Goal: Task Accomplishment & Management: Manage account settings

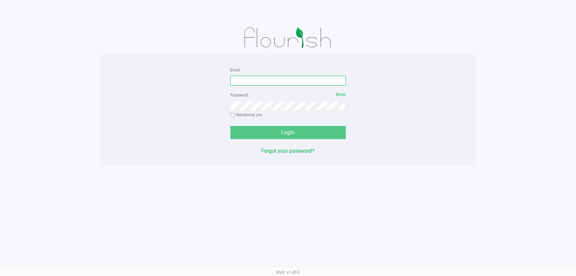
click at [252, 82] on input "Email" at bounding box center [287, 81] width 115 height 10
type input "[EMAIL_ADDRESS][DOMAIN_NAME]"
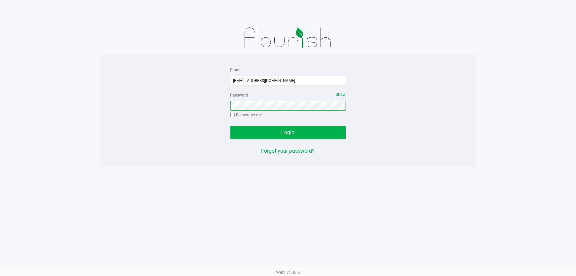
click at [230, 126] on button "Login" at bounding box center [287, 132] width 115 height 13
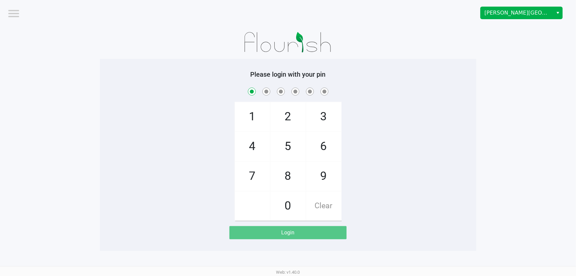
checkbox input "true"
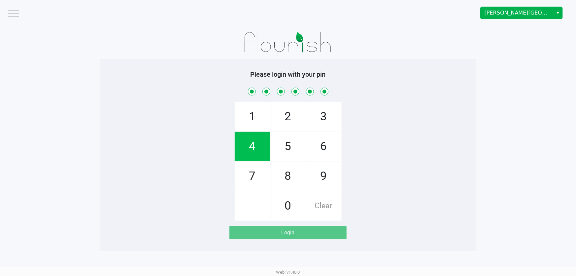
checkbox input "true"
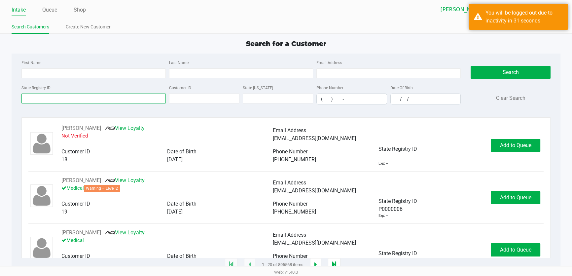
click at [34, 96] on input "State Registry ID" at bounding box center [93, 98] width 144 height 10
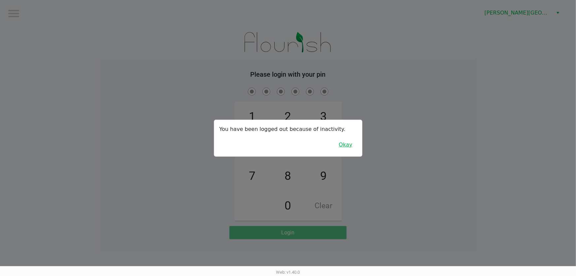
click at [346, 138] on button "Okay" at bounding box center [346, 144] width 22 height 13
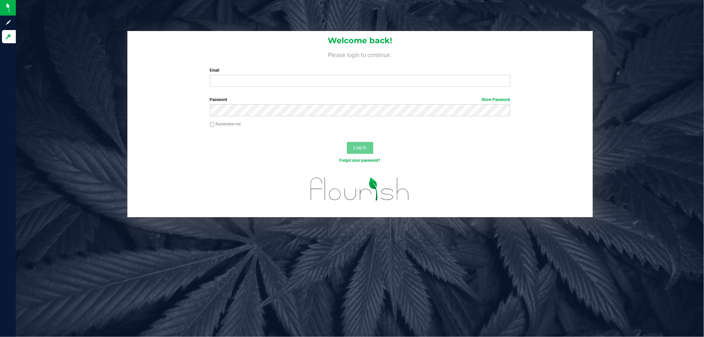
click at [242, 88] on div "Welcome back! Please login to continue. Email Required Please format your email…" at bounding box center [359, 61] width 465 height 61
click at [245, 82] on input "Email" at bounding box center [360, 81] width 300 height 12
type input "[EMAIL_ADDRESS][DOMAIN_NAME]"
click at [356, 141] on div "Log In" at bounding box center [359, 150] width 465 height 22
click at [355, 149] on span "Log In" at bounding box center [359, 147] width 13 height 5
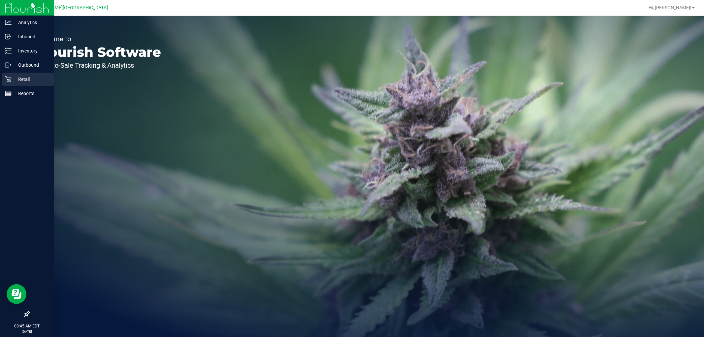
click at [11, 81] on div "Retail" at bounding box center [28, 79] width 52 height 13
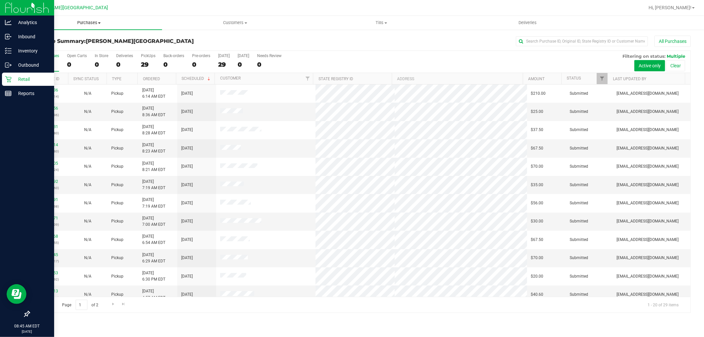
click at [89, 23] on span "Purchases" at bounding box center [89, 23] width 146 height 6
click at [50, 45] on span "Fulfillment" at bounding box center [36, 48] width 41 height 6
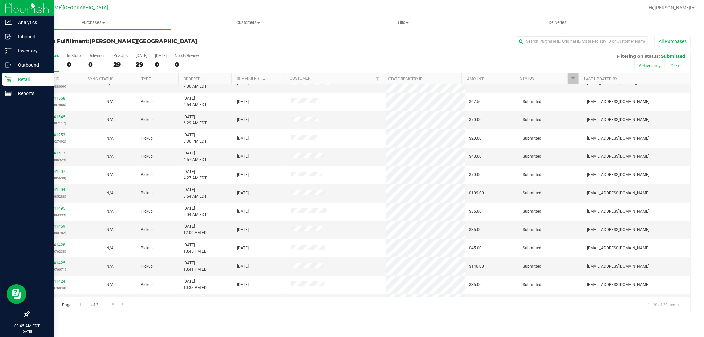
scroll to position [153, 0]
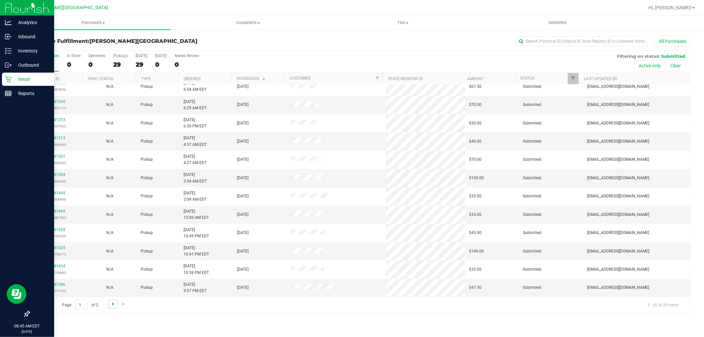
click at [112, 304] on span "Go to the next page" at bounding box center [113, 303] width 5 height 5
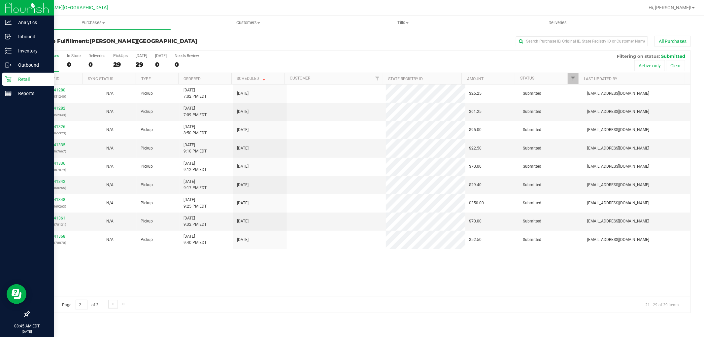
scroll to position [0, 0]
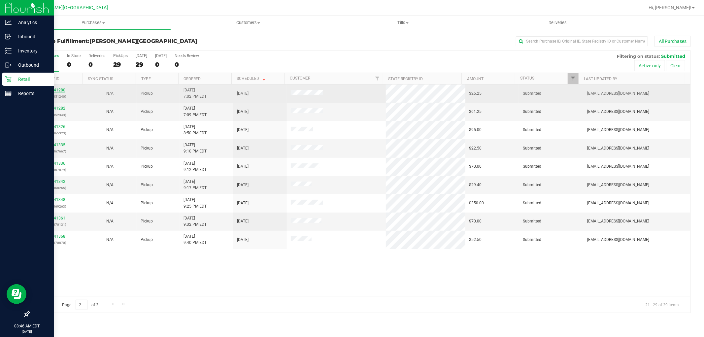
click at [61, 90] on link "11841280" at bounding box center [56, 90] width 18 height 5
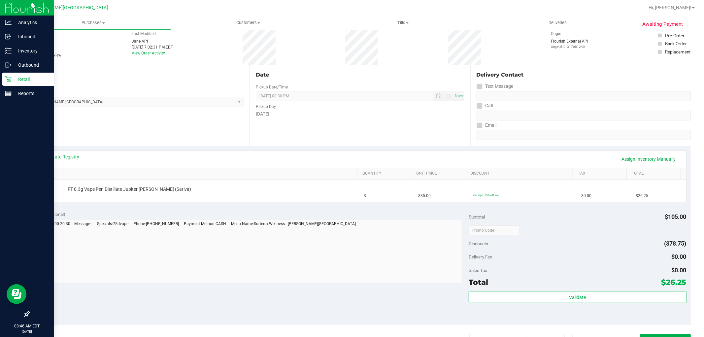
scroll to position [73, 0]
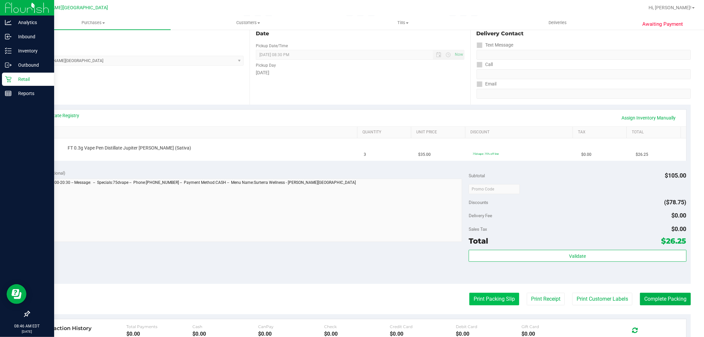
click at [504, 301] on button "Print Packing Slip" at bounding box center [494, 299] width 50 height 13
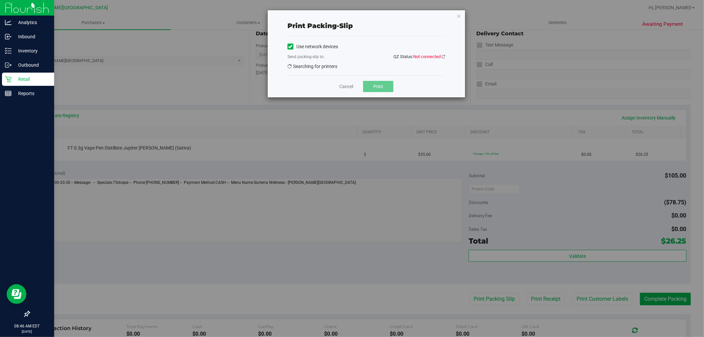
click at [441, 54] on span "QZ Status: Not connected" at bounding box center [419, 56] width 52 height 5
click at [443, 57] on icon at bounding box center [444, 56] width 4 height 4
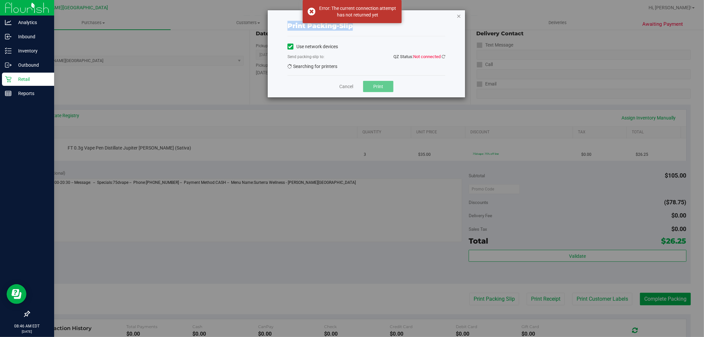
click at [456, 15] on div "Print packing-slip Use network devices Send packing-slip to: QZ Status: Not con…" at bounding box center [366, 53] width 197 height 87
click at [457, 15] on icon "button" at bounding box center [458, 16] width 5 height 8
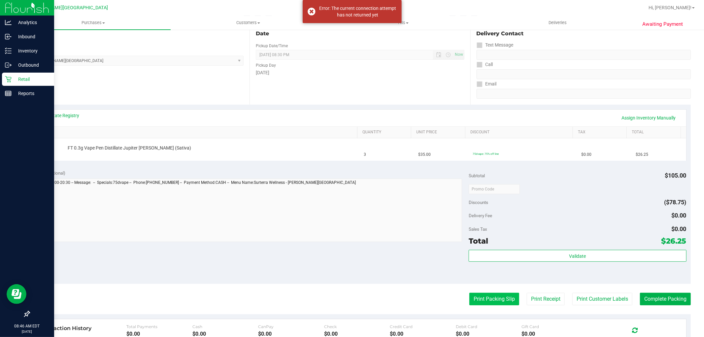
click at [486, 299] on button "Print Packing Slip" at bounding box center [494, 299] width 50 height 13
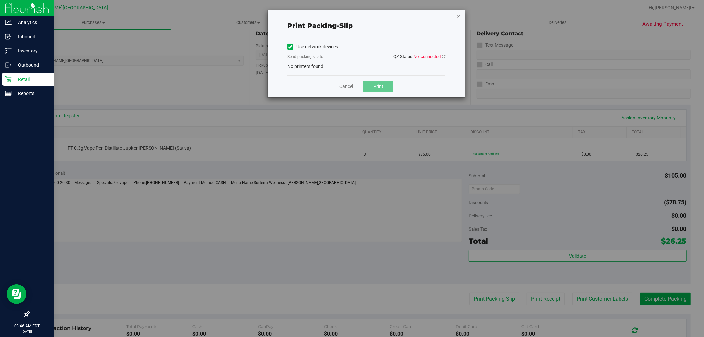
click at [460, 15] on icon "button" at bounding box center [458, 16] width 5 height 8
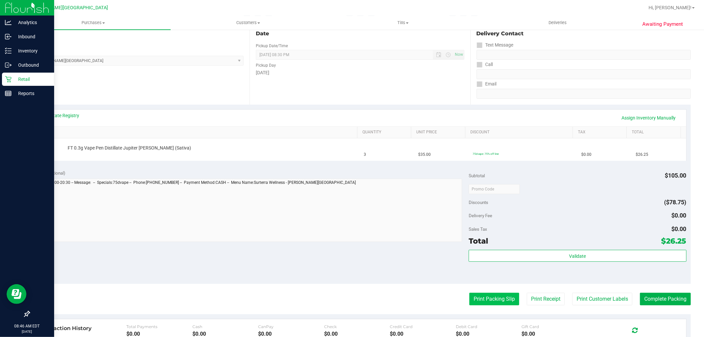
click at [494, 300] on button "Print Packing Slip" at bounding box center [494, 299] width 50 height 13
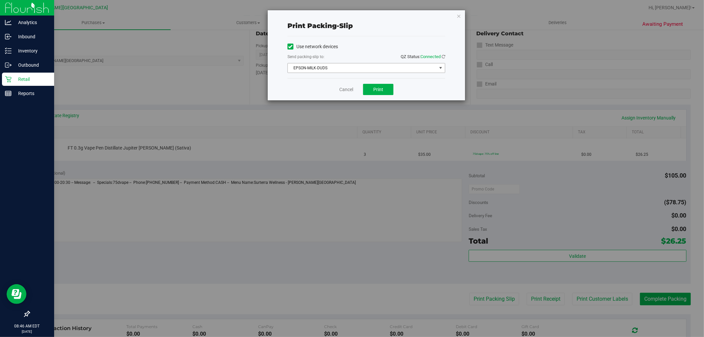
click at [345, 62] on div "Use network devices Send packing-slip to: QZ Status: Connected EPSON-MILK-DUDS …" at bounding box center [366, 57] width 158 height 31
click at [342, 65] on span "EPSON-MILK-DUDS" at bounding box center [362, 67] width 149 height 9
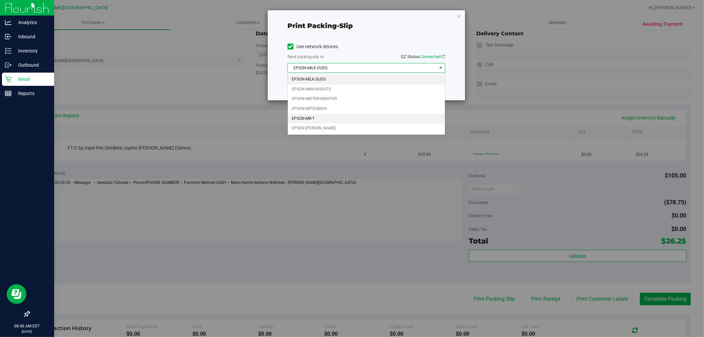
click at [311, 119] on li "EPSON-MR-T" at bounding box center [366, 119] width 157 height 10
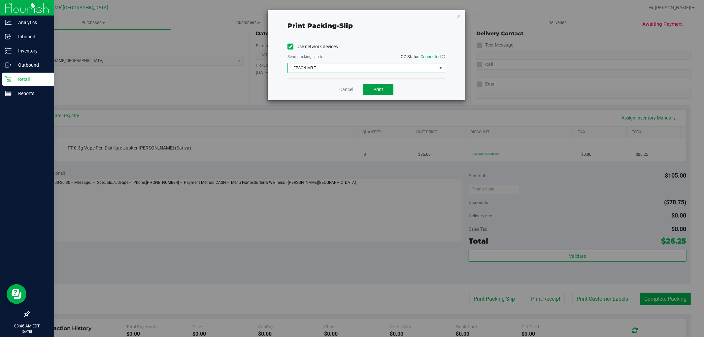
click at [383, 89] on span "Print" at bounding box center [378, 89] width 10 height 5
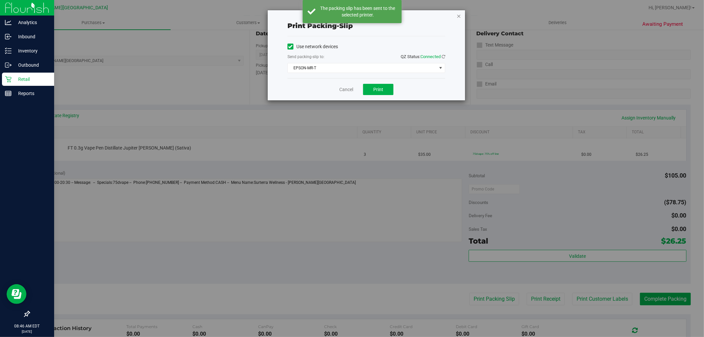
click at [459, 15] on icon "button" at bounding box center [458, 16] width 5 height 8
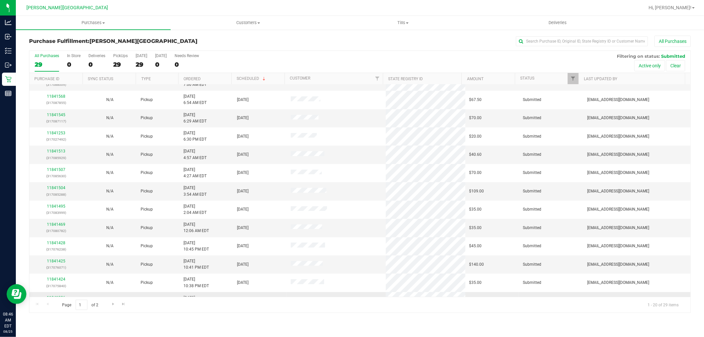
scroll to position [153, 0]
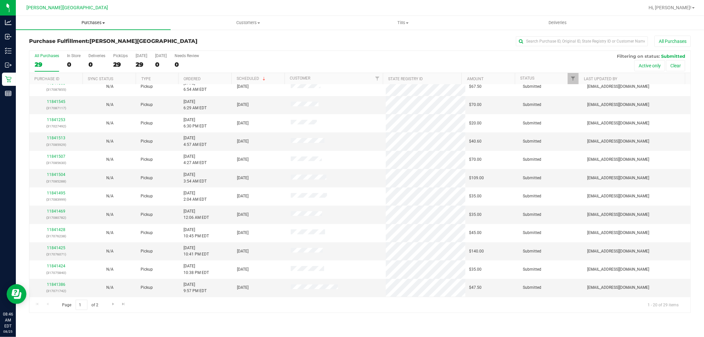
click at [94, 21] on span "Purchases" at bounding box center [93, 23] width 155 height 6
click at [55, 44] on li "Fulfillment" at bounding box center [93, 48] width 155 height 8
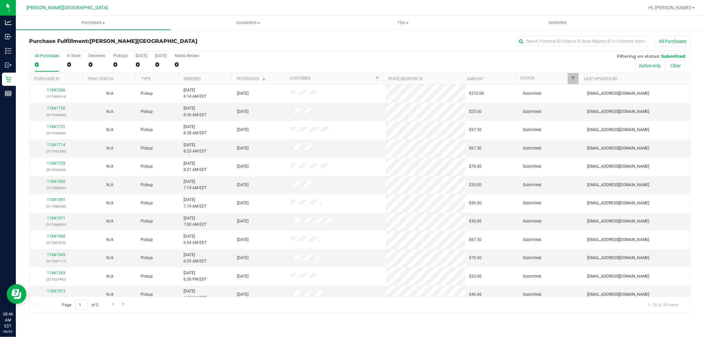
click at [97, 306] on span "Page 1 of 2" at bounding box center [80, 305] width 48 height 10
click at [116, 305] on link "Go to the next page" at bounding box center [113, 304] width 10 height 9
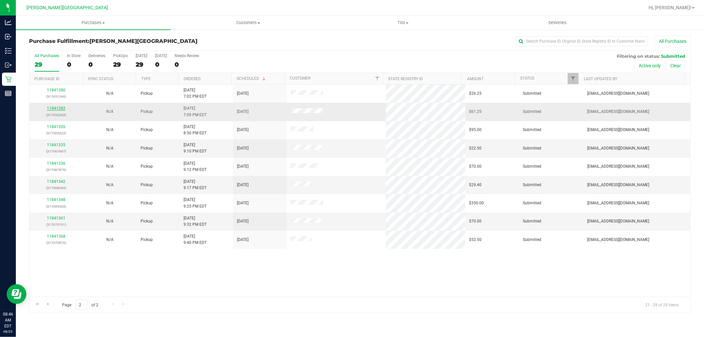
click at [63, 109] on link "11841282" at bounding box center [56, 108] width 18 height 5
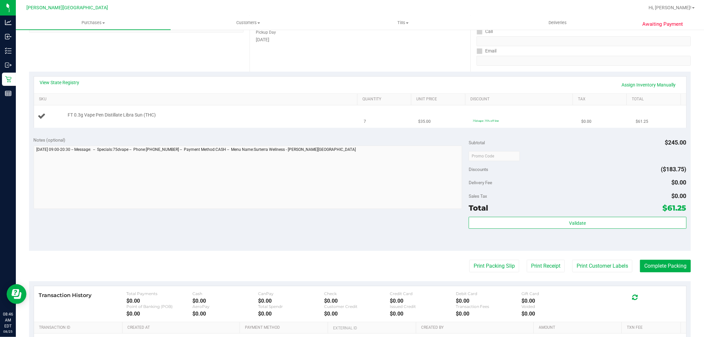
scroll to position [110, 0]
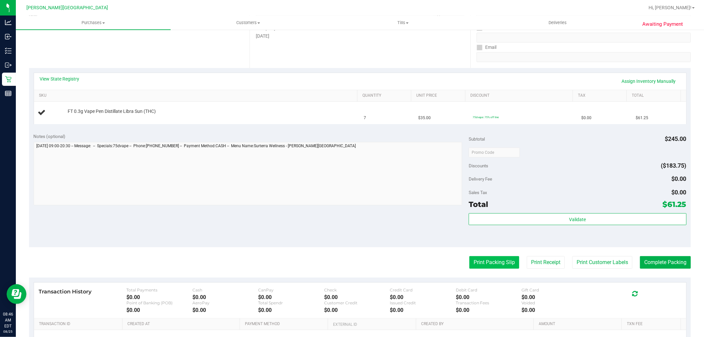
click at [493, 266] on button "Print Packing Slip" at bounding box center [494, 262] width 50 height 13
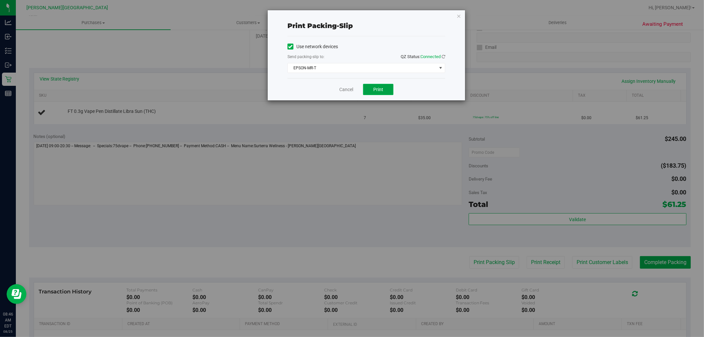
click at [379, 90] on span "Print" at bounding box center [378, 89] width 10 height 5
click at [459, 14] on icon "button" at bounding box center [458, 16] width 5 height 8
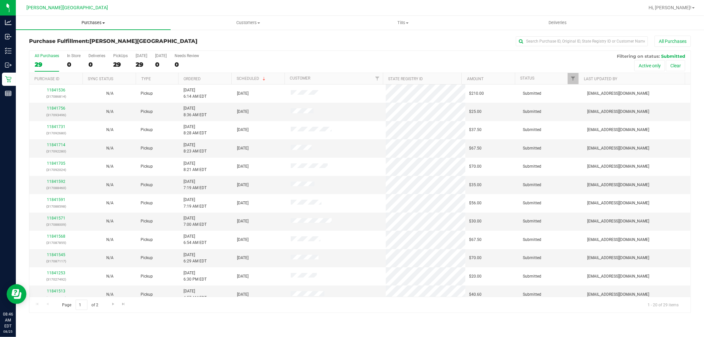
click at [92, 22] on span "Purchases" at bounding box center [93, 23] width 155 height 6
click at [50, 46] on span "Fulfillment" at bounding box center [36, 48] width 41 height 6
click at [93, 306] on span "Page 1 of 2" at bounding box center [80, 305] width 48 height 10
click at [95, 304] on span "Page 1 of 2" at bounding box center [80, 305] width 48 height 10
click at [112, 304] on span "Go to the next page" at bounding box center [113, 303] width 5 height 5
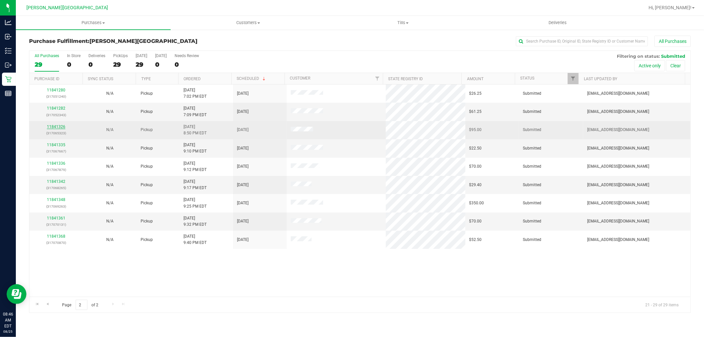
click at [56, 127] on link "11841326" at bounding box center [56, 126] width 18 height 5
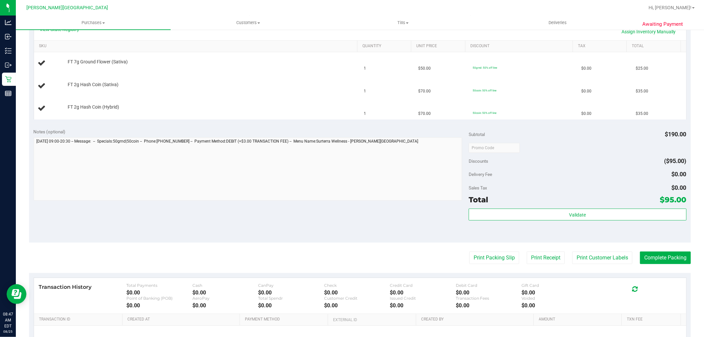
scroll to position [183, 0]
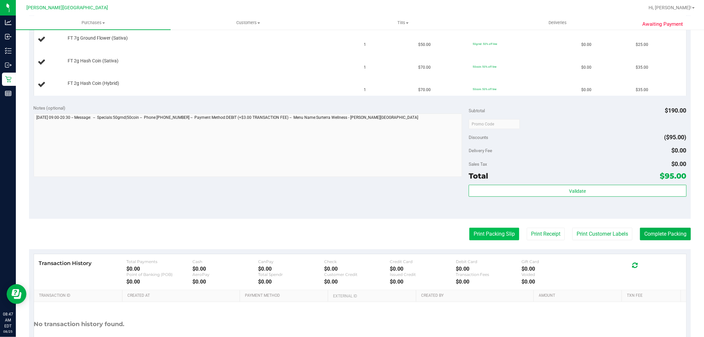
click at [473, 231] on button "Print Packing Slip" at bounding box center [494, 234] width 50 height 13
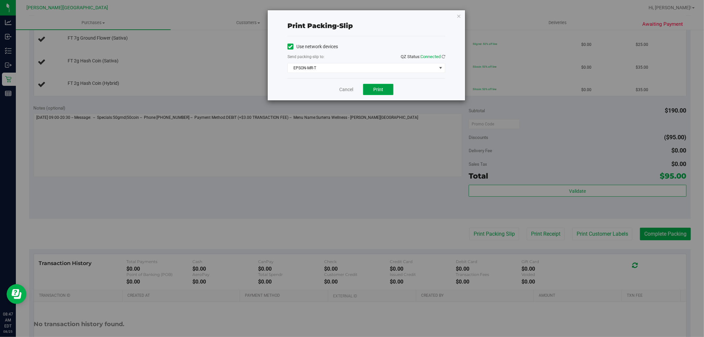
drag, startPoint x: 390, startPoint y: 93, endPoint x: 395, endPoint y: 90, distance: 6.2
click at [390, 93] on button "Print" at bounding box center [378, 89] width 30 height 11
click at [461, 14] on icon "button" at bounding box center [458, 16] width 5 height 8
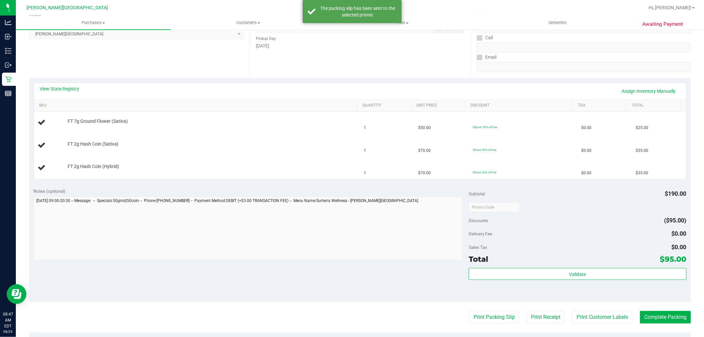
scroll to position [0, 0]
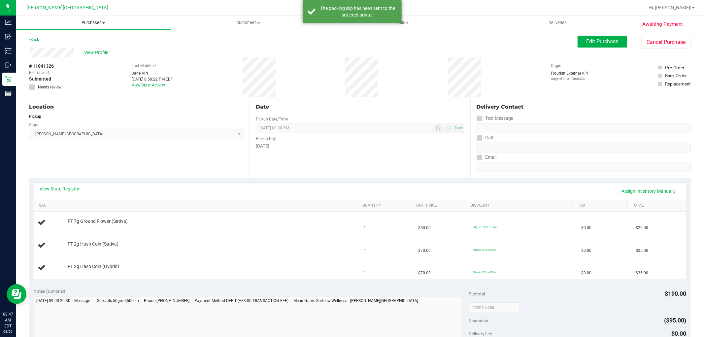
click at [91, 25] on span "Purchases" at bounding box center [93, 23] width 155 height 6
click at [62, 48] on li "Fulfillment" at bounding box center [93, 48] width 155 height 8
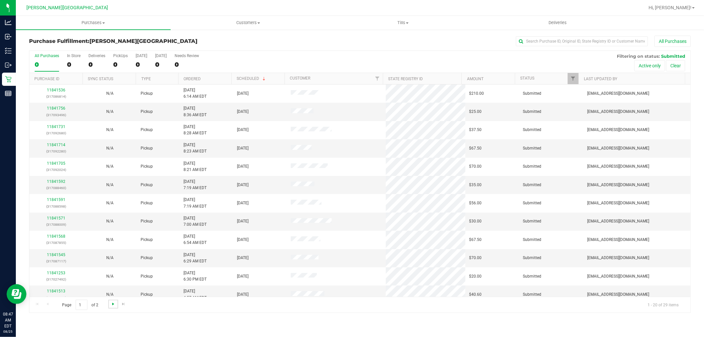
click at [114, 302] on span "Go to the next page" at bounding box center [113, 303] width 5 height 5
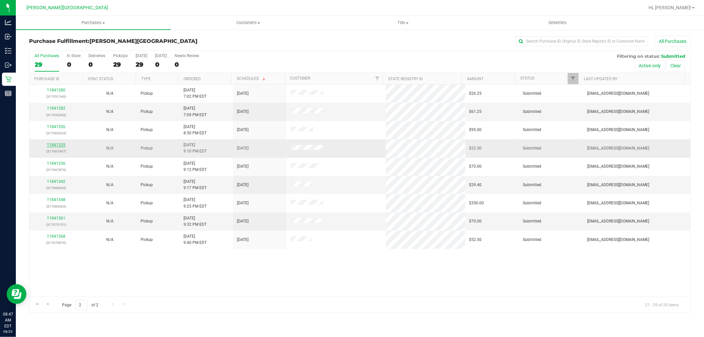
click at [58, 146] on link "11841335" at bounding box center [56, 145] width 18 height 5
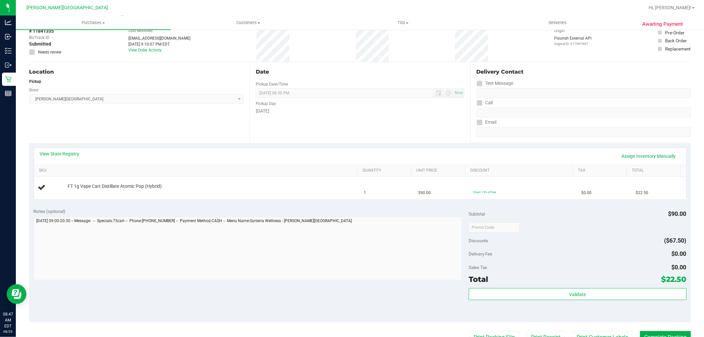
scroll to position [110, 0]
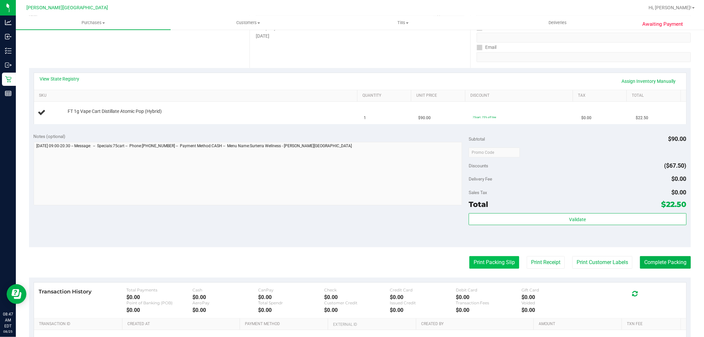
click at [499, 261] on button "Print Packing Slip" at bounding box center [494, 262] width 50 height 13
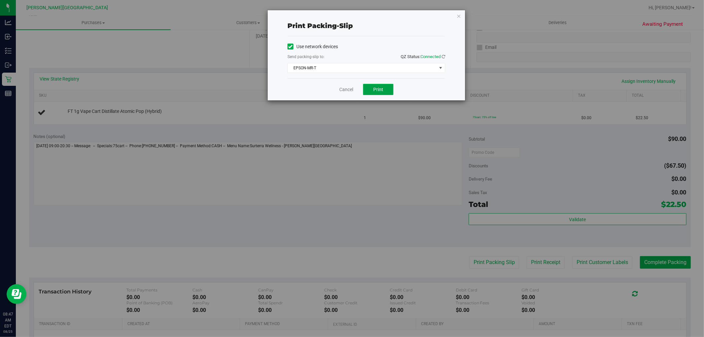
click at [384, 91] on button "Print" at bounding box center [378, 89] width 30 height 11
click at [460, 15] on icon "button" at bounding box center [458, 16] width 5 height 8
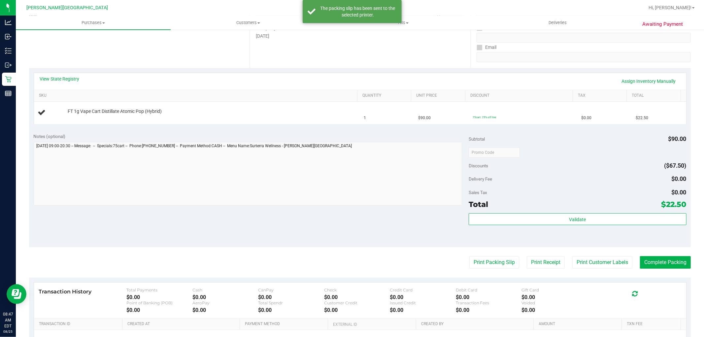
scroll to position [0, 0]
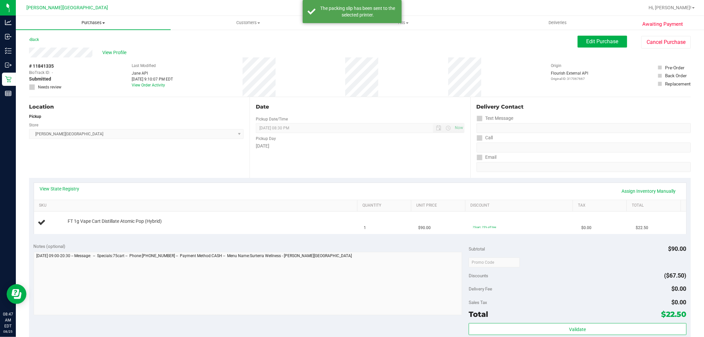
click at [97, 23] on span "Purchases" at bounding box center [93, 23] width 155 height 6
click at [28, 45] on span "Fulfillment" at bounding box center [36, 48] width 41 height 6
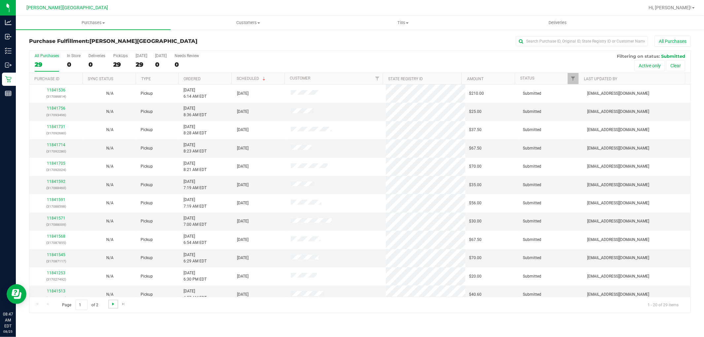
click at [112, 305] on span "Go to the next page" at bounding box center [113, 303] width 5 height 5
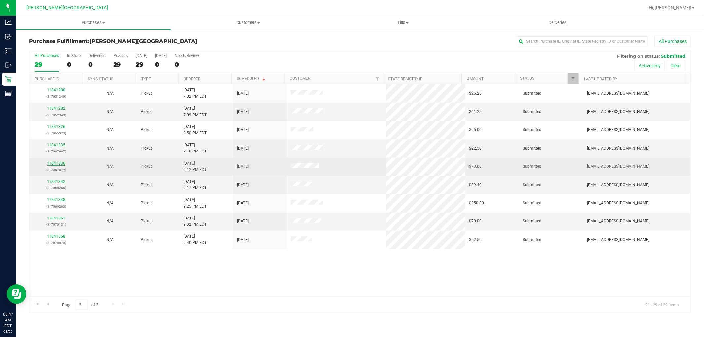
click at [61, 165] on link "11841336" at bounding box center [56, 163] width 18 height 5
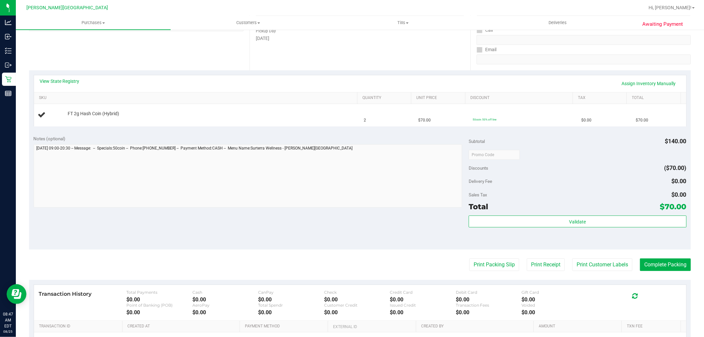
scroll to position [110, 0]
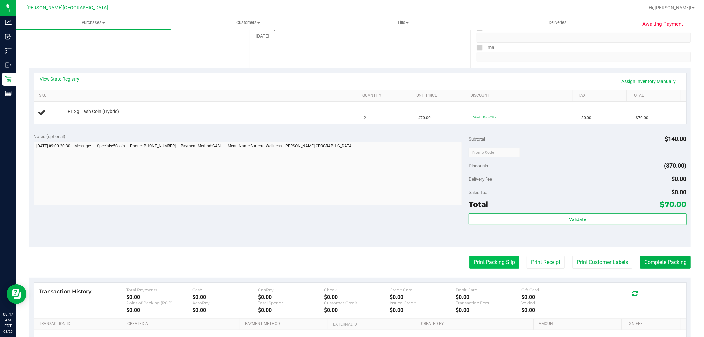
click at [493, 259] on button "Print Packing Slip" at bounding box center [494, 262] width 50 height 13
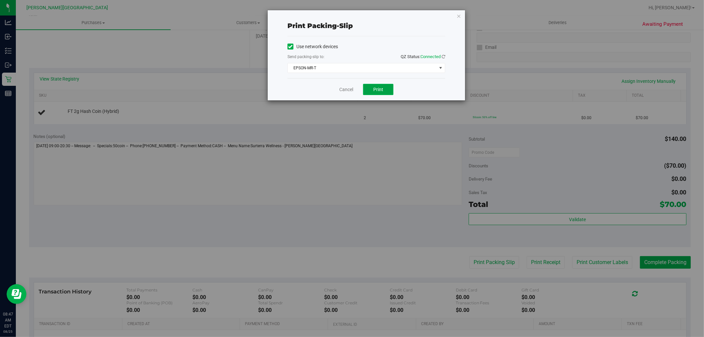
click at [374, 90] on span "Print" at bounding box center [378, 89] width 10 height 5
click at [460, 14] on icon "button" at bounding box center [458, 16] width 5 height 8
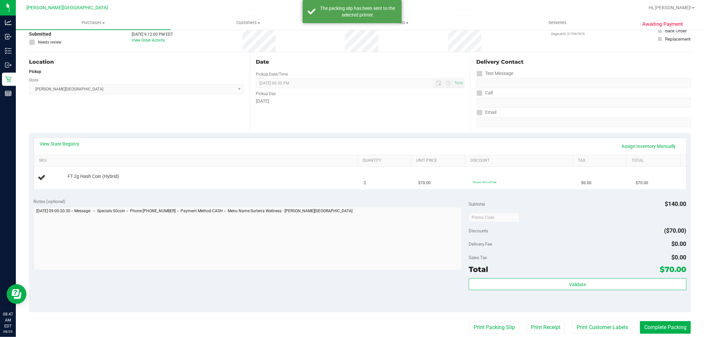
scroll to position [0, 0]
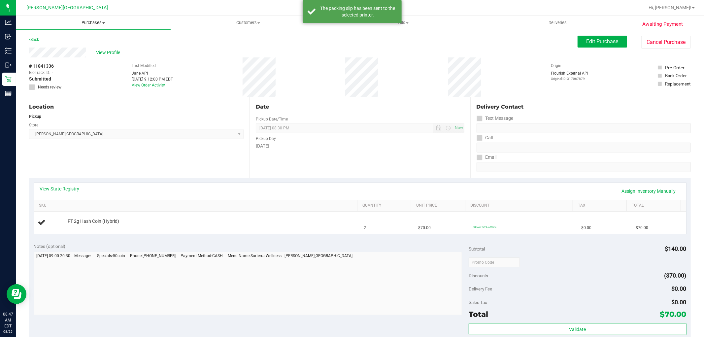
click at [91, 18] on uib-tab-heading "Purchases Summary of purchases Fulfillment All purchases" at bounding box center [93, 23] width 155 height 14
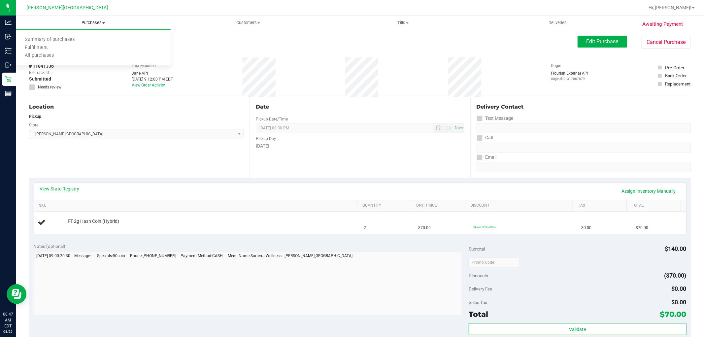
click at [90, 22] on span "Purchases" at bounding box center [93, 23] width 155 height 6
click at [91, 22] on span "Purchases" at bounding box center [93, 23] width 155 height 6
click at [47, 45] on span "Fulfillment" at bounding box center [36, 48] width 41 height 6
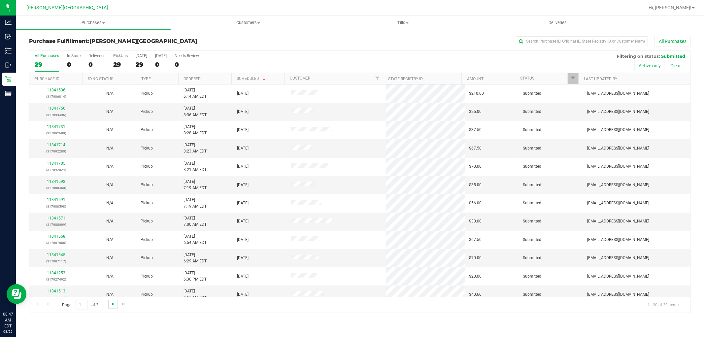
click at [114, 304] on span "Go to the next page" at bounding box center [113, 303] width 5 height 5
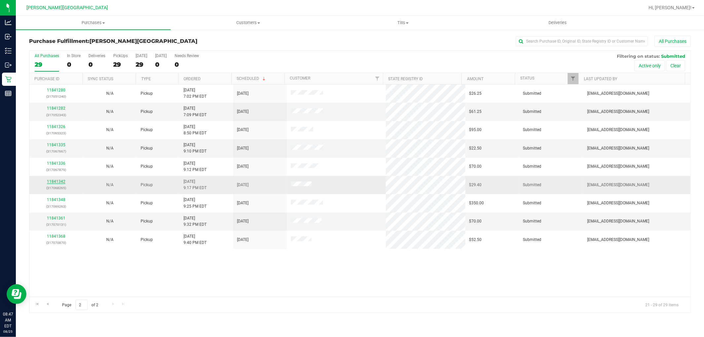
click at [60, 182] on link "11841342" at bounding box center [56, 181] width 18 height 5
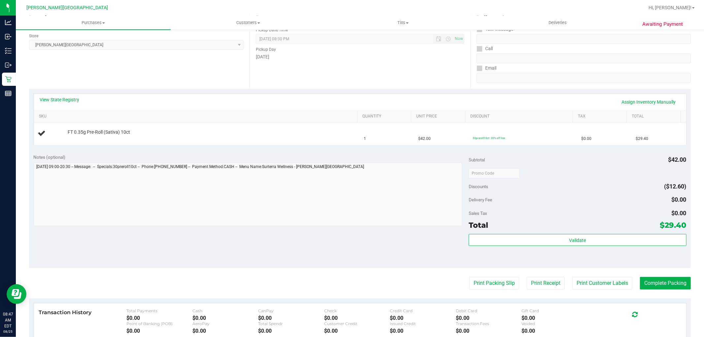
scroll to position [110, 0]
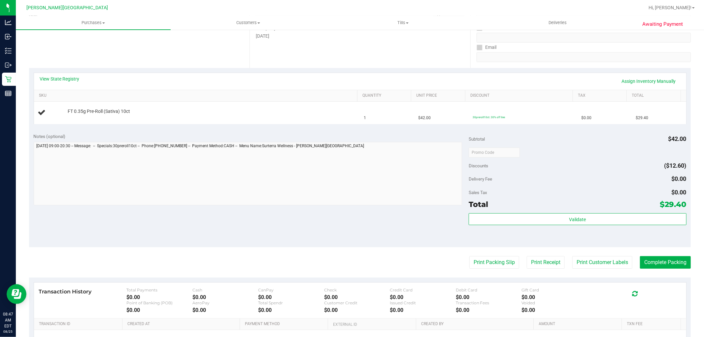
click at [484, 255] on purchase-details "Back Edit Purchase Cancel Purchase View Profile # 11841342 BioTrack ID: - Submi…" at bounding box center [360, 163] width 662 height 475
click at [485, 262] on button "Print Packing Slip" at bounding box center [494, 262] width 50 height 13
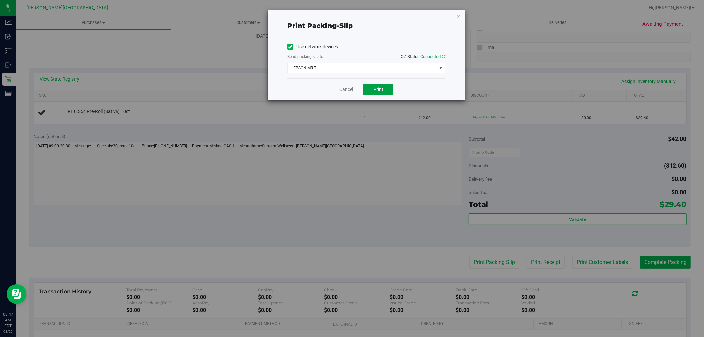
click at [381, 94] on button "Print" at bounding box center [378, 89] width 30 height 11
click at [459, 15] on icon "button" at bounding box center [458, 16] width 5 height 8
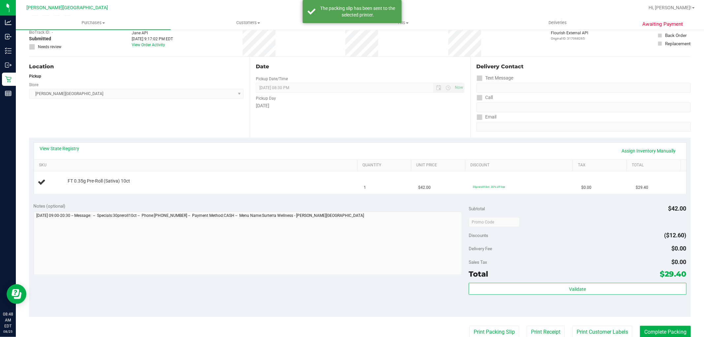
scroll to position [0, 0]
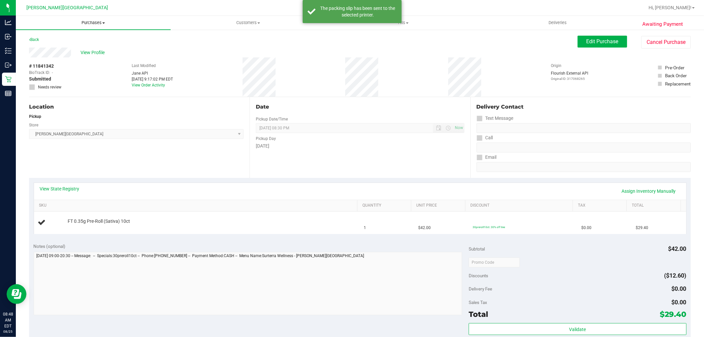
click at [95, 21] on span "Purchases" at bounding box center [93, 23] width 155 height 6
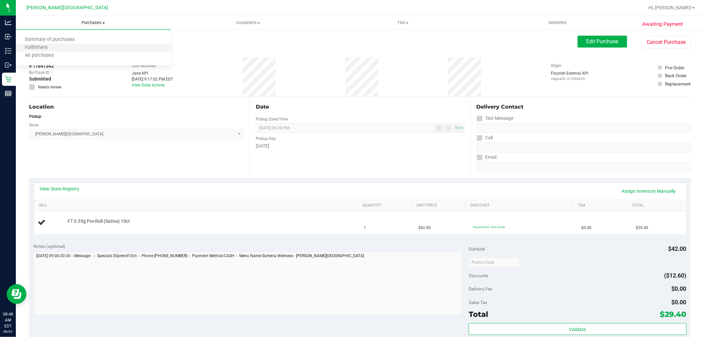
click at [71, 45] on li "Fulfillment" at bounding box center [93, 48] width 155 height 8
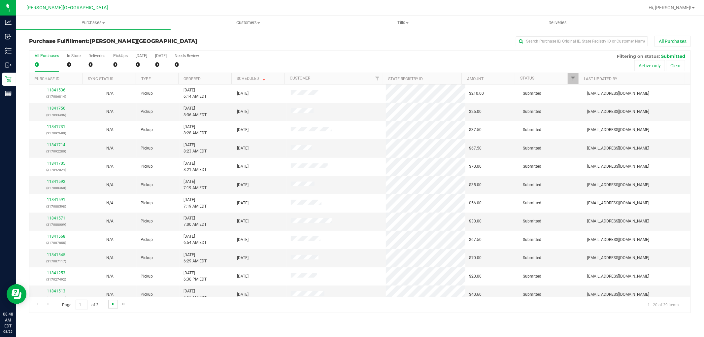
click at [113, 304] on span "Go to the next page" at bounding box center [113, 303] width 5 height 5
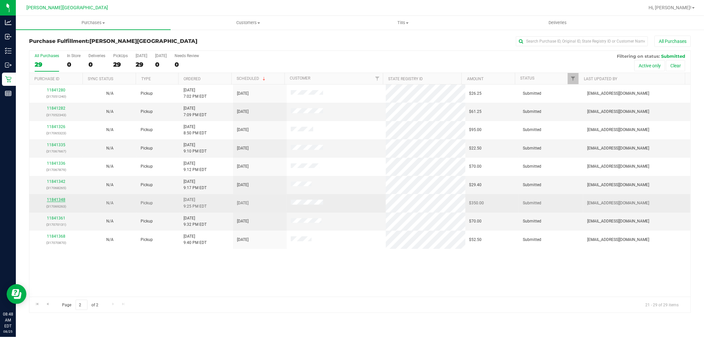
click at [60, 201] on link "11841348" at bounding box center [56, 199] width 18 height 5
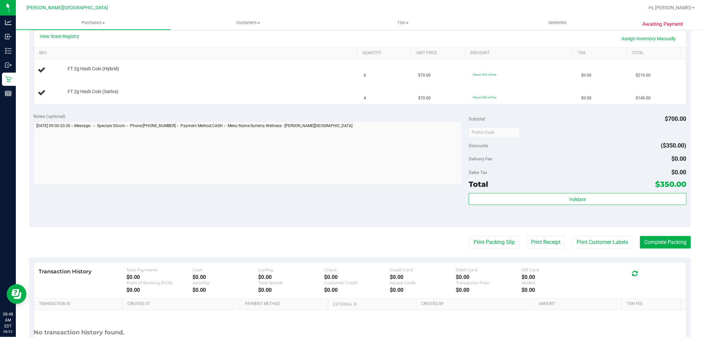
scroll to position [183, 0]
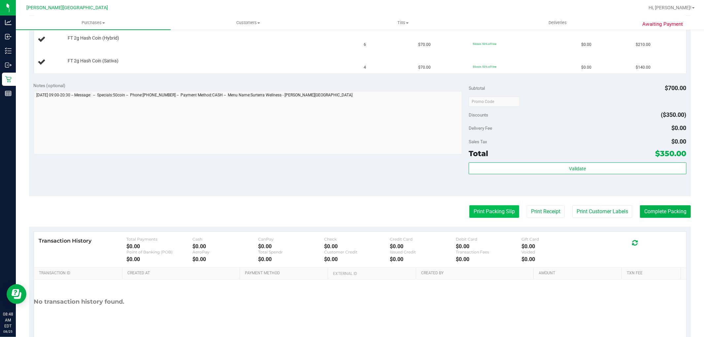
click at [485, 212] on button "Print Packing Slip" at bounding box center [494, 211] width 50 height 13
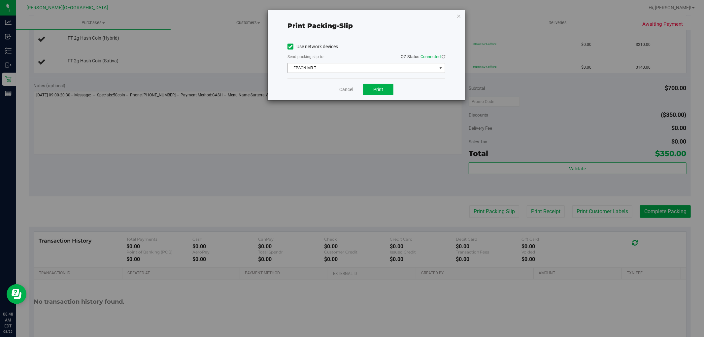
click at [357, 67] on span "EPSON-MR-T" at bounding box center [362, 67] width 149 height 9
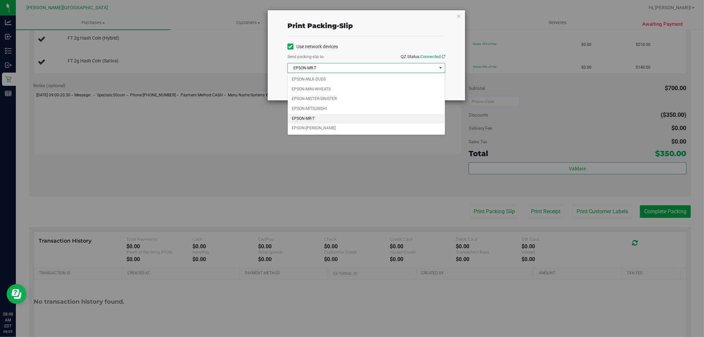
click at [331, 121] on li "EPSON-MR-T" at bounding box center [366, 119] width 157 height 10
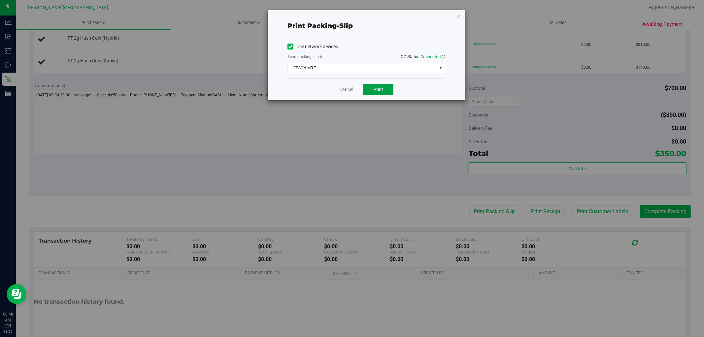
click at [380, 87] on span "Print" at bounding box center [378, 89] width 10 height 5
click at [459, 16] on icon "button" at bounding box center [458, 16] width 5 height 8
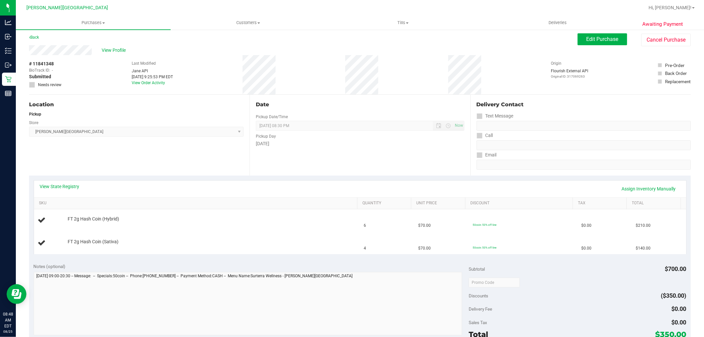
scroll to position [0, 0]
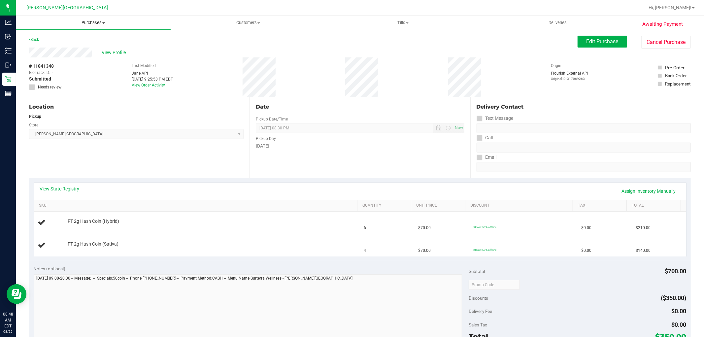
click at [87, 20] on span "Purchases" at bounding box center [93, 23] width 155 height 6
click at [61, 48] on li "Fulfillment" at bounding box center [93, 48] width 155 height 8
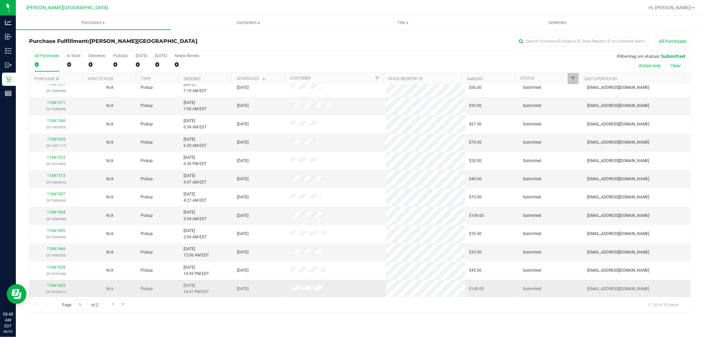
scroll to position [153, 0]
click at [111, 303] on span "Go to the next page" at bounding box center [113, 303] width 5 height 5
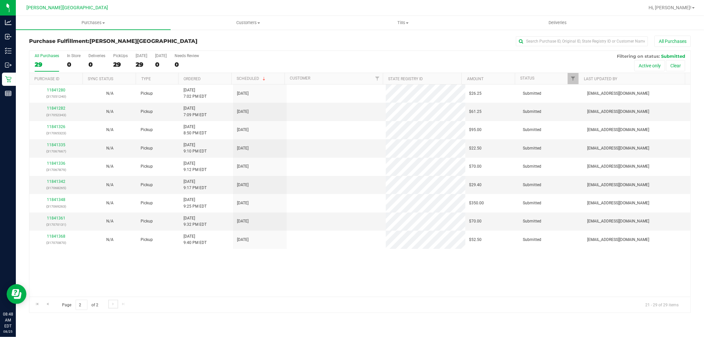
scroll to position [0, 0]
click at [61, 218] on link "11841361" at bounding box center [56, 218] width 18 height 5
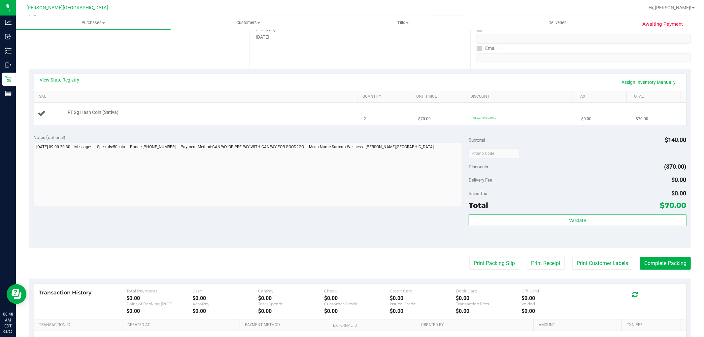
scroll to position [147, 0]
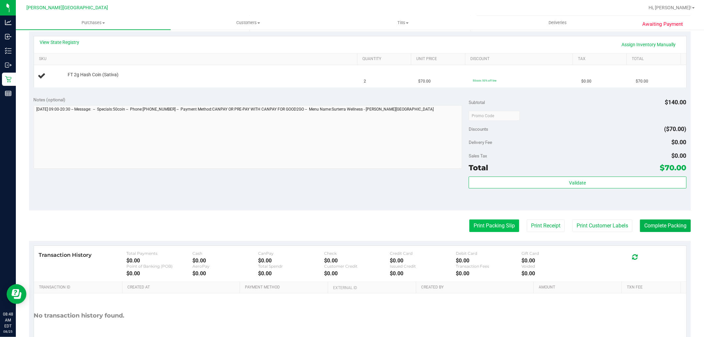
click at [481, 229] on button "Print Packing Slip" at bounding box center [494, 225] width 50 height 13
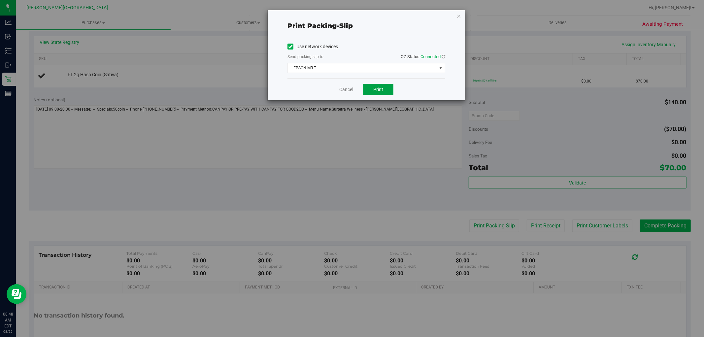
click at [387, 89] on button "Print" at bounding box center [378, 89] width 30 height 11
click at [459, 15] on icon "button" at bounding box center [458, 16] width 5 height 8
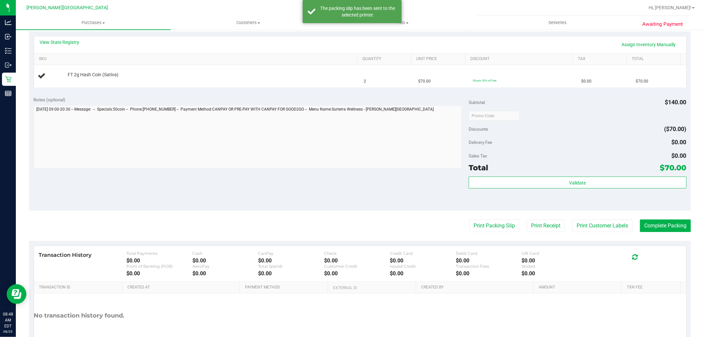
scroll to position [0, 0]
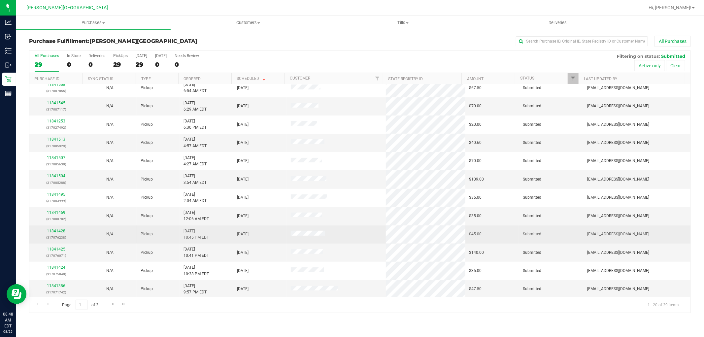
scroll to position [153, 0]
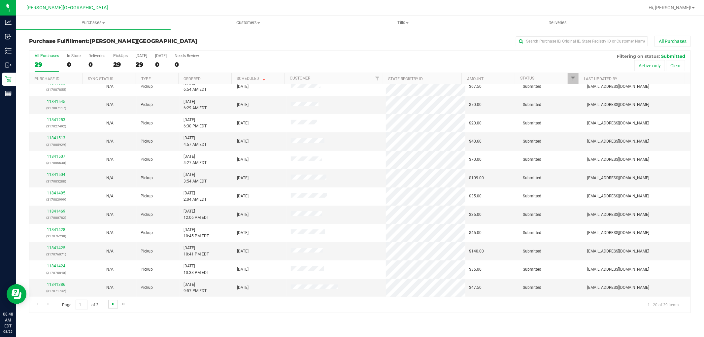
click at [113, 304] on span "Go to the next page" at bounding box center [113, 303] width 5 height 5
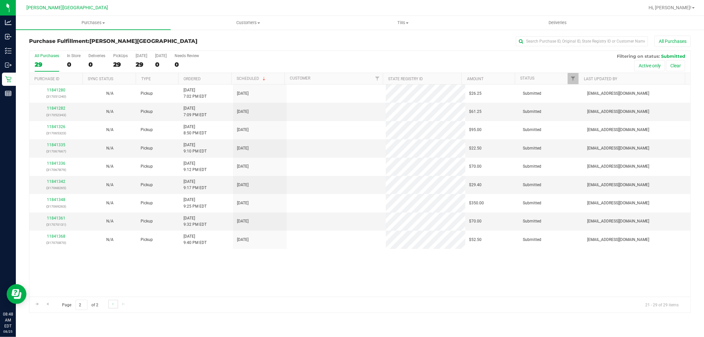
scroll to position [0, 0]
click at [99, 24] on span "Purchases" at bounding box center [93, 23] width 155 height 6
click at [59, 48] on li "Fulfillment" at bounding box center [93, 48] width 155 height 8
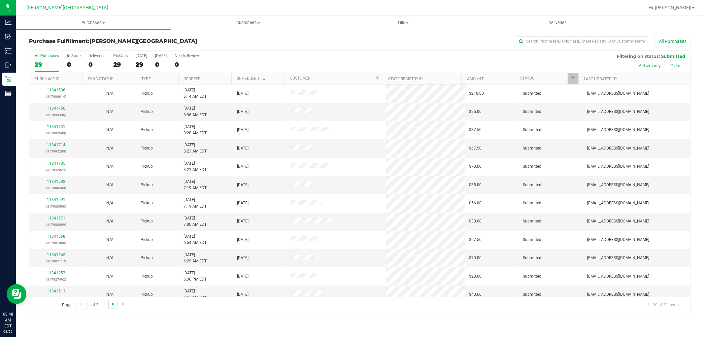
click at [114, 306] on span "Go to the next page" at bounding box center [113, 303] width 5 height 5
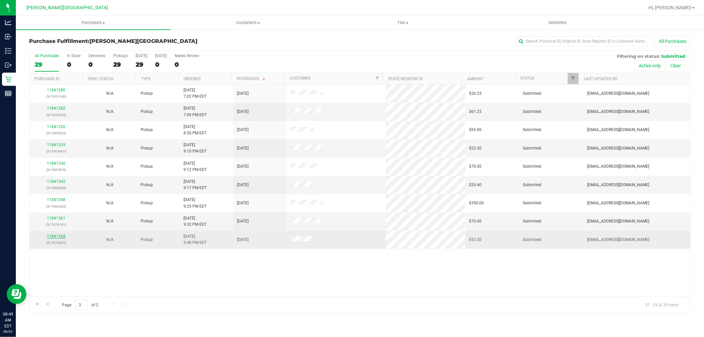
click at [61, 237] on link "11841368" at bounding box center [56, 236] width 18 height 5
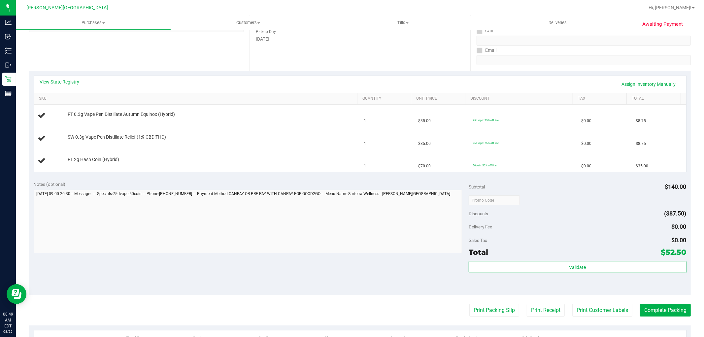
scroll to position [110, 0]
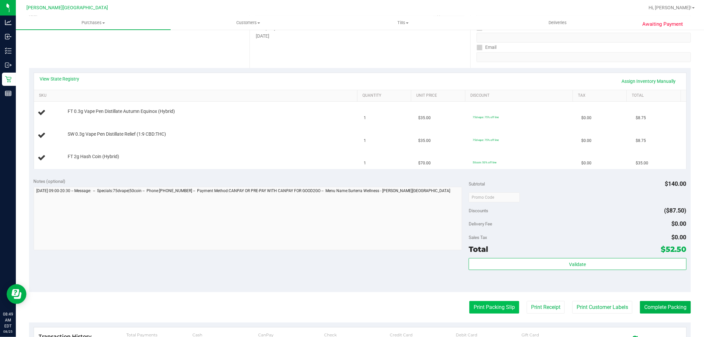
click at [496, 310] on button "Print Packing Slip" at bounding box center [494, 307] width 50 height 13
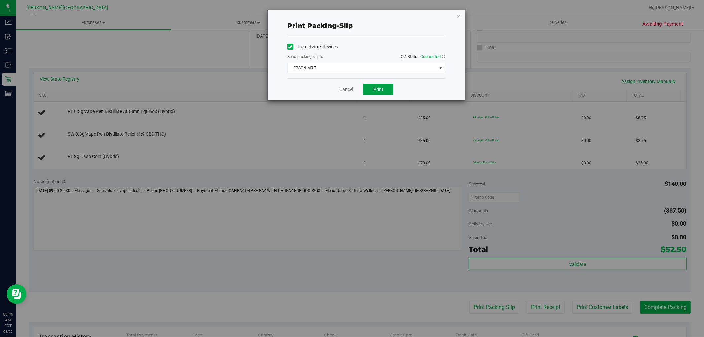
click at [389, 90] on button "Print" at bounding box center [378, 89] width 30 height 11
click at [458, 15] on icon "button" at bounding box center [458, 16] width 5 height 8
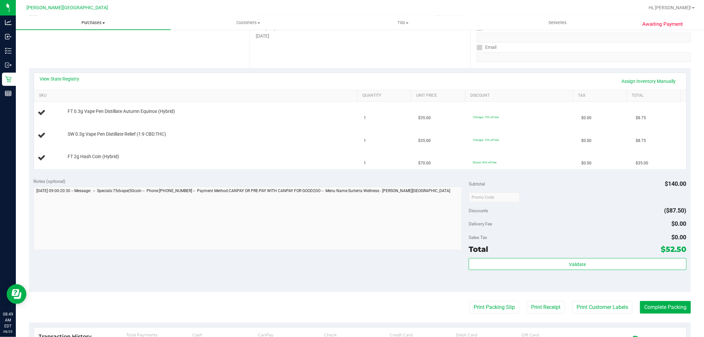
click at [92, 20] on span "Purchases" at bounding box center [93, 23] width 155 height 6
click at [70, 48] on li "Fulfillment" at bounding box center [93, 48] width 155 height 8
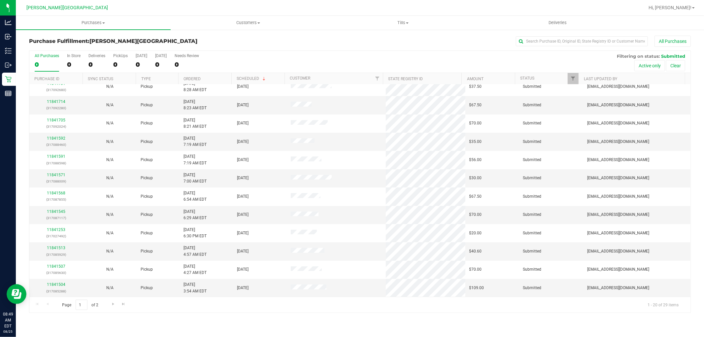
scroll to position [153, 0]
click at [113, 304] on span "Go to the next page" at bounding box center [113, 303] width 5 height 5
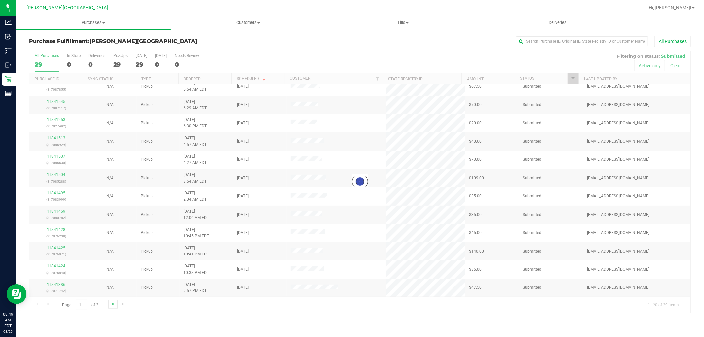
scroll to position [0, 0]
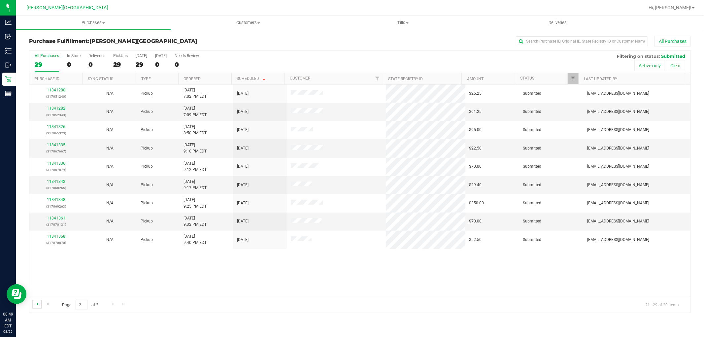
click at [35, 305] on span "Go to the first page" at bounding box center [37, 303] width 5 height 5
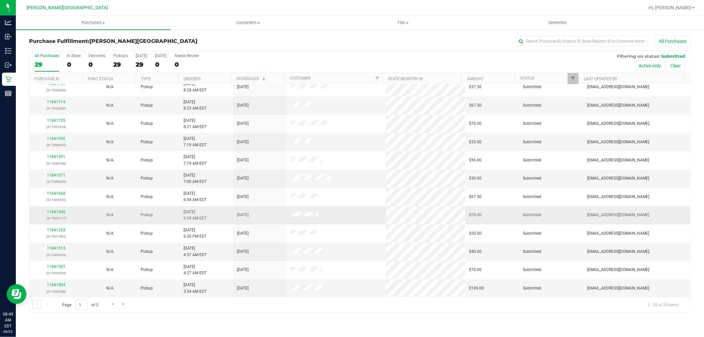
scroll to position [153, 0]
click at [59, 285] on link "11841386" at bounding box center [56, 284] width 18 height 5
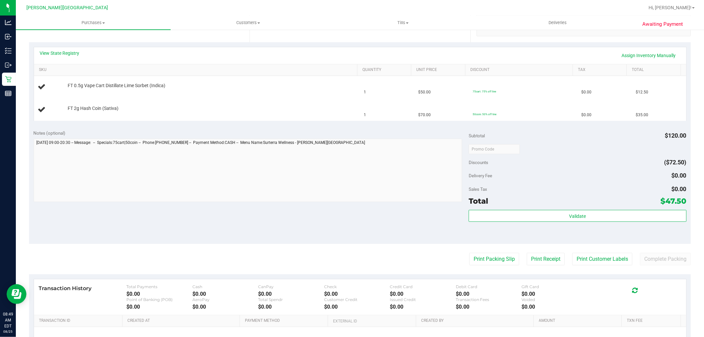
scroll to position [183, 0]
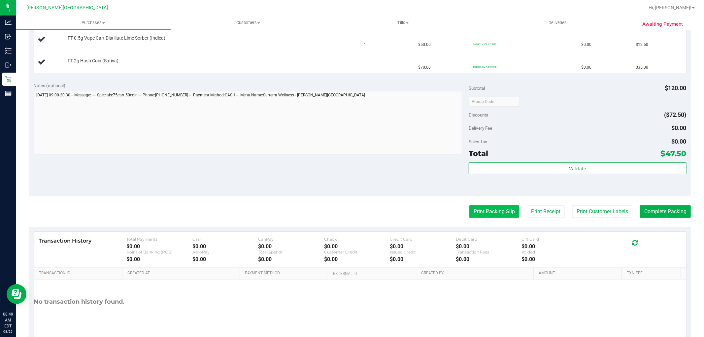
click at [475, 210] on button "Print Packing Slip" at bounding box center [494, 211] width 50 height 13
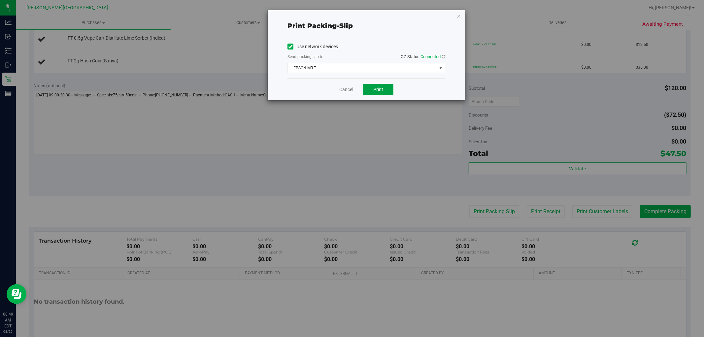
click at [385, 90] on button "Print" at bounding box center [378, 89] width 30 height 11
click at [460, 15] on icon "button" at bounding box center [458, 16] width 5 height 8
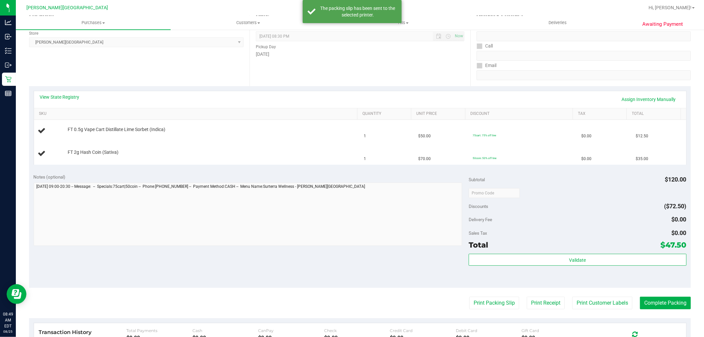
scroll to position [37, 0]
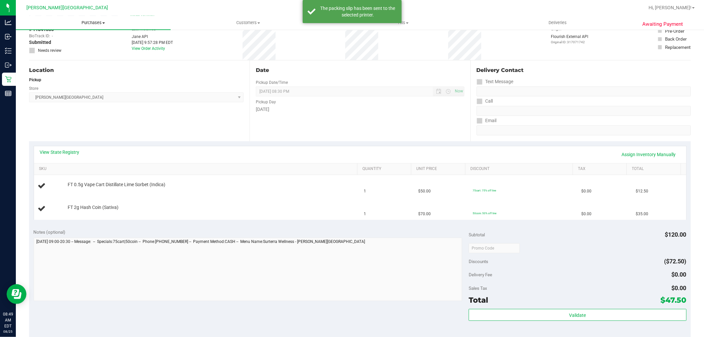
drag, startPoint x: 102, startPoint y: 24, endPoint x: 98, endPoint y: 25, distance: 3.4
click at [101, 24] on span "Purchases" at bounding box center [93, 23] width 155 height 6
click at [70, 46] on li "Fulfillment" at bounding box center [93, 48] width 155 height 8
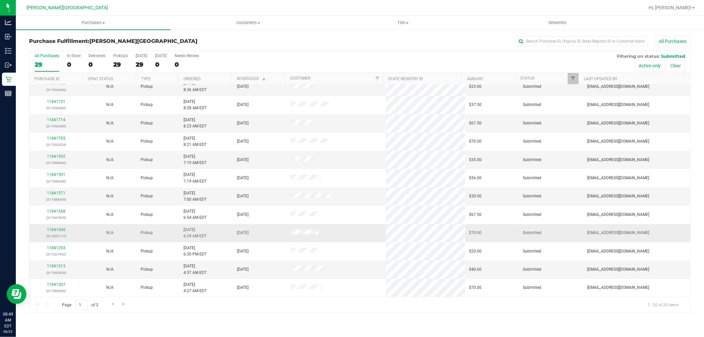
scroll to position [153, 0]
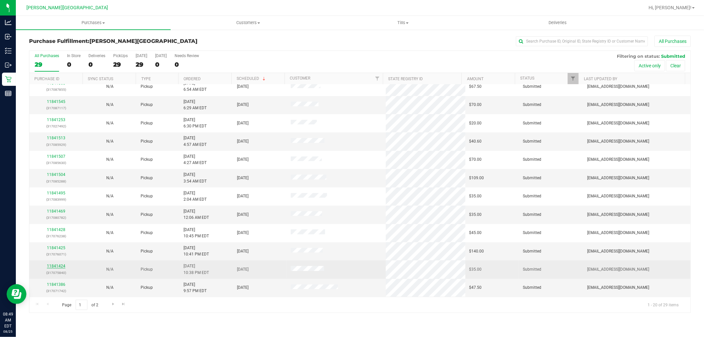
click at [54, 268] on link "11841424" at bounding box center [56, 266] width 18 height 5
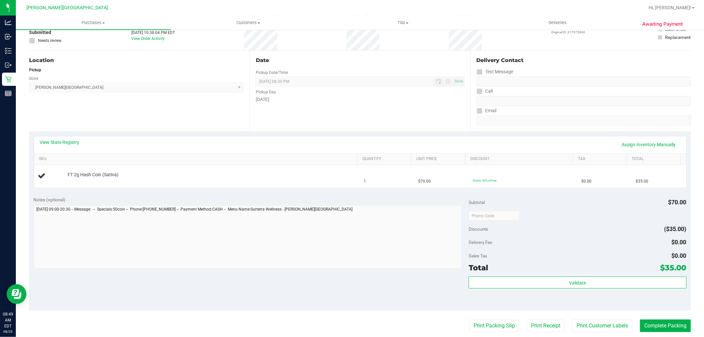
scroll to position [183, 0]
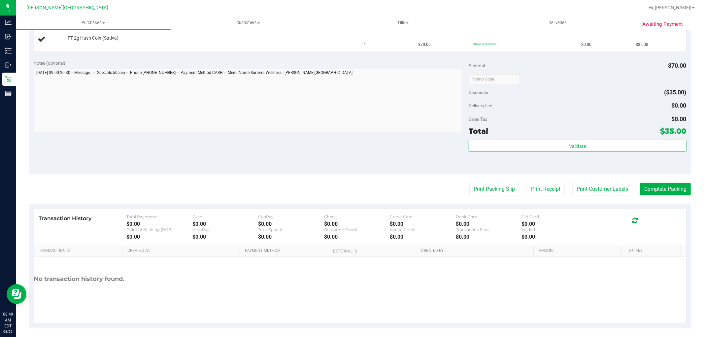
click at [494, 182] on purchase-details "Back Edit Purchase Cancel Purchase View Profile # 11841424 BioTrack ID: - Submi…" at bounding box center [360, 89] width 662 height 475
click at [483, 195] on purchase-details "Back Edit Purchase Cancel Purchase View Profile # 11841424 BioTrack ID: - Submi…" at bounding box center [360, 89] width 662 height 475
click at [486, 189] on button "Print Packing Slip" at bounding box center [494, 189] width 50 height 13
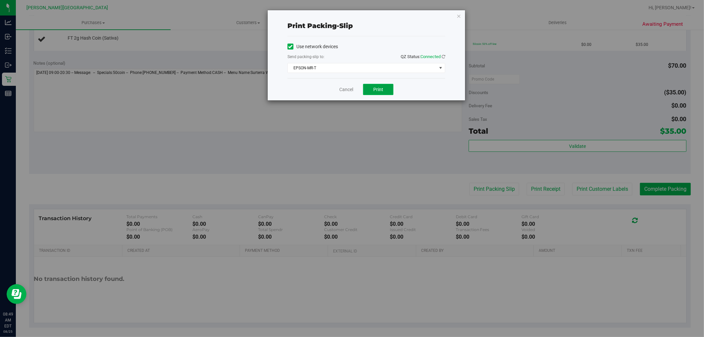
click at [384, 88] on button "Print" at bounding box center [378, 89] width 30 height 11
click at [459, 16] on icon "button" at bounding box center [458, 16] width 5 height 8
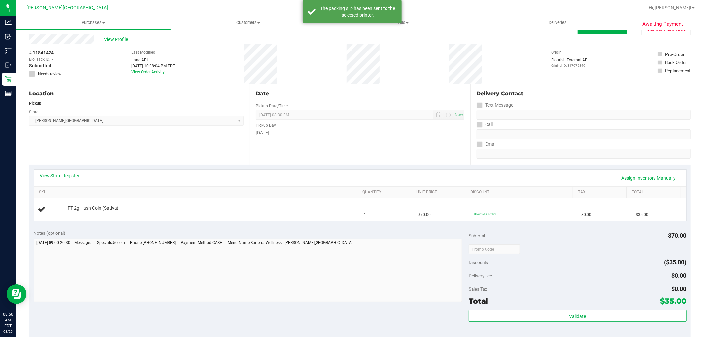
scroll to position [0, 0]
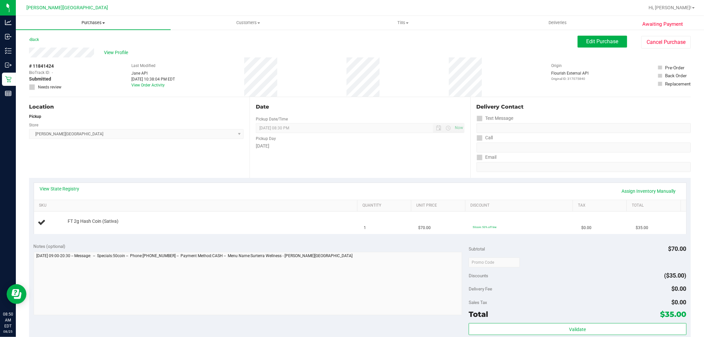
click at [84, 20] on span "Purchases" at bounding box center [93, 23] width 155 height 6
click at [45, 48] on span "Fulfillment" at bounding box center [36, 48] width 41 height 6
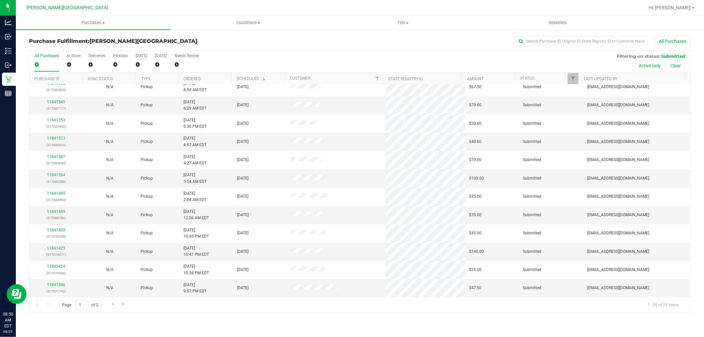
scroll to position [153, 0]
click at [59, 249] on link "11841425" at bounding box center [56, 248] width 18 height 5
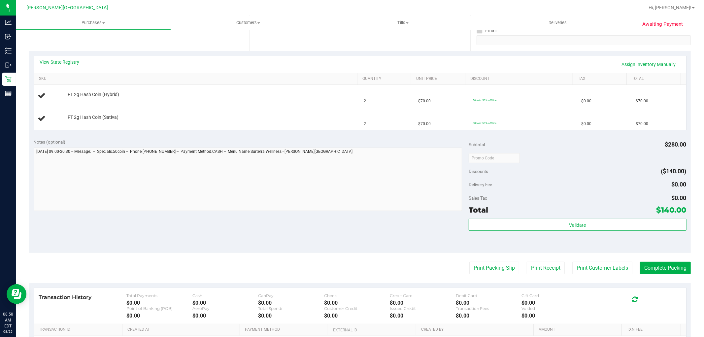
scroll to position [183, 0]
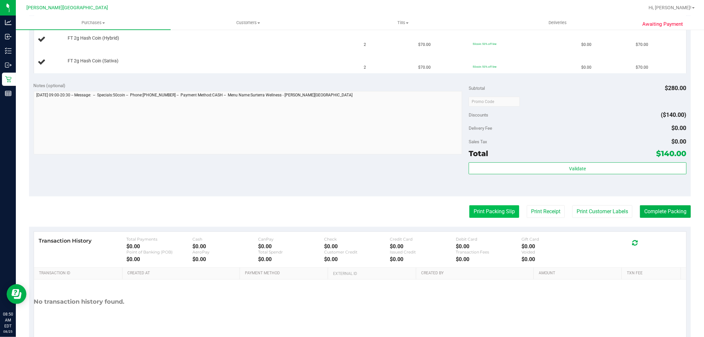
click at [490, 209] on button "Print Packing Slip" at bounding box center [494, 211] width 50 height 13
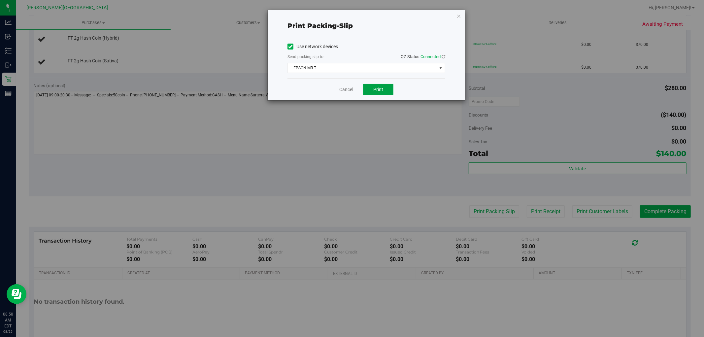
click at [380, 92] on span "Print" at bounding box center [378, 89] width 10 height 5
click at [459, 15] on icon "button" at bounding box center [458, 16] width 5 height 8
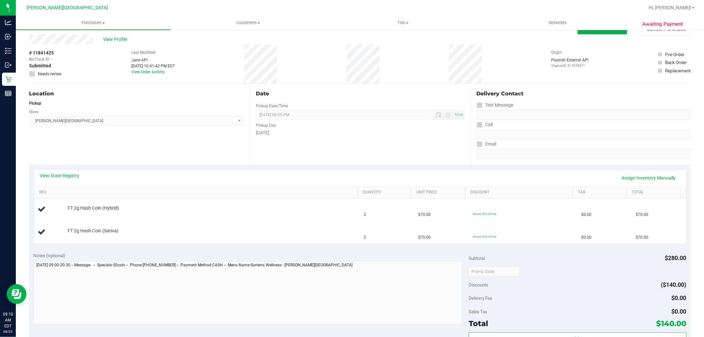
scroll to position [0, 0]
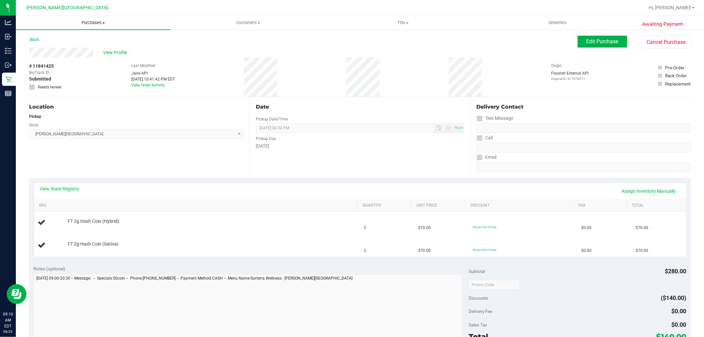
click at [86, 21] on span "Purchases" at bounding box center [93, 23] width 155 height 6
click at [56, 46] on li "Fulfillment" at bounding box center [93, 48] width 155 height 8
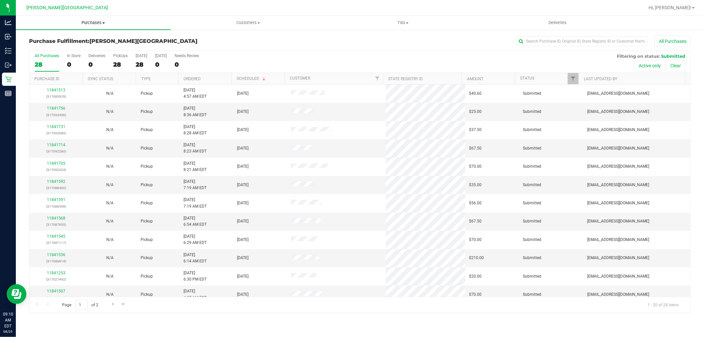
click at [97, 23] on span "Purchases" at bounding box center [93, 23] width 155 height 6
click at [59, 49] on li "Fulfillment" at bounding box center [93, 48] width 155 height 8
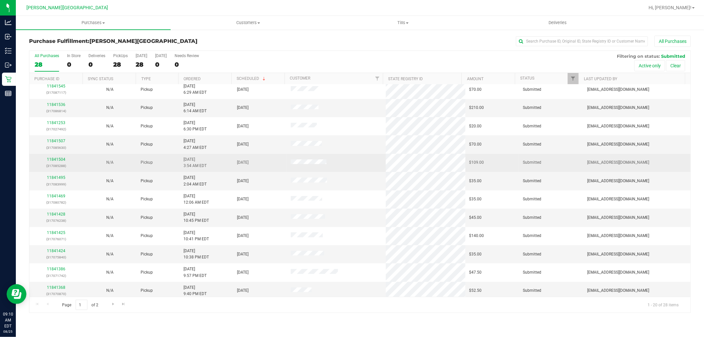
scroll to position [153, 0]
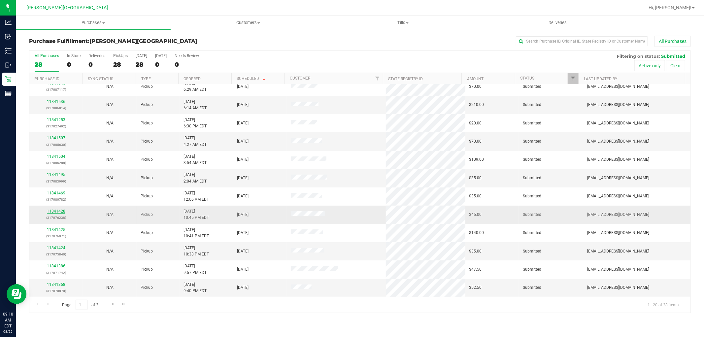
click at [56, 212] on link "11841428" at bounding box center [56, 211] width 18 height 5
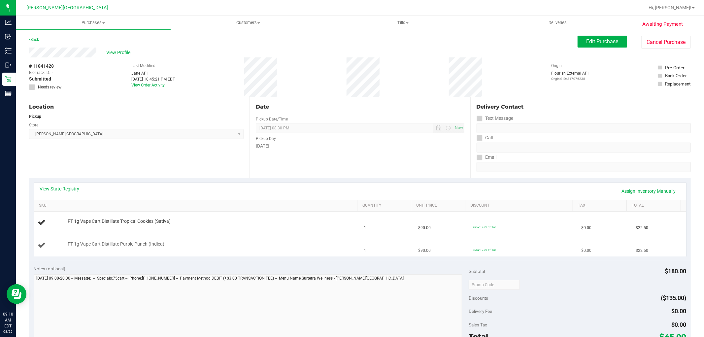
scroll to position [147, 0]
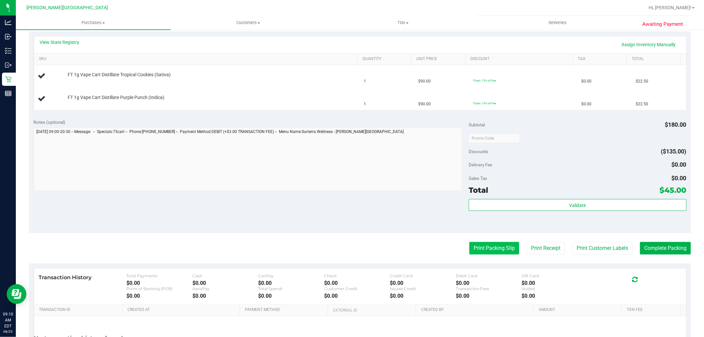
click at [502, 249] on button "Print Packing Slip" at bounding box center [494, 248] width 50 height 13
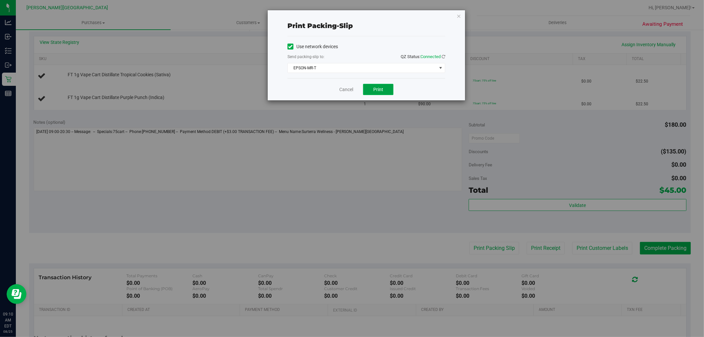
click at [384, 91] on button "Print" at bounding box center [378, 89] width 30 height 11
click at [461, 15] on icon "button" at bounding box center [458, 16] width 5 height 8
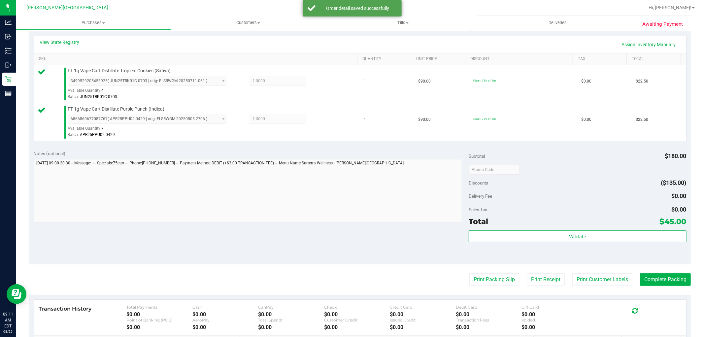
click at [587, 230] on div "Subtotal $180.00 Discounts ($135.00) Delivery Fee $0.00 Sales Tax $0.00 Total $…" at bounding box center [577, 205] width 217 height 110
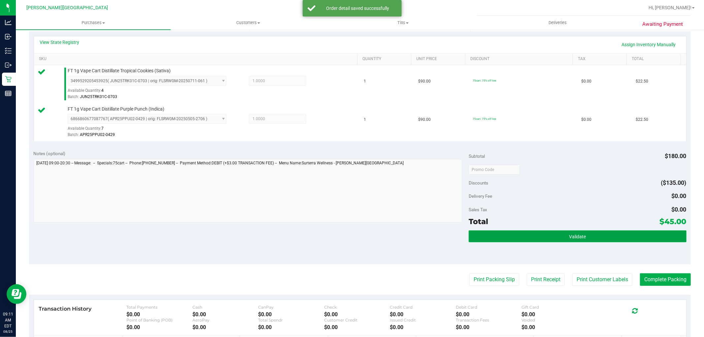
click at [586, 232] on button "Validate" at bounding box center [577, 236] width 217 height 12
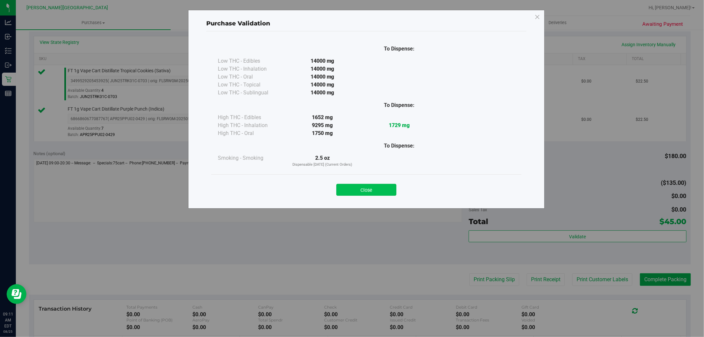
click at [381, 186] on button "Close" at bounding box center [366, 190] width 60 height 12
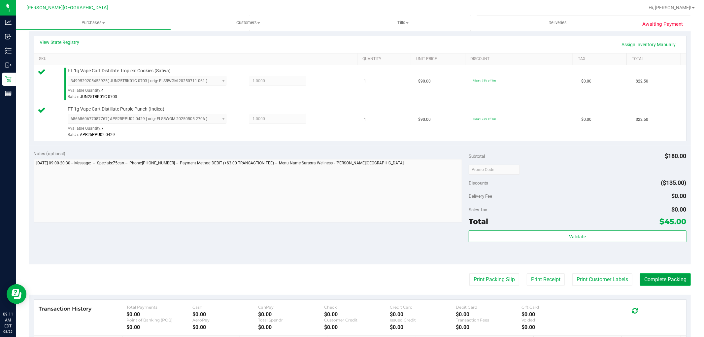
click at [666, 280] on button "Complete Packing" at bounding box center [665, 279] width 51 height 13
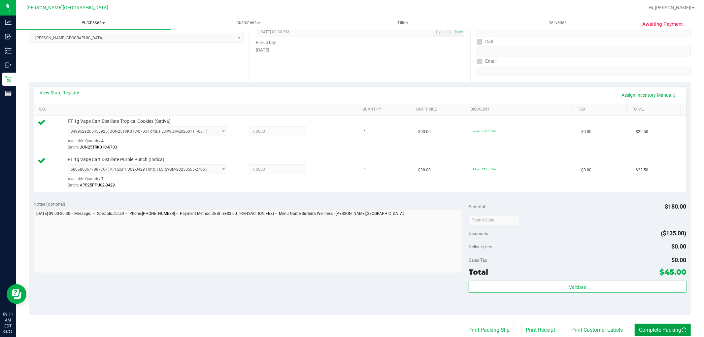
scroll to position [0, 0]
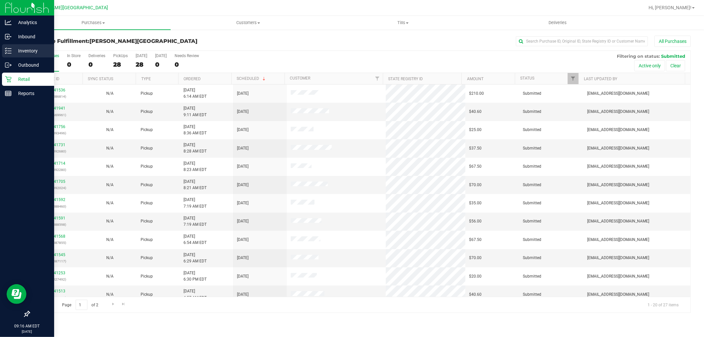
click at [20, 45] on div "Inventory" at bounding box center [28, 50] width 52 height 13
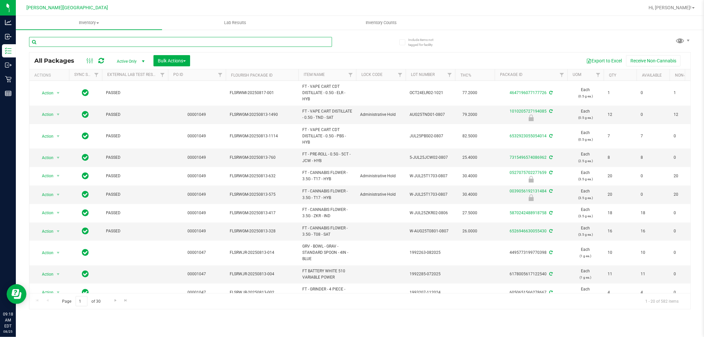
click at [98, 45] on input "text" at bounding box center [180, 42] width 303 height 10
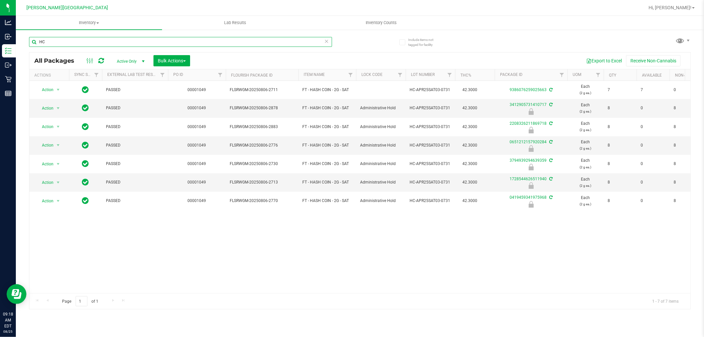
type input "H"
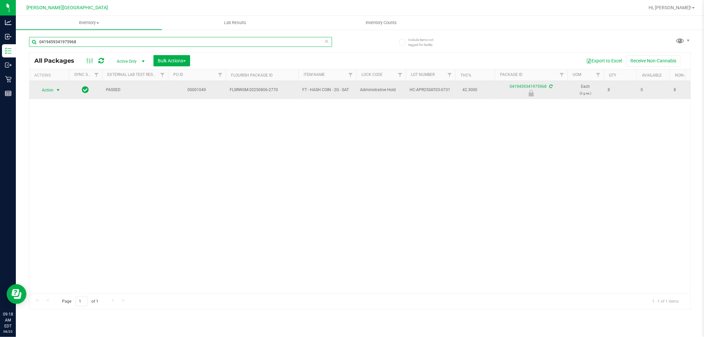
type input "0419459341975968"
click at [58, 89] on span "select" at bounding box center [57, 89] width 5 height 5
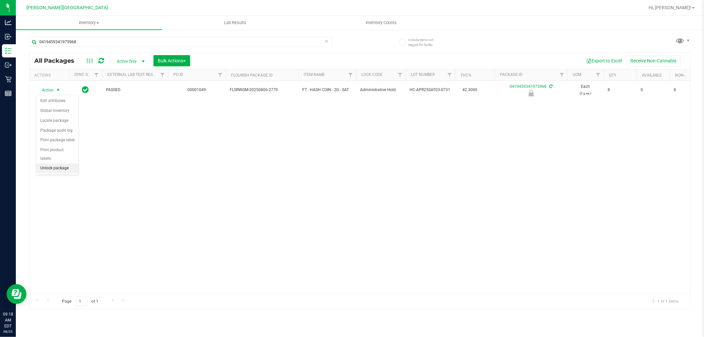
click at [60, 168] on li "Unlock package" at bounding box center [57, 168] width 42 height 10
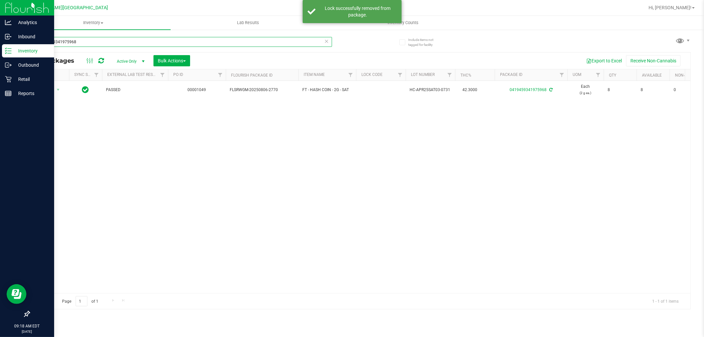
drag, startPoint x: 87, startPoint y: 41, endPoint x: 0, endPoint y: 48, distance: 87.8
click at [0, 48] on div "Analytics Inbound Inventory Outbound Retail Reports 09:18 AM EDT [DATE] 08/25 […" at bounding box center [352, 168] width 704 height 337
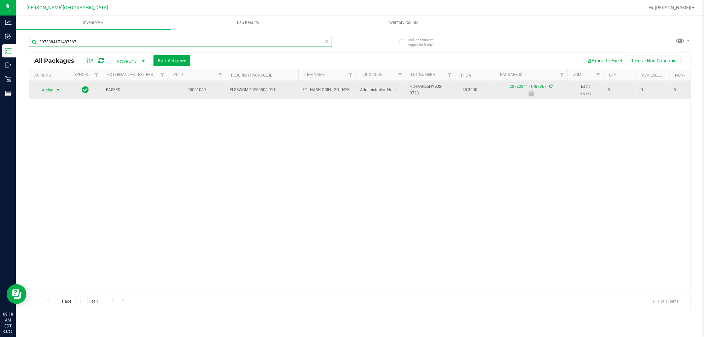
type input "2072384171487367"
click at [50, 91] on span "Action" at bounding box center [45, 89] width 18 height 9
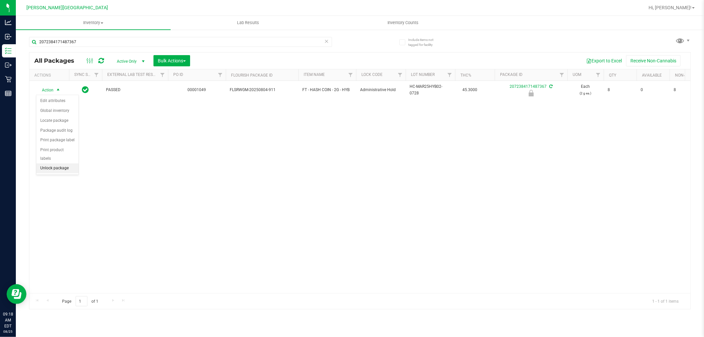
click at [50, 167] on li "Unlock package" at bounding box center [57, 168] width 42 height 10
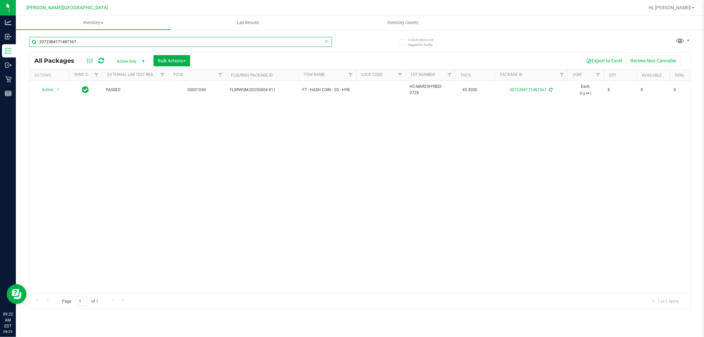
drag, startPoint x: 89, startPoint y: 40, endPoint x: 30, endPoint y: 46, distance: 59.7
click at [31, 46] on input "2072384171487367" at bounding box center [180, 42] width 303 height 10
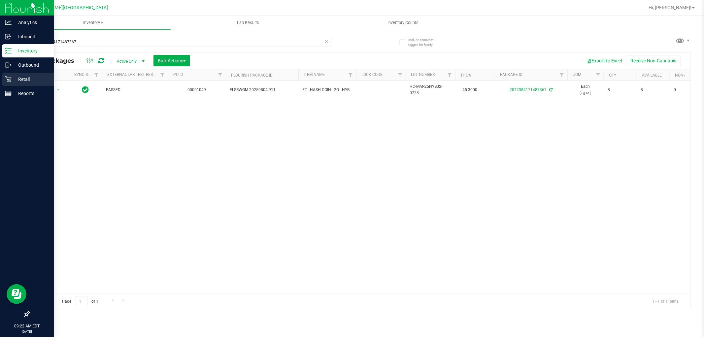
click at [9, 79] on icon at bounding box center [8, 79] width 6 height 6
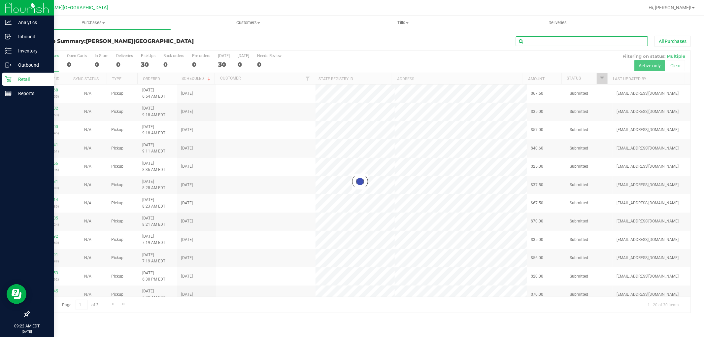
click at [555, 42] on input "text" at bounding box center [582, 41] width 132 height 10
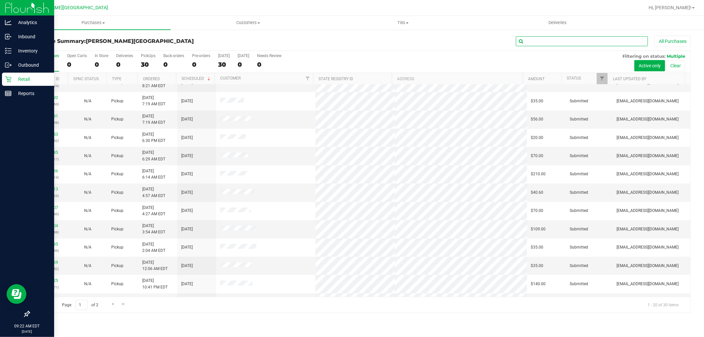
scroll to position [153, 0]
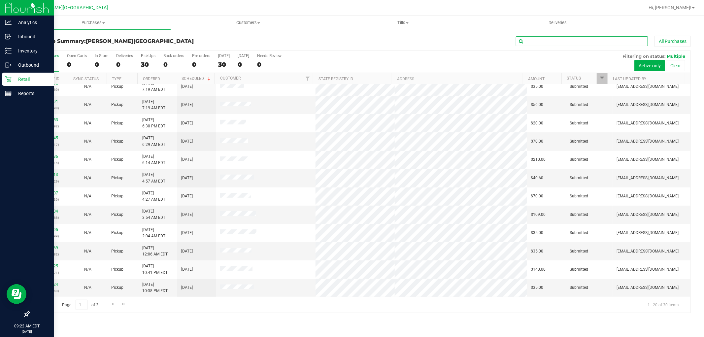
click at [541, 39] on input "text" at bounding box center [582, 41] width 132 height 10
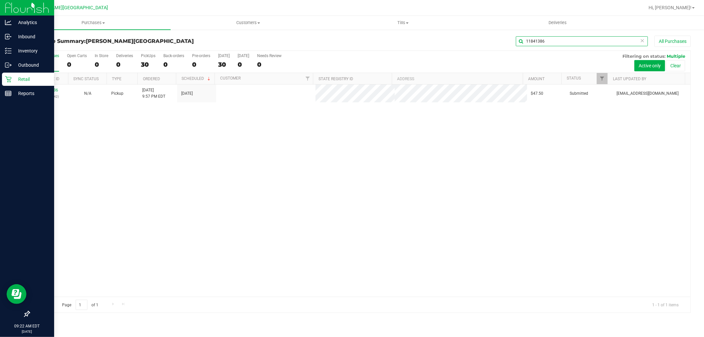
scroll to position [0, 0]
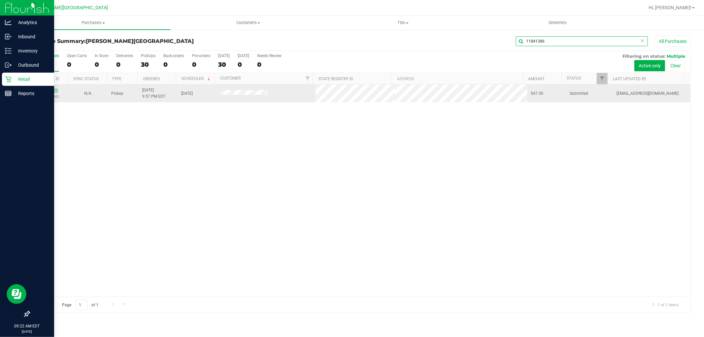
type input "11841386"
click at [49, 91] on link "11841386" at bounding box center [49, 90] width 18 height 5
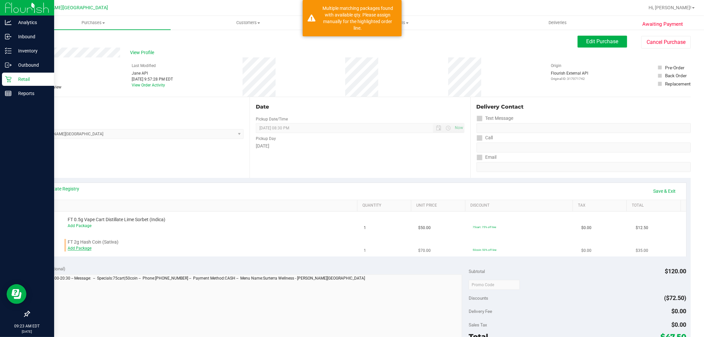
click at [81, 248] on link "Add Package" at bounding box center [80, 248] width 24 height 5
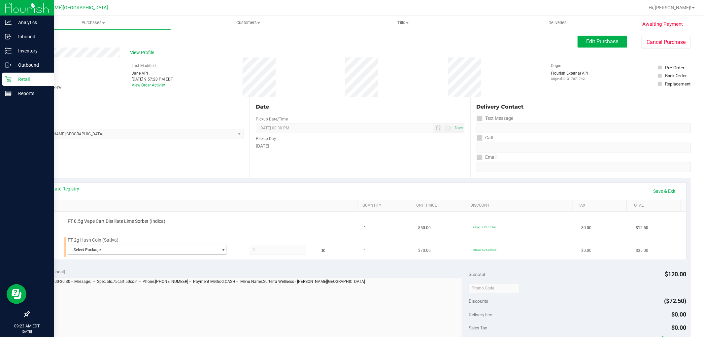
click at [123, 247] on span "Select Package" at bounding box center [143, 249] width 150 height 9
click at [135, 278] on span "( HC-APR25SAT03-0731 | orig: FLSRWGM-20250806-2770 )" at bounding box center [161, 277] width 105 height 5
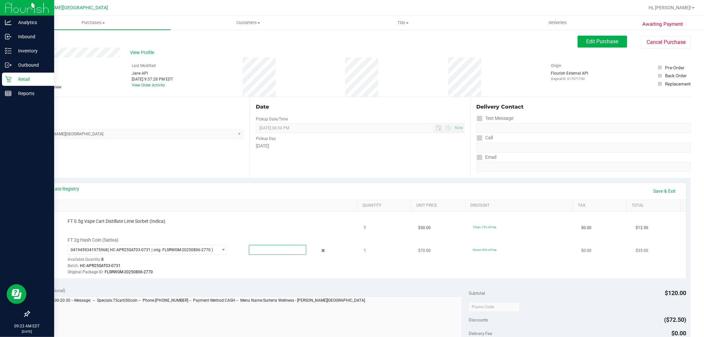
drag, startPoint x: 274, startPoint y: 252, endPoint x: 226, endPoint y: 248, distance: 48.0
click at [229, 245] on div "0419459341975968 ( HC-APR25SAT03-0731 | orig: FLSRWGM-20250806-2770 ) 041945934…" at bounding box center [211, 245] width 286 height 0
type input "1"
click at [657, 192] on link "Save & Exit" at bounding box center [664, 190] width 31 height 11
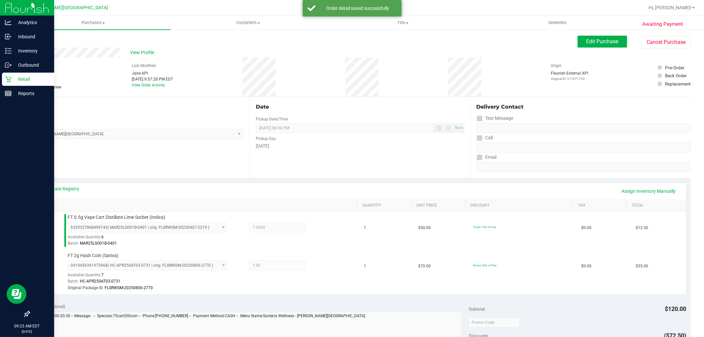
scroll to position [110, 0]
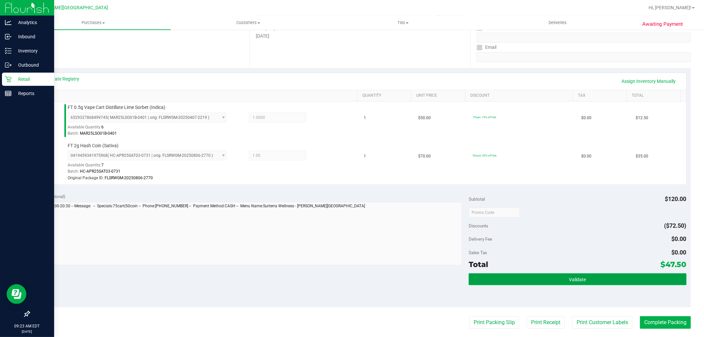
click at [614, 276] on button "Validate" at bounding box center [577, 279] width 217 height 12
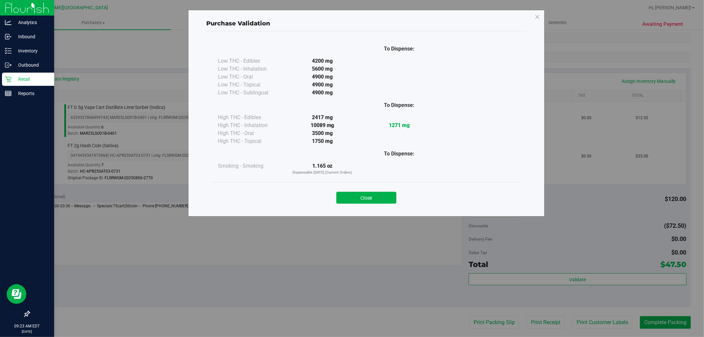
click at [370, 204] on div "Close" at bounding box center [366, 195] width 310 height 27
click at [372, 199] on button "Close" at bounding box center [366, 198] width 60 height 12
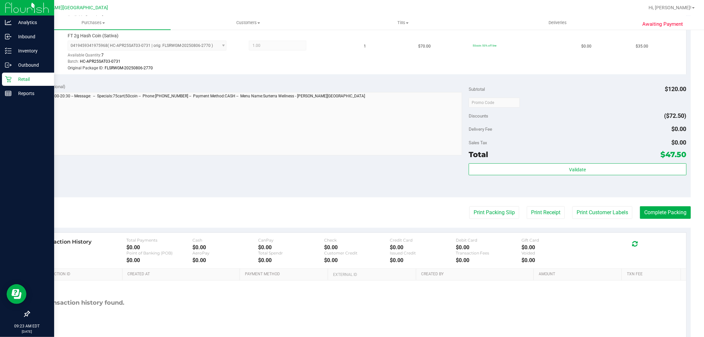
scroll to position [248, 0]
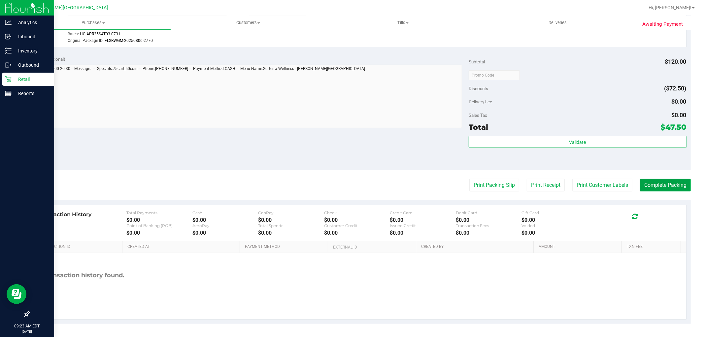
click at [646, 181] on button "Complete Packing" at bounding box center [665, 185] width 51 height 13
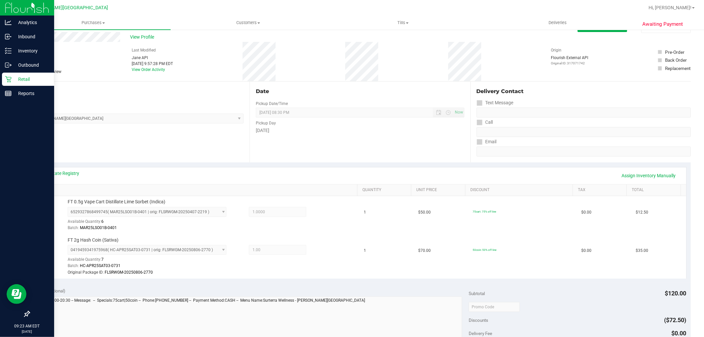
scroll to position [0, 0]
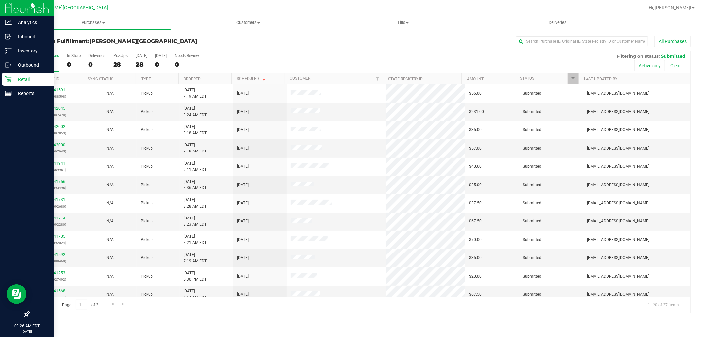
click at [19, 79] on p "Retail" at bounding box center [32, 79] width 40 height 8
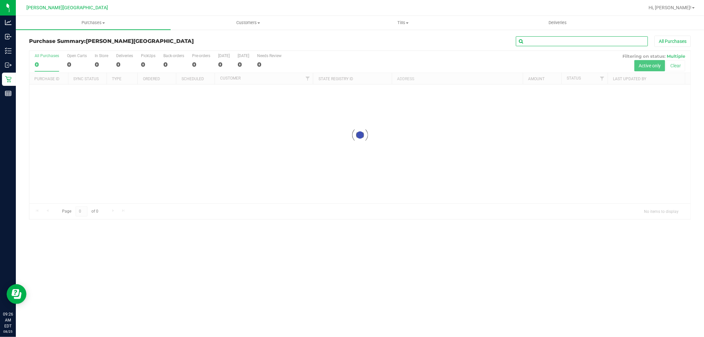
click at [544, 41] on input "text" at bounding box center [582, 41] width 132 height 10
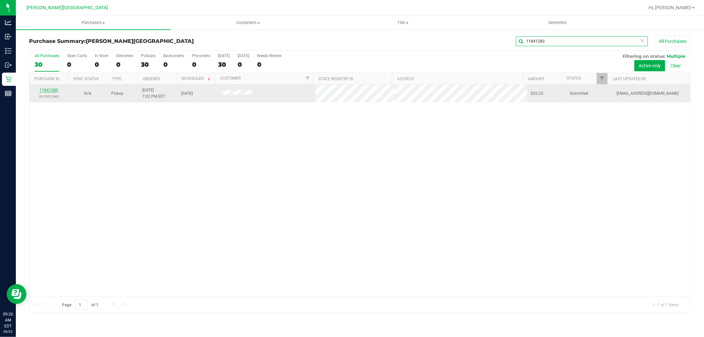
type input "11841280"
click at [47, 92] on link "11841280" at bounding box center [49, 90] width 18 height 5
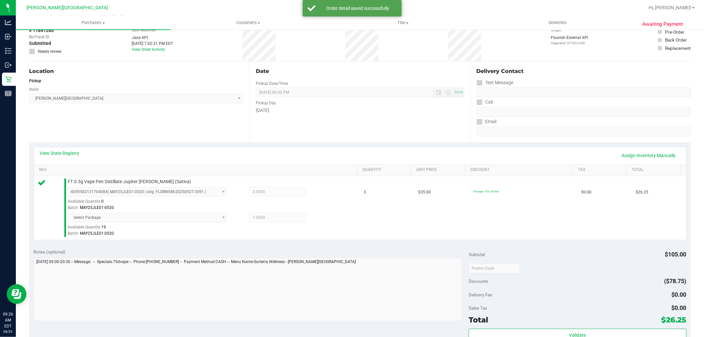
scroll to position [147, 0]
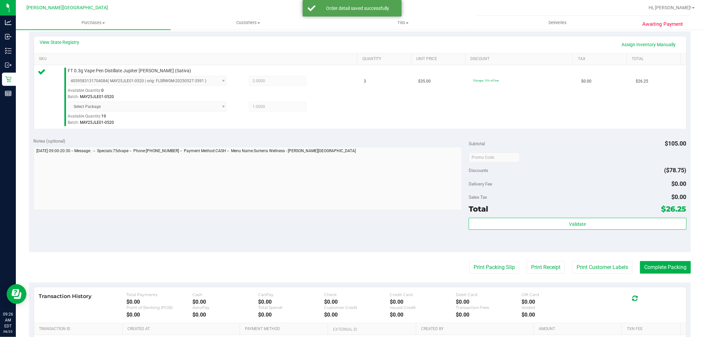
click at [661, 213] on span "$26.25" at bounding box center [673, 208] width 25 height 9
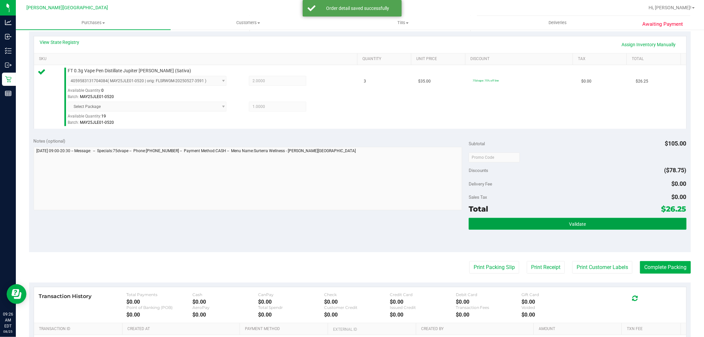
click at [655, 223] on button "Validate" at bounding box center [577, 224] width 217 height 12
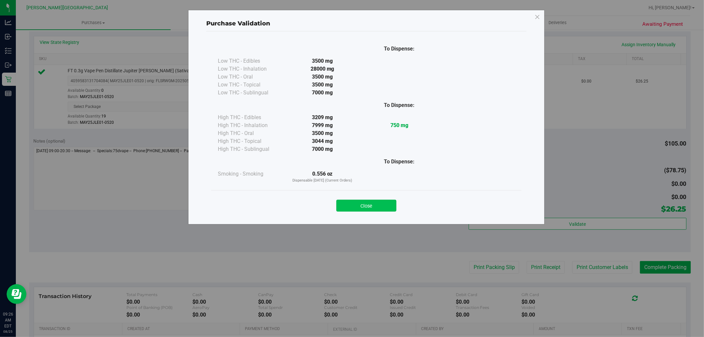
click at [376, 211] on button "Close" at bounding box center [366, 206] width 60 height 12
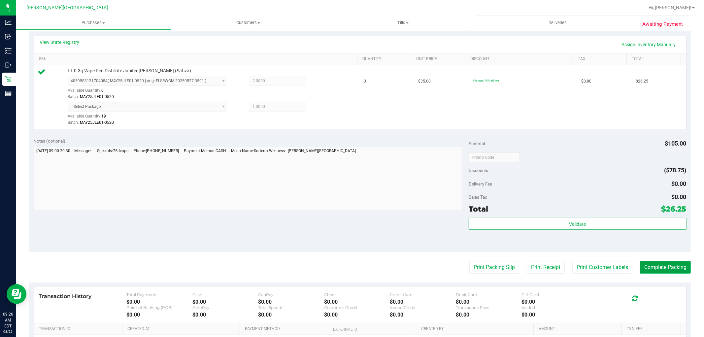
click at [664, 271] on button "Complete Packing" at bounding box center [665, 267] width 51 height 13
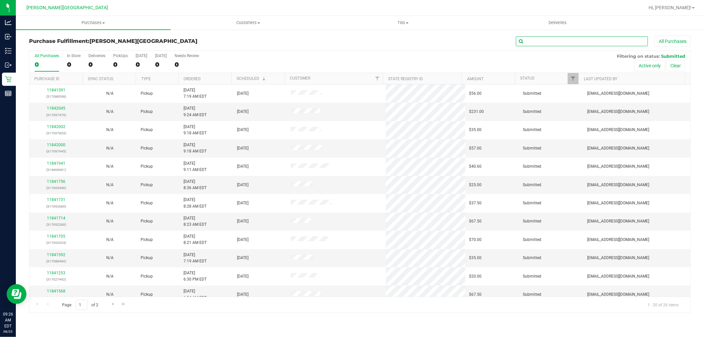
click at [576, 44] on input "text" at bounding box center [582, 41] width 132 height 10
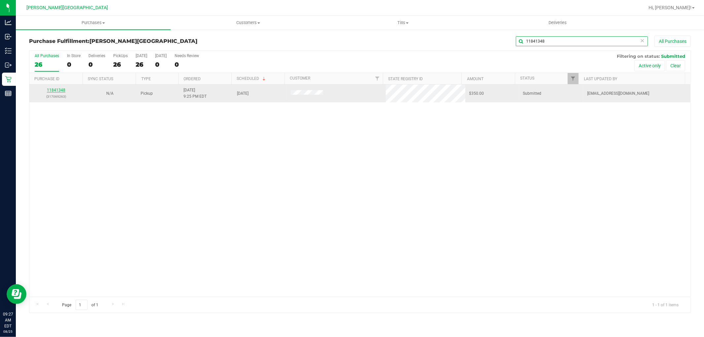
type input "11841348"
click at [57, 88] on link "11841348" at bounding box center [56, 90] width 18 height 5
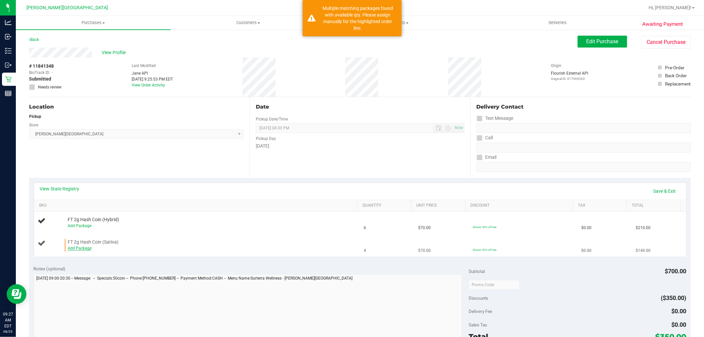
click at [84, 249] on link "Add Package" at bounding box center [80, 248] width 24 height 5
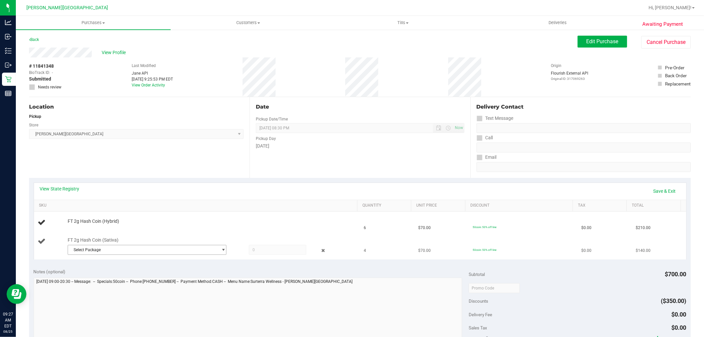
click at [77, 249] on span "Select Package" at bounding box center [143, 249] width 150 height 9
click at [106, 275] on li "0419459341975968 ( HC-APR25SAT03-0731 | orig: FLSRWGM-20250806-2770 )" at bounding box center [144, 277] width 155 height 9
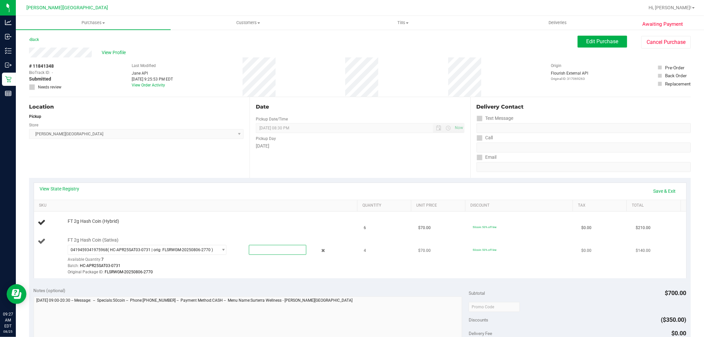
drag, startPoint x: 266, startPoint y: 250, endPoint x: 240, endPoint y: 248, distance: 26.5
click at [241, 249] on div at bounding box center [271, 250] width 72 height 10
type input "4"
click at [84, 226] on link "Add Package" at bounding box center [80, 225] width 24 height 5
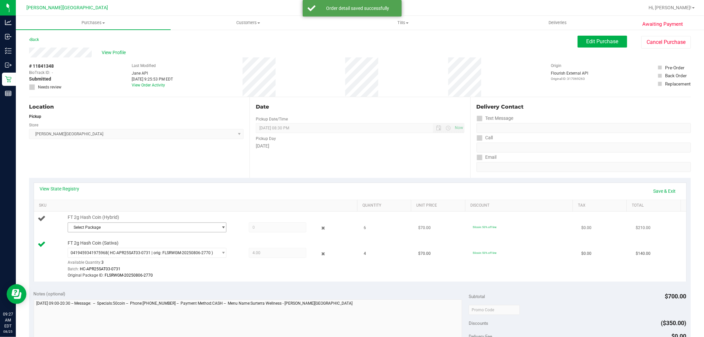
click at [96, 228] on span "Select Package" at bounding box center [143, 227] width 150 height 9
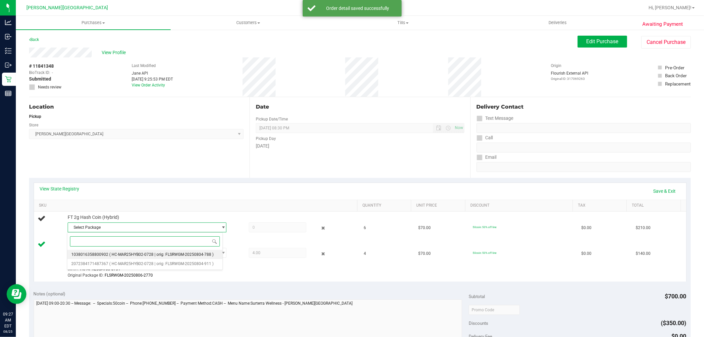
click at [121, 253] on span "( HC-MAR25HYB02-0728 | orig: FLSRWGM-20250804-788 )" at bounding box center [161, 254] width 104 height 5
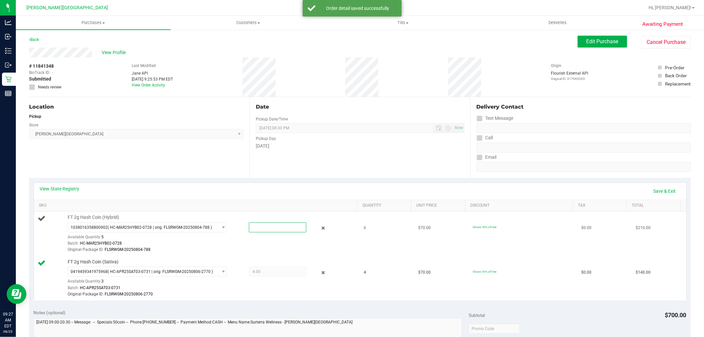
drag, startPoint x: 272, startPoint y: 229, endPoint x: 197, endPoint y: 219, distance: 75.5
click at [205, 222] on div "1038016358800902 ( HC-MAR25HYB02-0728 | orig: FLSRWGM-20250804-788 ) 1038016358…" at bounding box center [211, 222] width 286 height 0
type input "6"
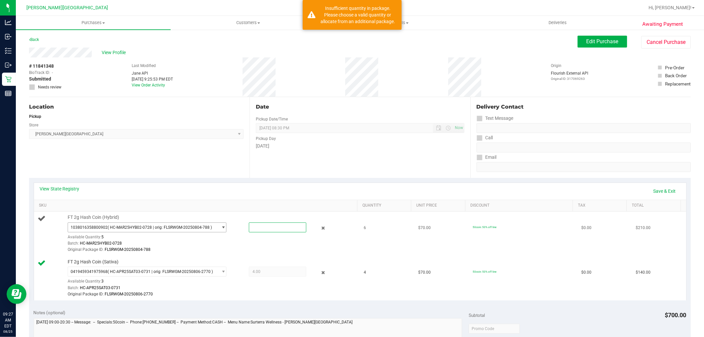
click at [108, 226] on span "( HC-MAR25HYB02-0728 | orig: FLSRWGM-20250804-788 )" at bounding box center [160, 227] width 104 height 5
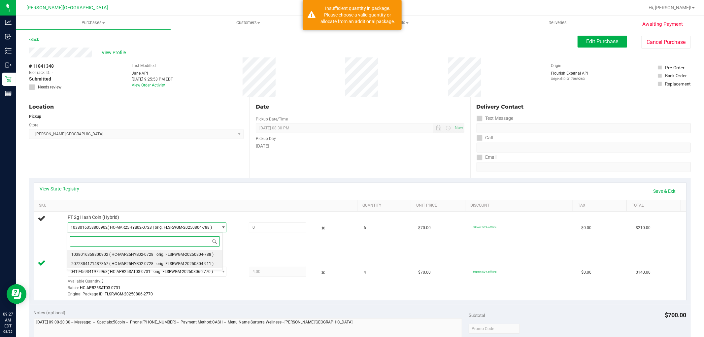
click at [117, 261] on li "2072384171487367 ( HC-MAR25HYB02-0728 | orig: FLSRWGM-20250804-911 )" at bounding box center [144, 263] width 155 height 9
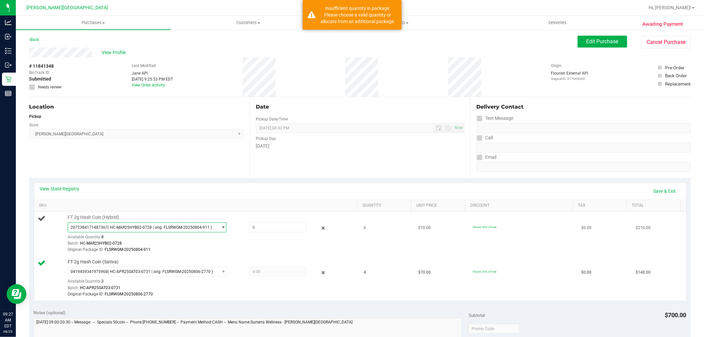
click at [119, 227] on span "( HC-MAR25HYB02-0728 | orig: FLSRWGM-20250804-911 )" at bounding box center [160, 227] width 104 height 5
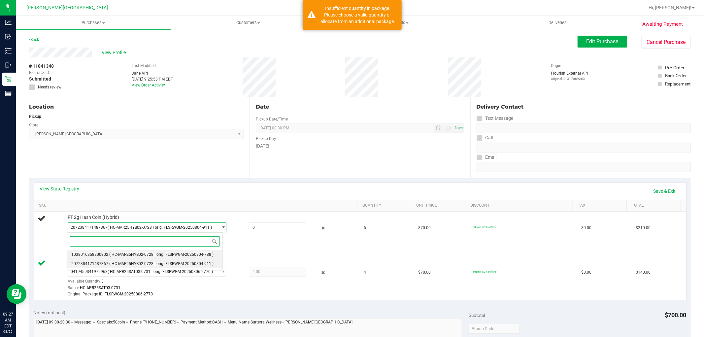
click at [114, 255] on span "( HC-MAR25HYB02-0728 | orig: FLSRWGM-20250804-788 )" at bounding box center [161, 254] width 104 height 5
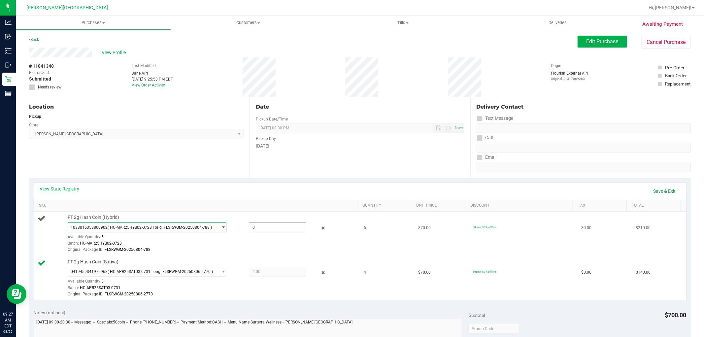
click at [254, 223] on span at bounding box center [277, 227] width 57 height 10
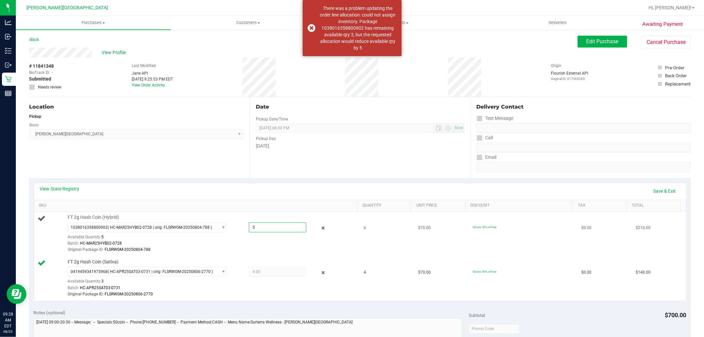
click at [287, 242] on div "Batch: HC-MAR25HYB02-0728" at bounding box center [211, 243] width 286 height 6
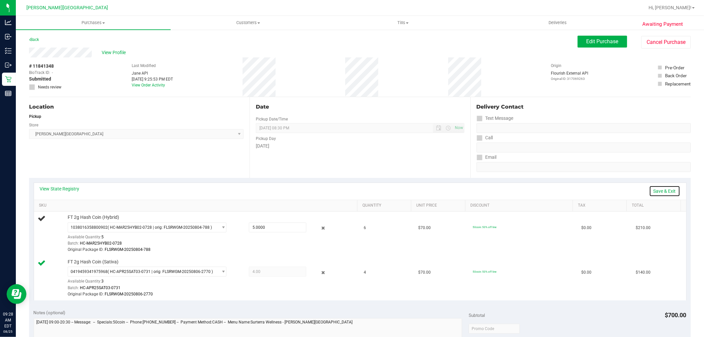
click at [667, 192] on link "Save & Exit" at bounding box center [664, 190] width 31 height 11
click at [114, 249] on span "FLSRWGM-20250804-788" at bounding box center [128, 249] width 46 height 5
drag, startPoint x: 271, startPoint y: 226, endPoint x: 237, endPoint y: 232, distance: 35.2
click at [237, 232] on div "5.0000 5" at bounding box center [271, 227] width 72 height 10
type input "6"
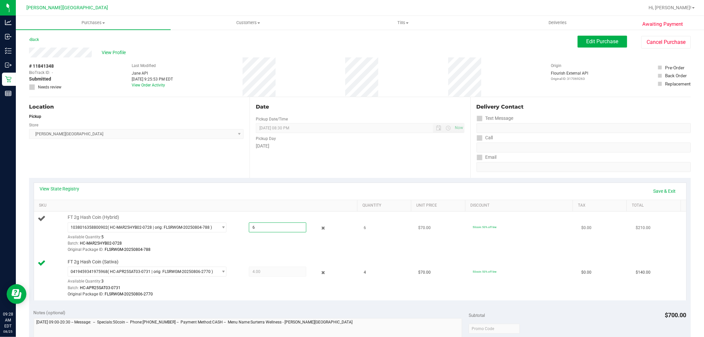
type input "6.0000"
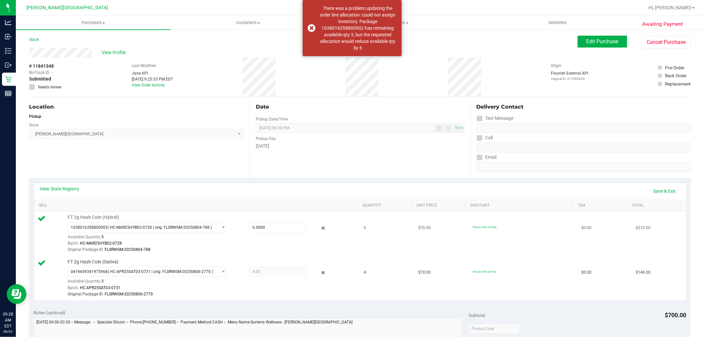
click at [218, 233] on div "Available Quantity: 5" at bounding box center [151, 238] width 167 height 13
click at [161, 223] on span "1038016358800902 ( HC-MAR25HYB02-0728 | orig: FLSRWGM-20250804-788 )" at bounding box center [143, 227] width 150 height 9
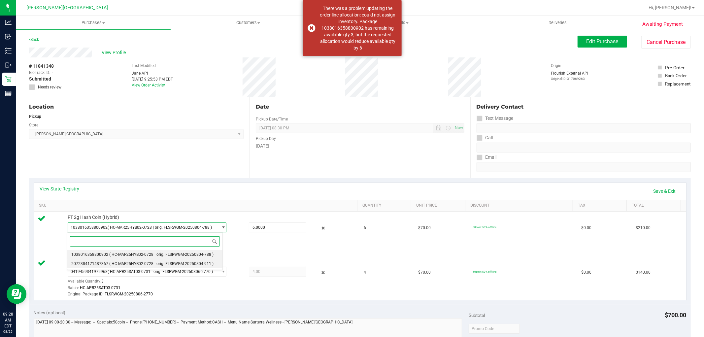
click at [128, 263] on span "( HC-MAR25HYB02-0728 | orig: FLSRWGM-20250804-911 )" at bounding box center [161, 263] width 104 height 5
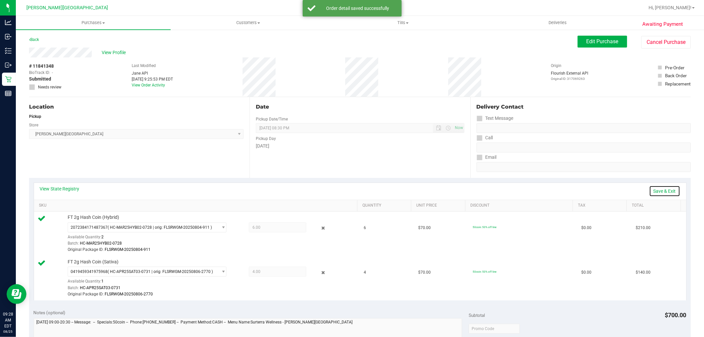
click at [660, 192] on link "Save & Exit" at bounding box center [664, 190] width 31 height 11
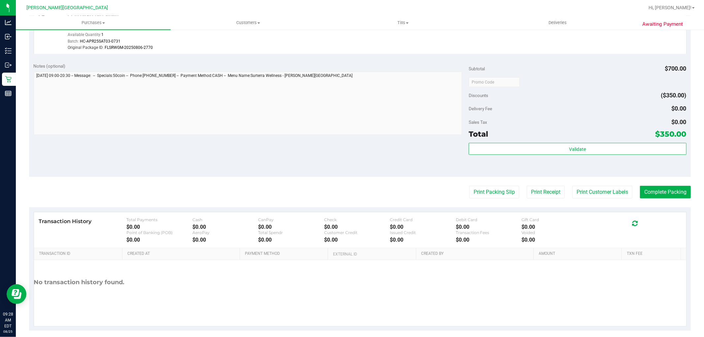
scroll to position [254, 0]
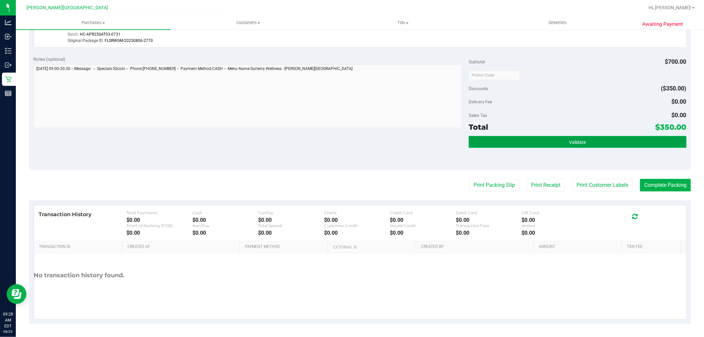
click at [576, 142] on span "Validate" at bounding box center [577, 142] width 17 height 5
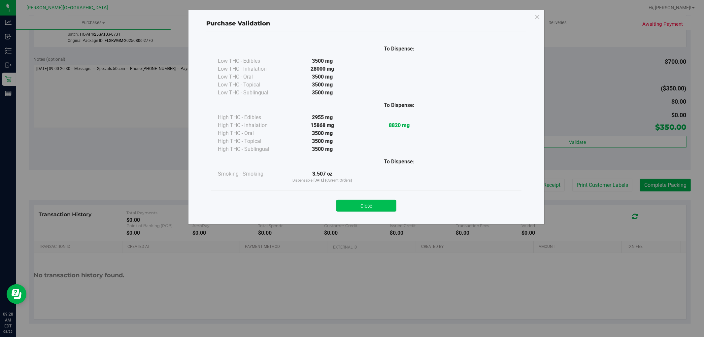
click at [387, 207] on button "Close" at bounding box center [366, 206] width 60 height 12
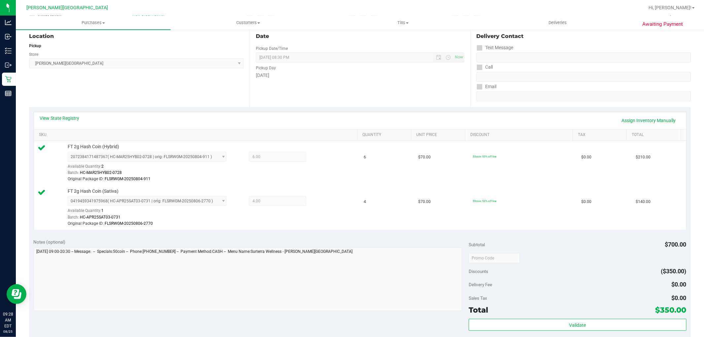
scroll to position [107, 0]
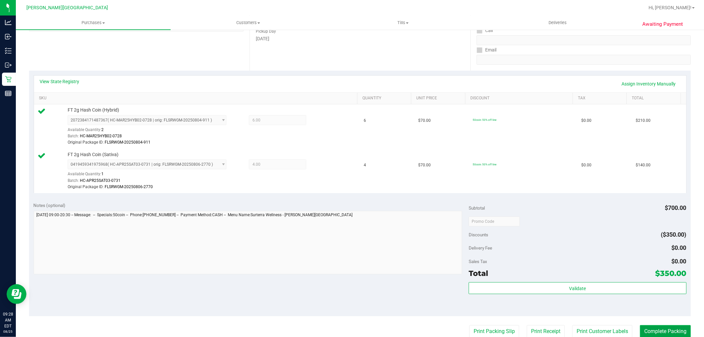
click at [658, 329] on button "Complete Packing" at bounding box center [665, 331] width 51 height 13
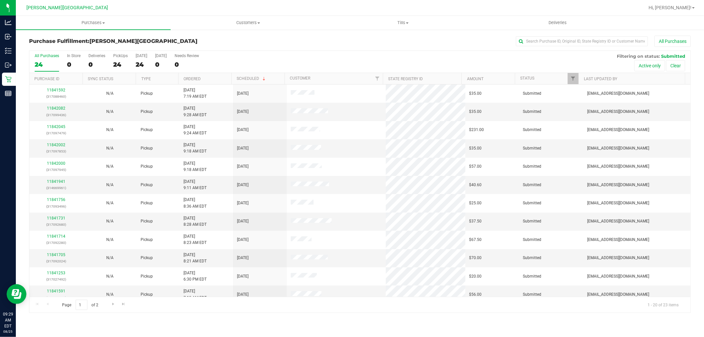
click at [583, 52] on div "All Purchases 24 In Store 0 Deliveries 0 PickUps 24 [DATE] 24 [DATE] 0 Needs Re…" at bounding box center [359, 53] width 661 height 5
click at [585, 37] on input "text" at bounding box center [582, 41] width 132 height 10
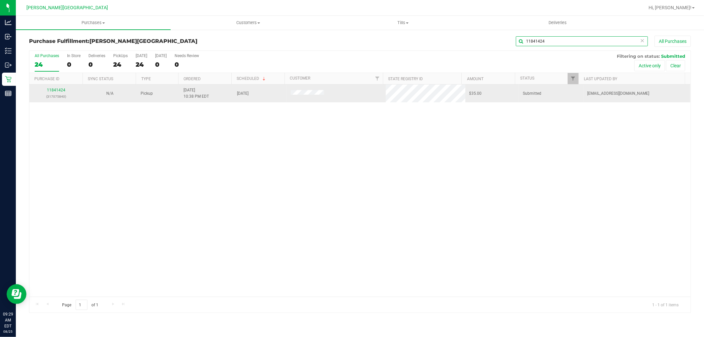
type input "11841424"
click at [61, 93] on div "11841424 (317075840)" at bounding box center [56, 93] width 46 height 13
click at [60, 91] on link "11841424" at bounding box center [56, 90] width 18 height 5
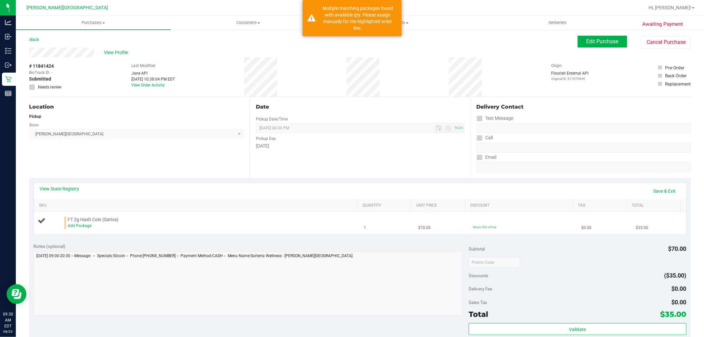
click at [81, 229] on div "Add Package" at bounding box center [211, 226] width 286 height 6
click at [81, 227] on link "Add Package" at bounding box center [80, 225] width 24 height 5
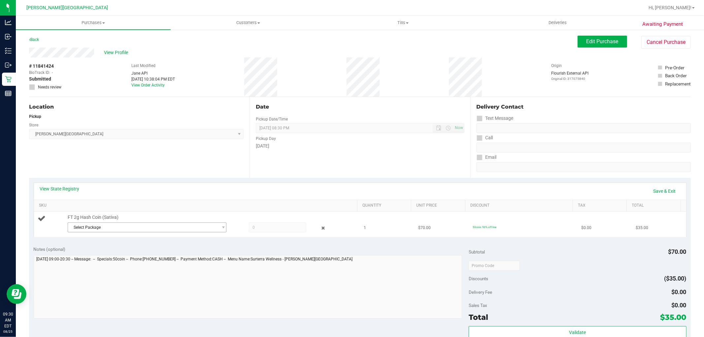
click at [96, 228] on span "Select Package" at bounding box center [143, 227] width 150 height 9
click at [118, 257] on span "( HC-APR25SAT03-0731 | orig: FLSRWGM-20250806-2770 )" at bounding box center [161, 254] width 105 height 5
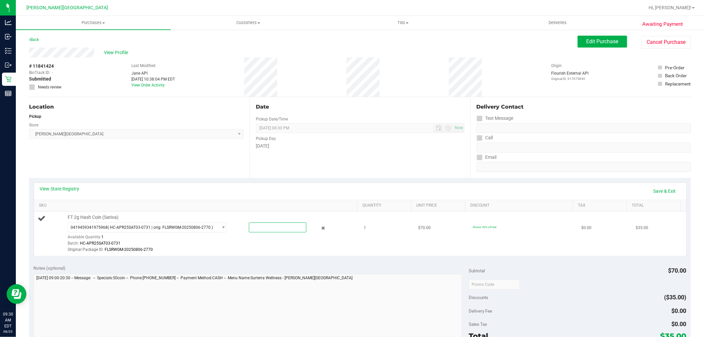
drag, startPoint x: 280, startPoint y: 229, endPoint x: 221, endPoint y: 237, distance: 58.9
click at [221, 222] on div "0419459341975968 ( HC-APR25SAT03-0731 | orig: FLSRWGM-20250806-2770 ) 041945934…" at bounding box center [211, 222] width 286 height 0
type input "1"
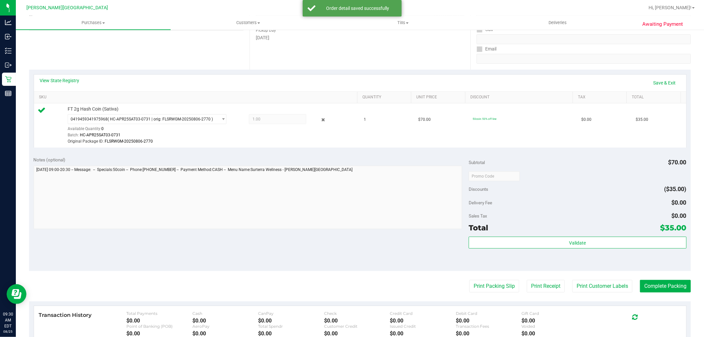
scroll to position [110, 0]
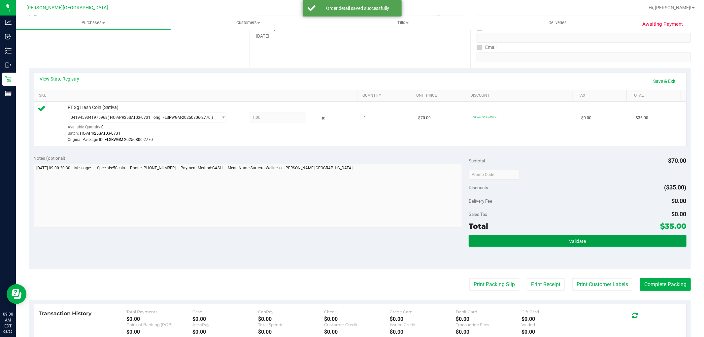
click at [622, 239] on button "Validate" at bounding box center [577, 241] width 217 height 12
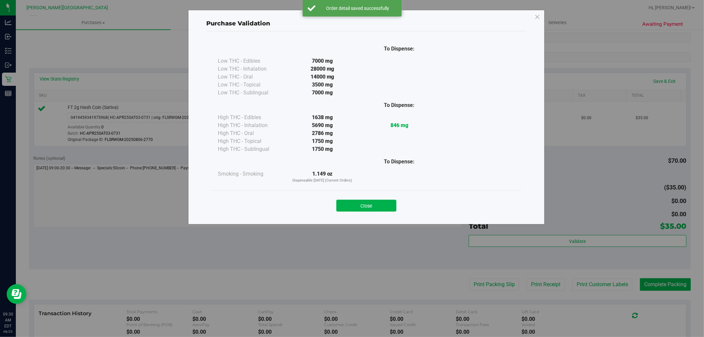
drag, startPoint x: 384, startPoint y: 204, endPoint x: 394, endPoint y: 207, distance: 10.9
click at [384, 204] on button "Close" at bounding box center [366, 206] width 60 height 12
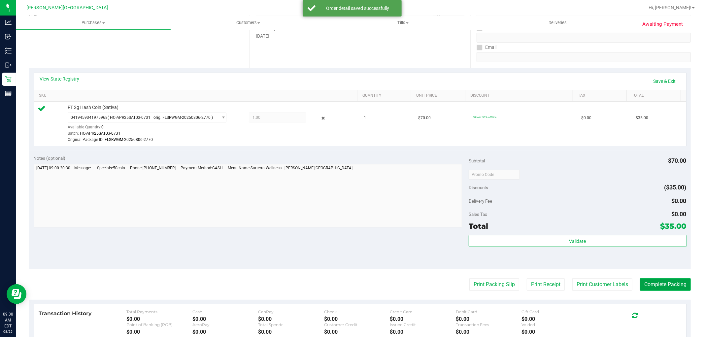
click at [683, 289] on button "Complete Packing" at bounding box center [665, 284] width 51 height 13
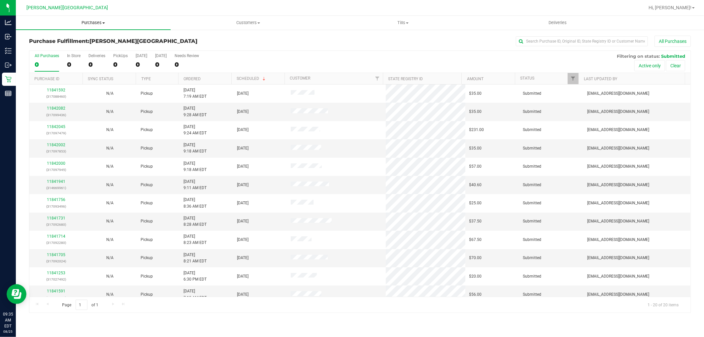
click at [86, 21] on span "Purchases" at bounding box center [93, 23] width 155 height 6
click at [73, 47] on li "Fulfillment" at bounding box center [93, 48] width 155 height 8
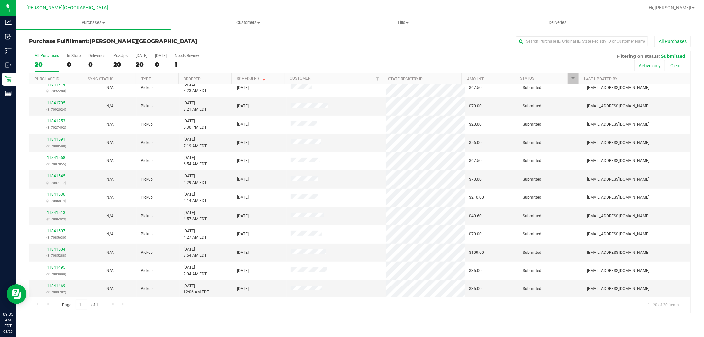
scroll to position [153, 0]
click at [54, 284] on link "11841469" at bounding box center [56, 284] width 18 height 5
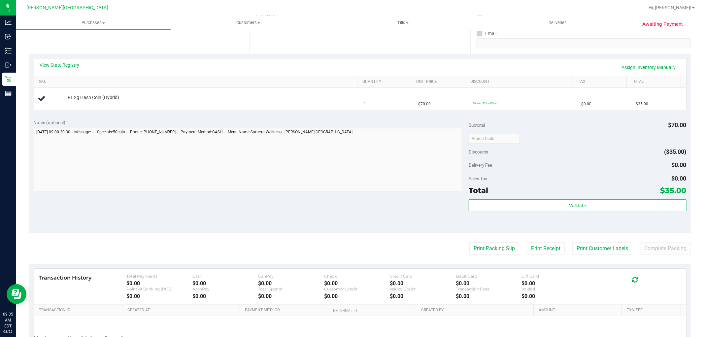
scroll to position [147, 0]
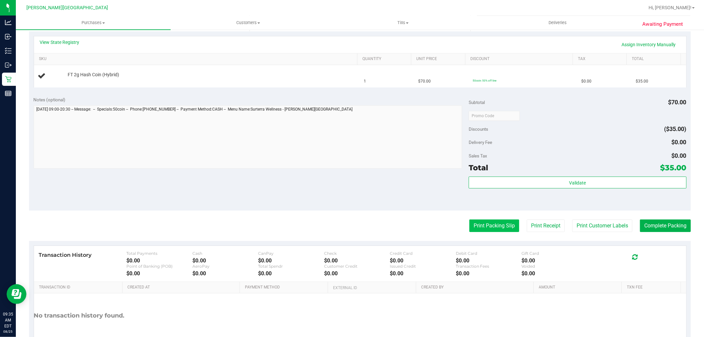
click at [485, 228] on button "Print Packing Slip" at bounding box center [494, 225] width 50 height 13
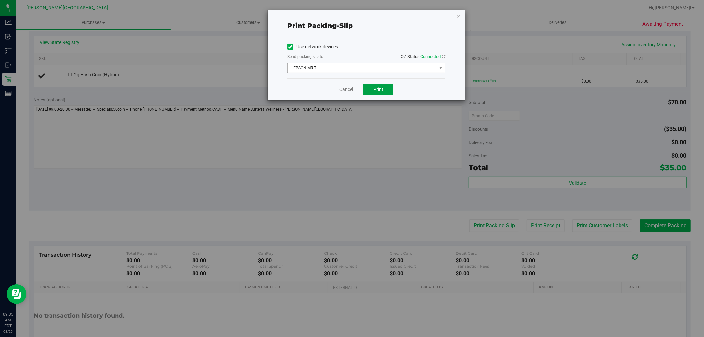
drag, startPoint x: 383, startPoint y: 86, endPoint x: 403, endPoint y: 63, distance: 31.1
click at [382, 87] on span "Print" at bounding box center [378, 89] width 10 height 5
click at [460, 16] on icon "button" at bounding box center [458, 16] width 5 height 8
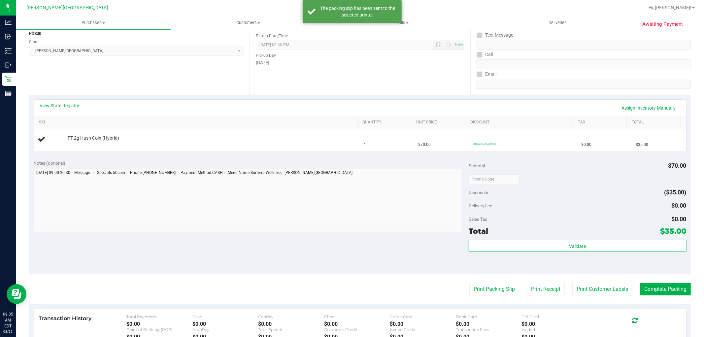
scroll to position [0, 0]
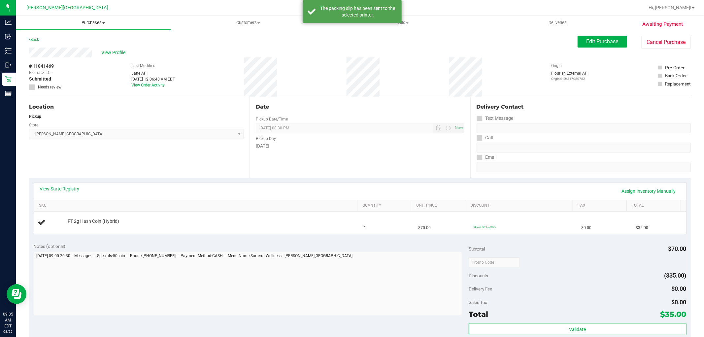
click at [90, 20] on span "Purchases" at bounding box center [93, 23] width 155 height 6
click at [49, 46] on span "Fulfillment" at bounding box center [36, 48] width 41 height 6
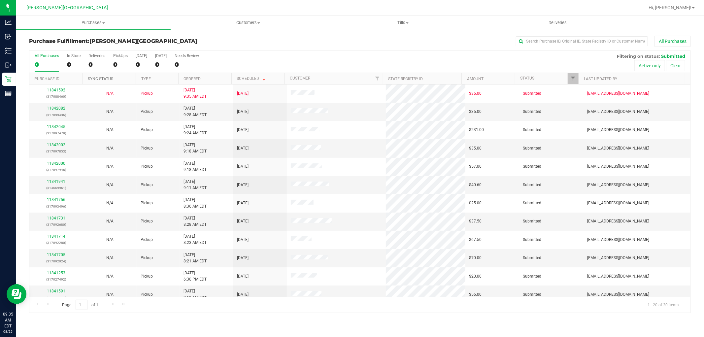
click at [106, 77] on link "Sync Status" at bounding box center [100, 79] width 25 height 5
click at [95, 22] on span "Purchases" at bounding box center [93, 23] width 155 height 6
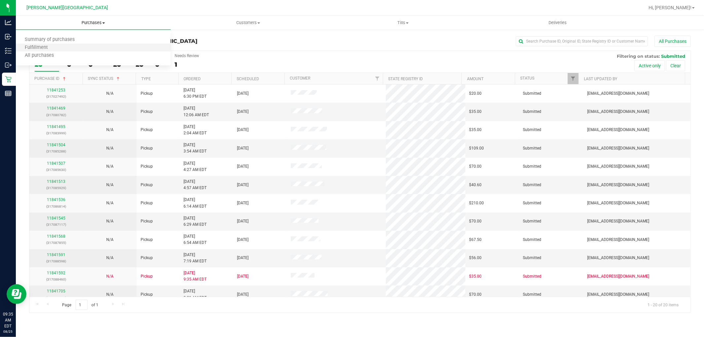
click at [76, 45] on li "Fulfillment" at bounding box center [93, 48] width 155 height 8
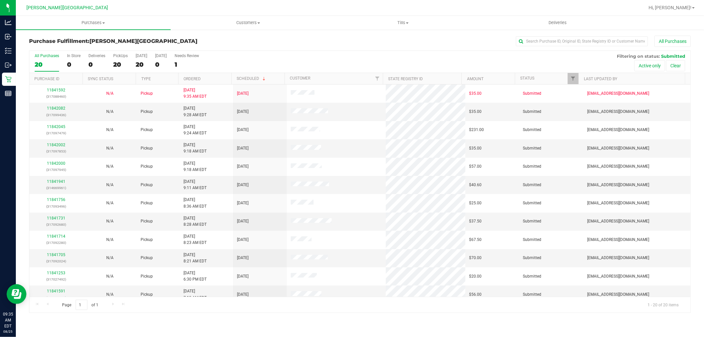
click at [247, 75] on th "Scheduled" at bounding box center [257, 79] width 53 height 12
click at [244, 79] on link "Scheduled" at bounding box center [248, 79] width 22 height 5
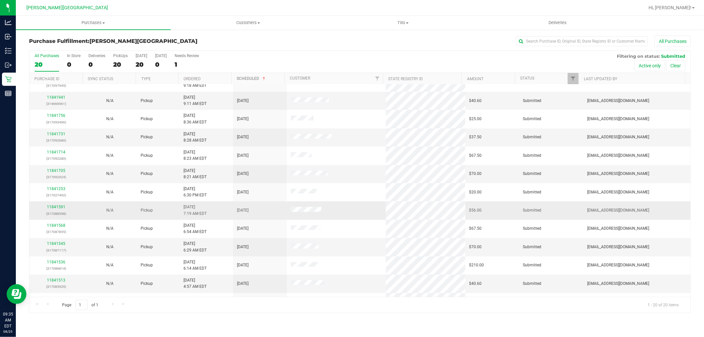
scroll to position [153, 0]
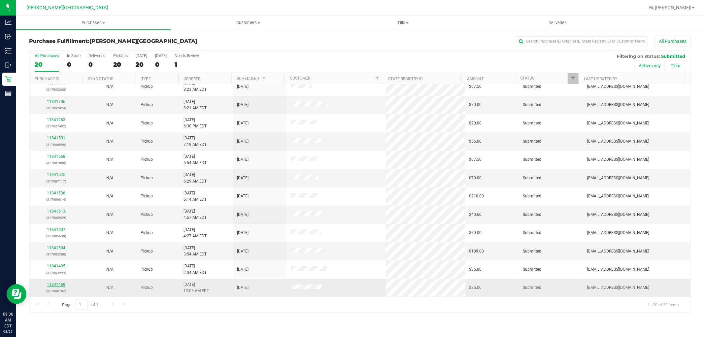
click at [61, 284] on link "11841469" at bounding box center [56, 284] width 18 height 5
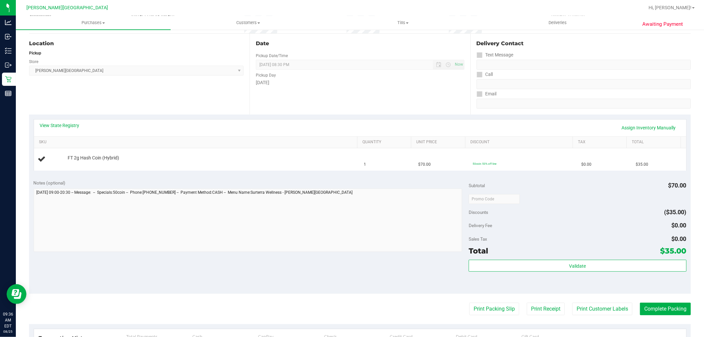
scroll to position [183, 0]
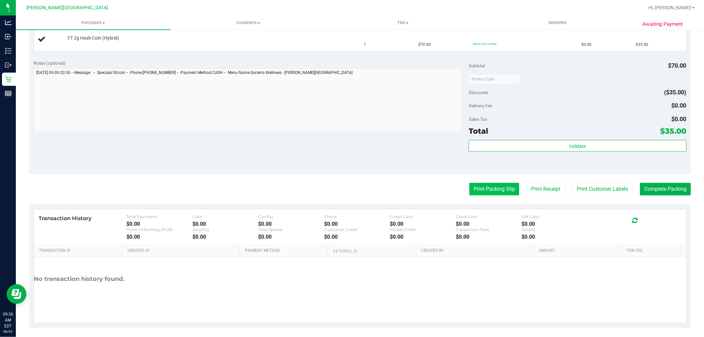
click at [502, 191] on button "Print Packing Slip" at bounding box center [494, 189] width 50 height 13
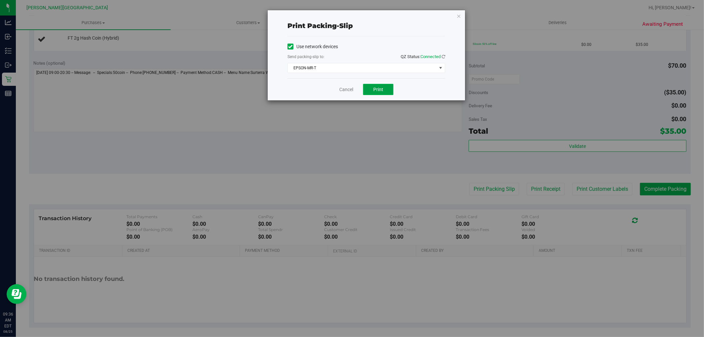
click at [377, 90] on span "Print" at bounding box center [378, 89] width 10 height 5
click at [459, 15] on icon "button" at bounding box center [458, 16] width 5 height 8
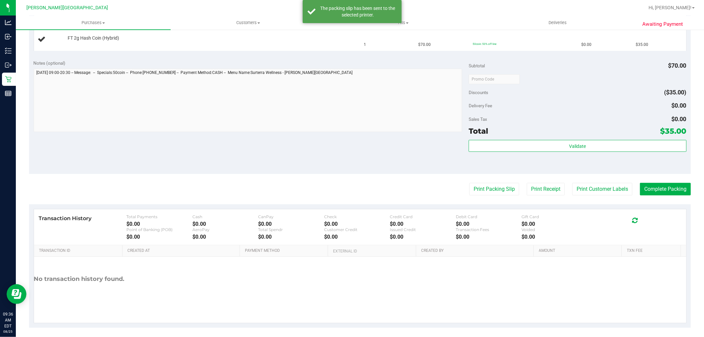
scroll to position [0, 0]
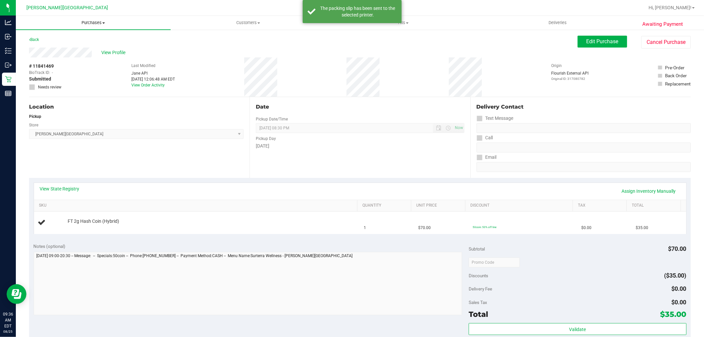
click at [93, 20] on span "Purchases" at bounding box center [93, 23] width 155 height 6
click at [53, 48] on span "Fulfillment" at bounding box center [36, 48] width 41 height 6
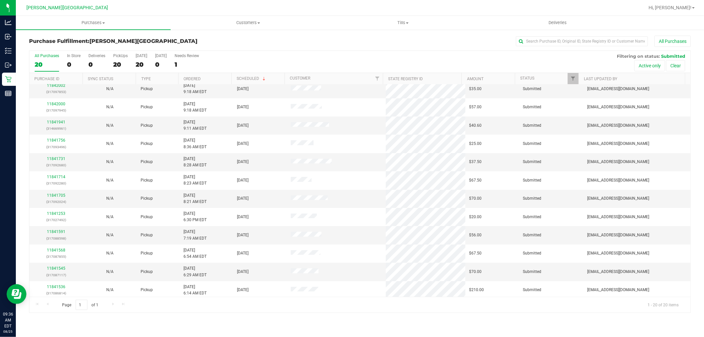
scroll to position [153, 0]
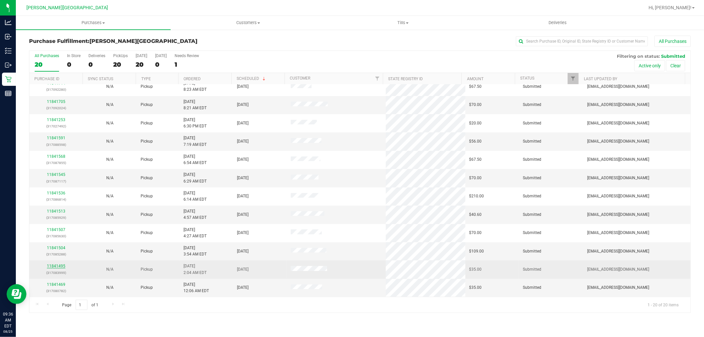
click at [62, 266] on link "11841495" at bounding box center [56, 266] width 18 height 5
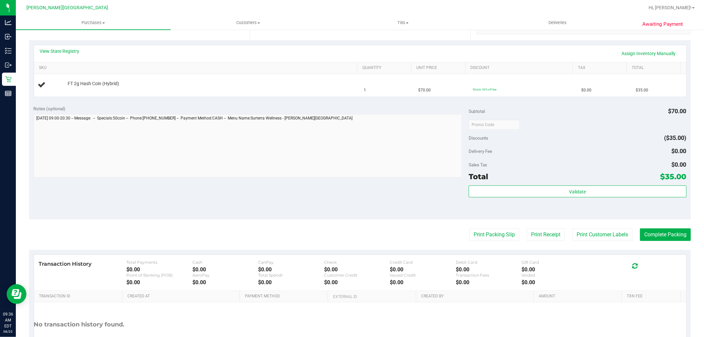
scroll to position [147, 0]
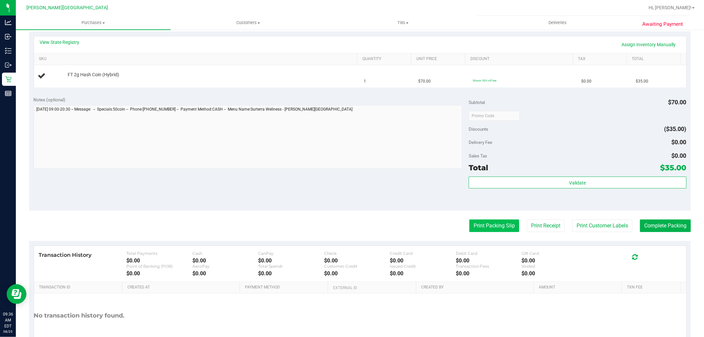
click at [476, 224] on button "Print Packing Slip" at bounding box center [494, 225] width 50 height 13
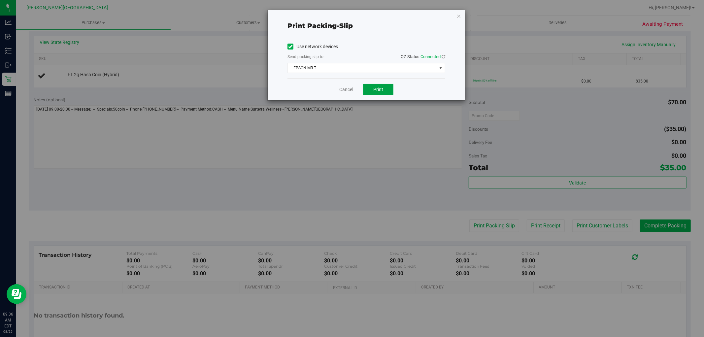
click at [365, 91] on button "Print" at bounding box center [378, 89] width 30 height 11
click at [459, 15] on icon "button" at bounding box center [458, 16] width 5 height 8
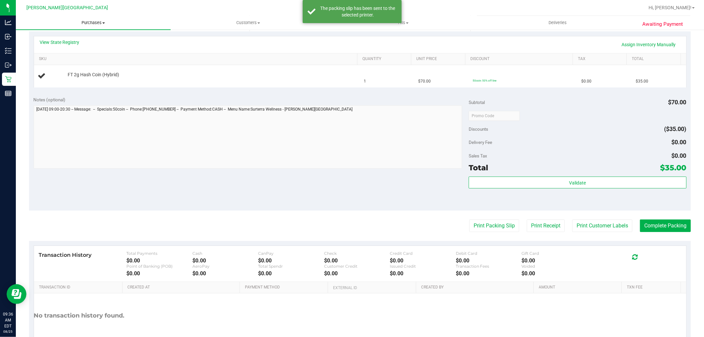
click at [93, 22] on span "Purchases" at bounding box center [93, 23] width 155 height 6
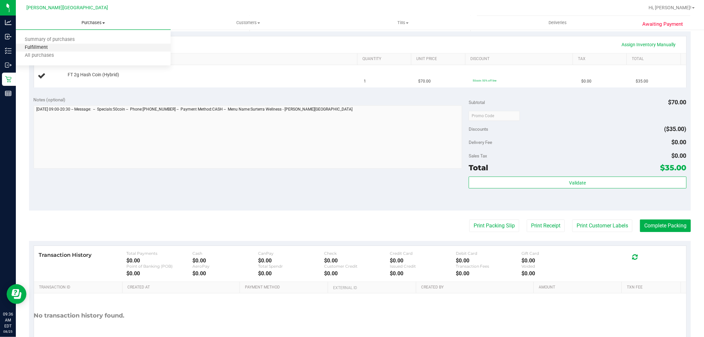
click at [48, 46] on span "Fulfillment" at bounding box center [36, 48] width 41 height 6
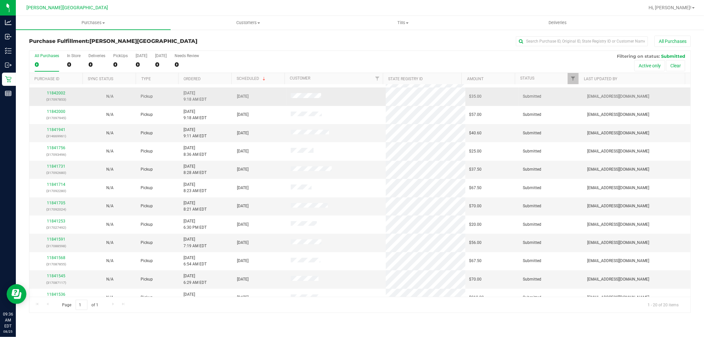
scroll to position [153, 0]
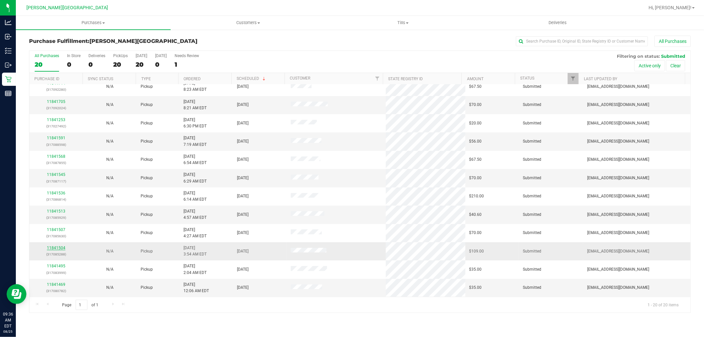
click at [63, 249] on link "11841504" at bounding box center [56, 248] width 18 height 5
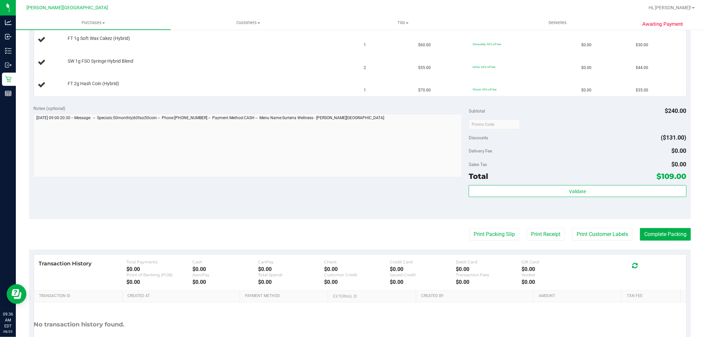
scroll to position [183, 0]
click at [495, 236] on button "Print Packing Slip" at bounding box center [494, 234] width 50 height 13
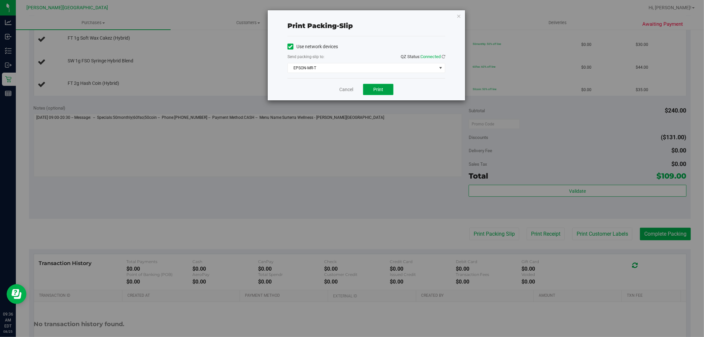
click at [372, 88] on button "Print" at bounding box center [378, 89] width 30 height 11
click at [459, 15] on icon "button" at bounding box center [458, 16] width 5 height 8
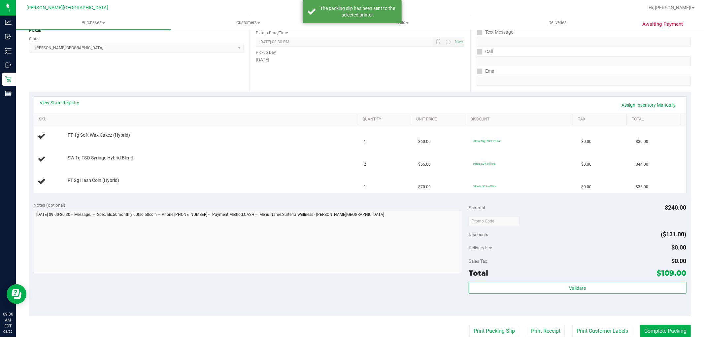
scroll to position [0, 0]
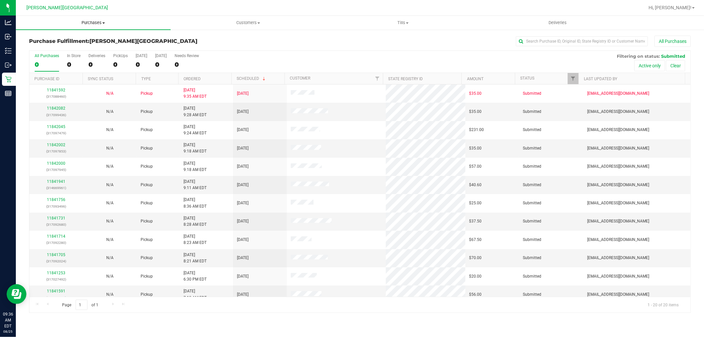
click at [100, 22] on span "Purchases" at bounding box center [93, 23] width 155 height 6
click at [60, 47] on li "Fulfillment" at bounding box center [93, 48] width 155 height 8
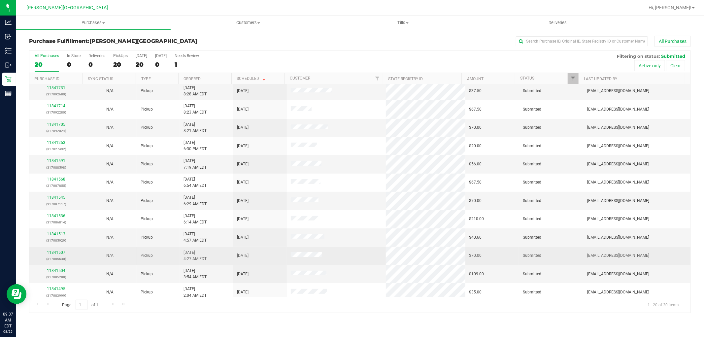
scroll to position [153, 0]
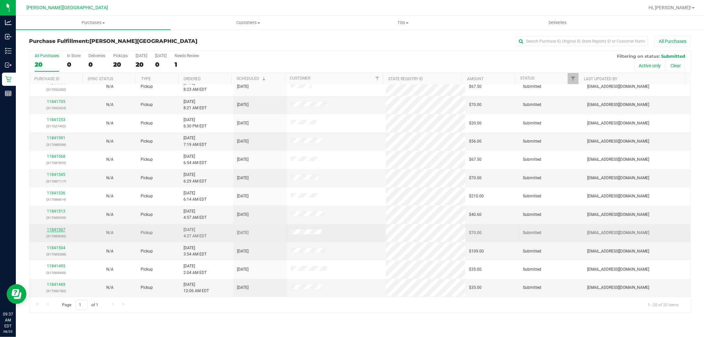
click at [55, 230] on link "11841507" at bounding box center [56, 229] width 18 height 5
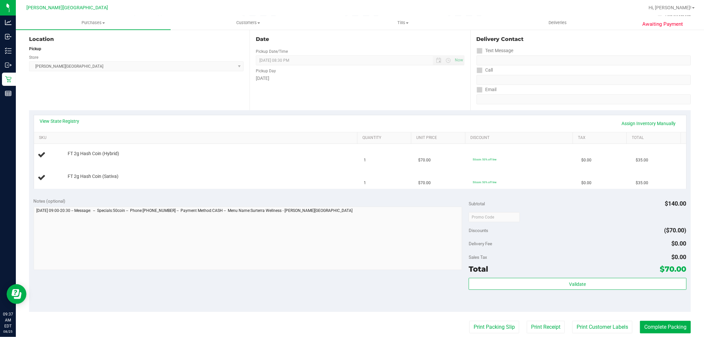
scroll to position [147, 0]
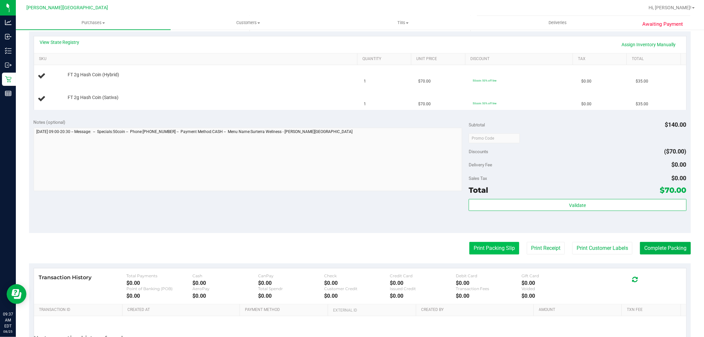
click at [489, 245] on button "Print Packing Slip" at bounding box center [494, 248] width 50 height 13
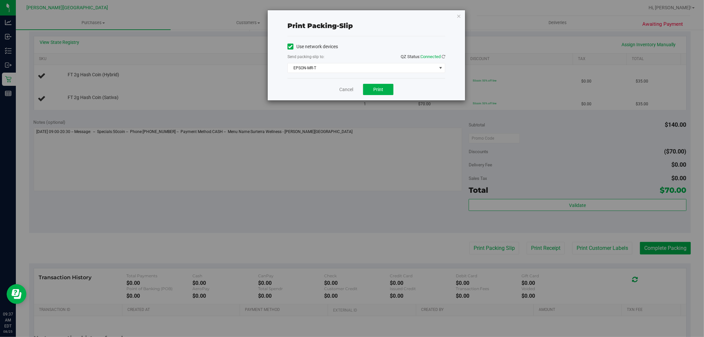
click at [377, 82] on div "Cancel Print" at bounding box center [366, 89] width 158 height 22
click at [377, 86] on button "Print" at bounding box center [378, 89] width 30 height 11
click at [459, 15] on icon "button" at bounding box center [458, 16] width 5 height 8
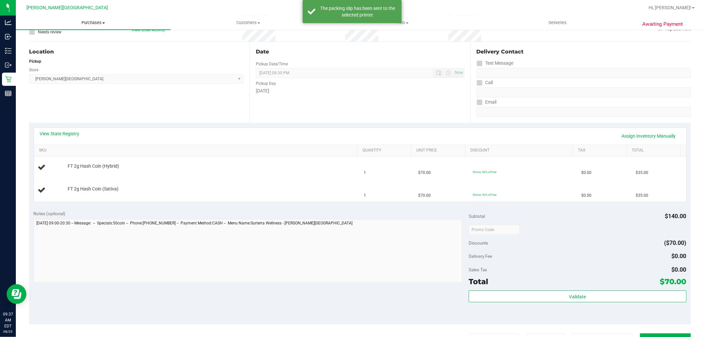
scroll to position [0, 0]
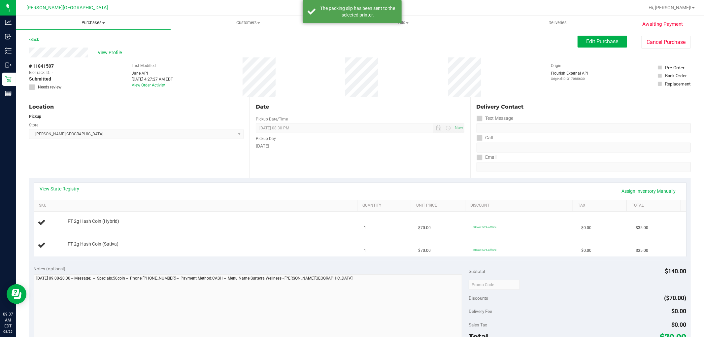
click at [93, 22] on span "Purchases" at bounding box center [93, 23] width 155 height 6
click at [63, 47] on li "Fulfillment" at bounding box center [93, 48] width 155 height 8
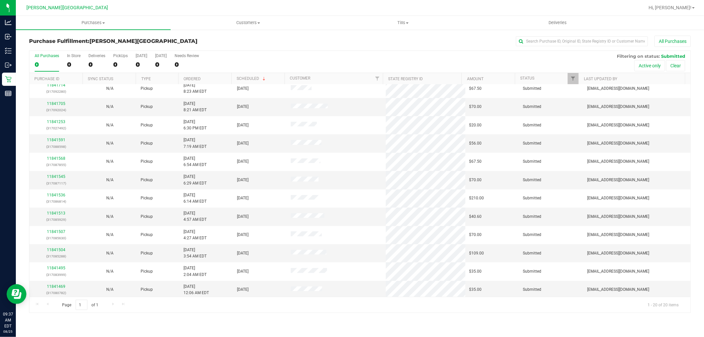
scroll to position [153, 0]
click at [61, 212] on link "11841513" at bounding box center [56, 211] width 18 height 5
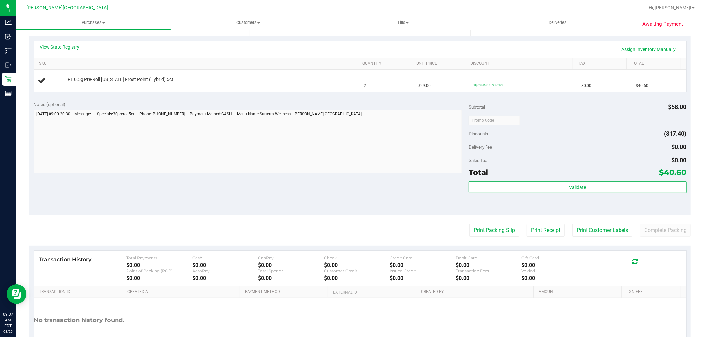
scroll to position [183, 0]
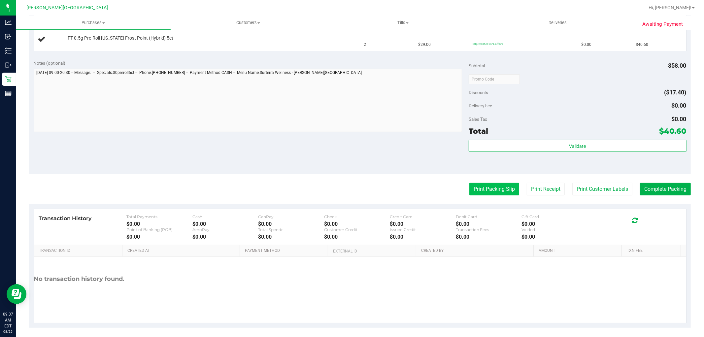
click at [481, 190] on button "Print Packing Slip" at bounding box center [494, 189] width 50 height 13
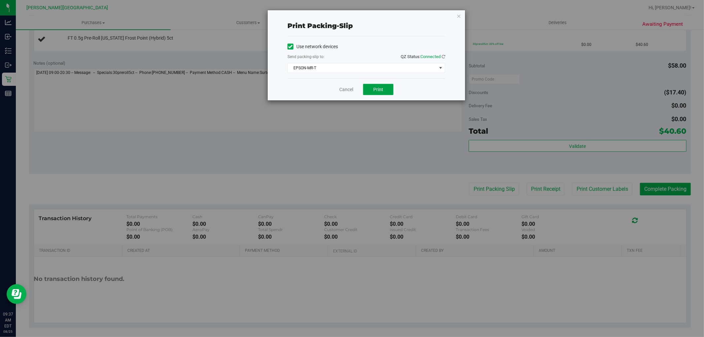
click at [375, 94] on button "Print" at bounding box center [378, 89] width 30 height 11
click at [459, 14] on icon "button" at bounding box center [458, 16] width 5 height 8
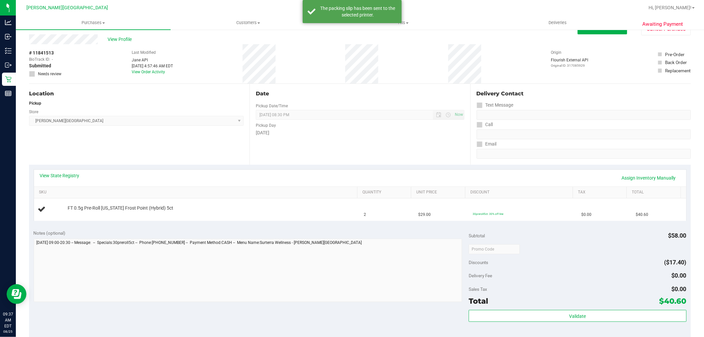
scroll to position [0, 0]
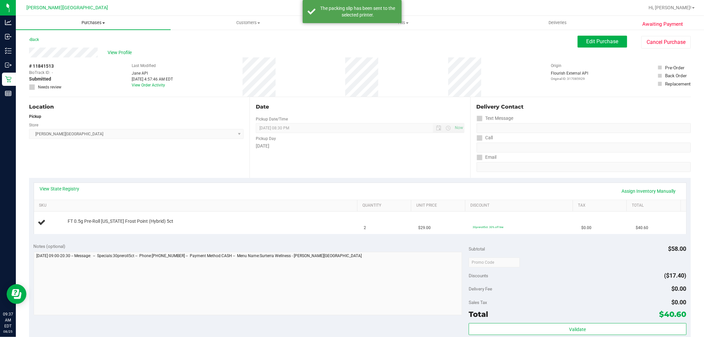
click at [92, 18] on uib-tab-heading "Purchases Summary of purchases Fulfillment All purchases" at bounding box center [93, 23] width 155 height 14
click at [64, 47] on li "Fulfillment" at bounding box center [93, 48] width 155 height 8
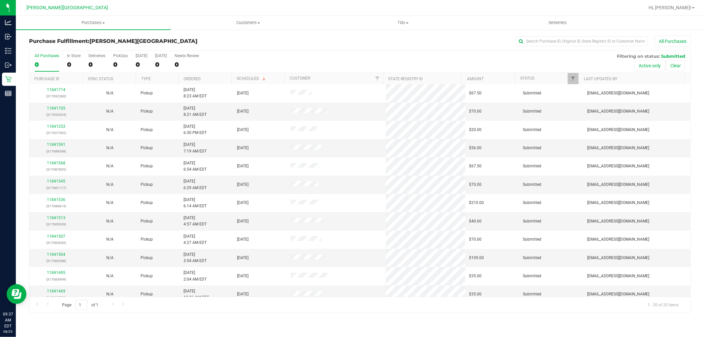
scroll to position [153, 0]
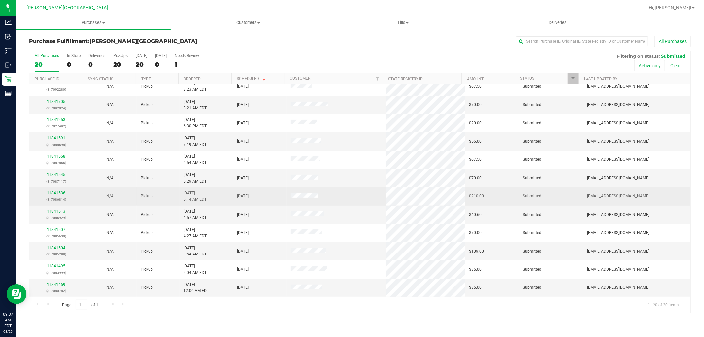
click at [50, 193] on link "11841536" at bounding box center [56, 193] width 18 height 5
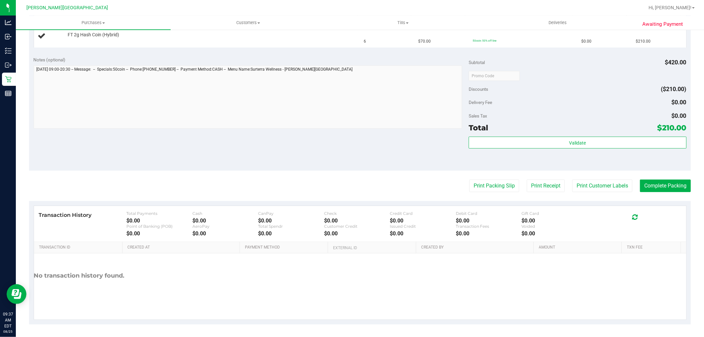
scroll to position [187, 0]
click at [479, 183] on button "Print Packing Slip" at bounding box center [494, 185] width 50 height 13
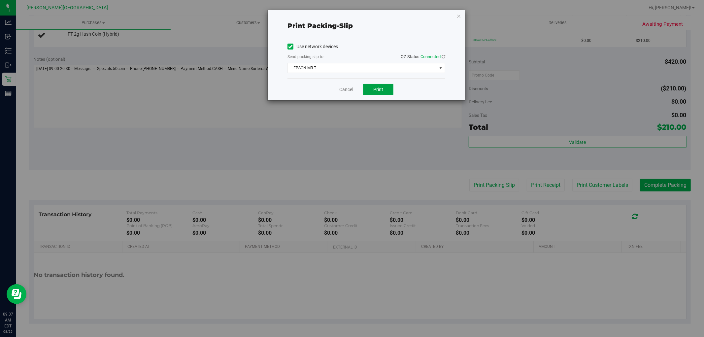
click at [370, 91] on button "Print" at bounding box center [378, 89] width 30 height 11
click at [459, 15] on icon "button" at bounding box center [458, 16] width 5 height 8
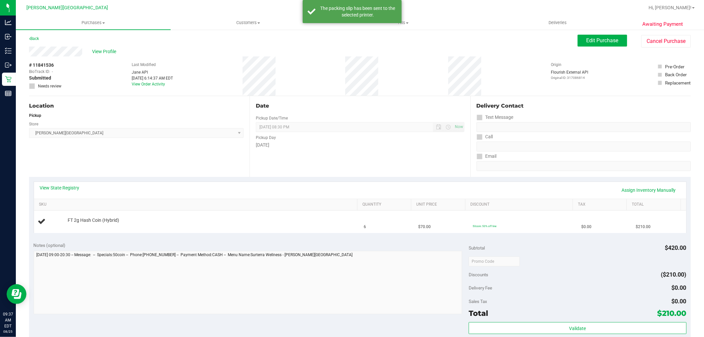
scroll to position [0, 0]
click at [87, 21] on span "Purchases" at bounding box center [93, 23] width 155 height 6
click at [50, 47] on span "Fulfillment" at bounding box center [36, 48] width 41 height 6
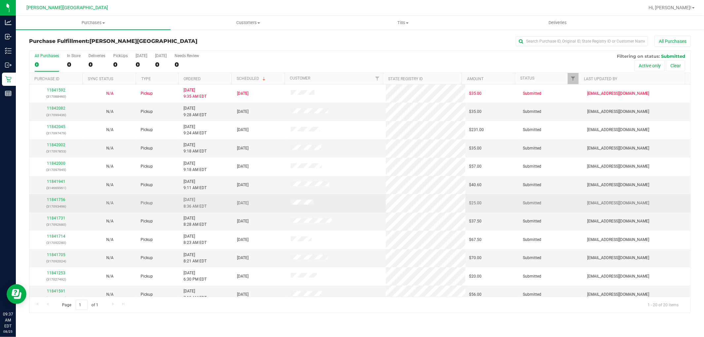
scroll to position [147, 0]
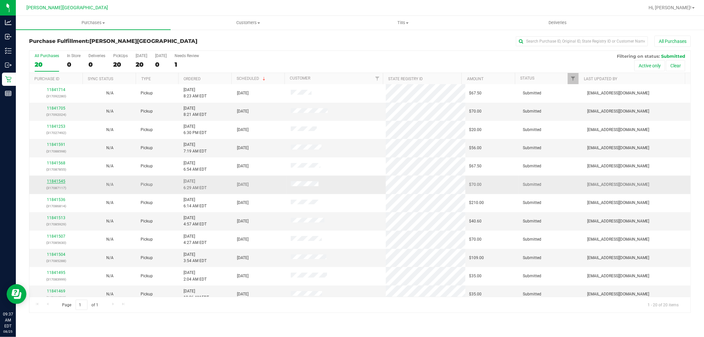
click at [60, 181] on link "11841545" at bounding box center [56, 181] width 18 height 5
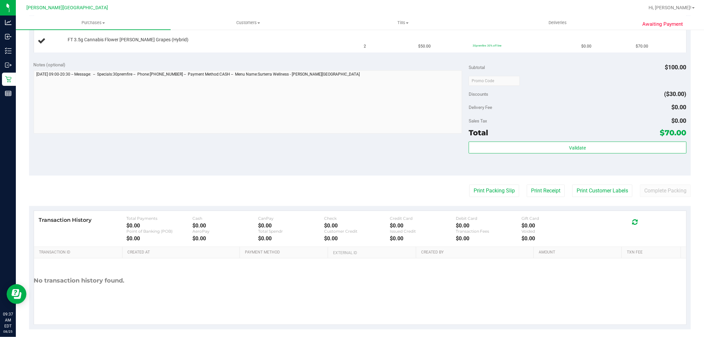
scroll to position [183, 0]
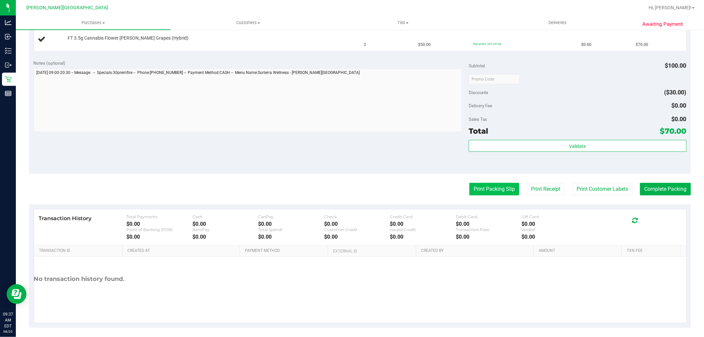
click at [477, 185] on button "Print Packing Slip" at bounding box center [494, 189] width 50 height 13
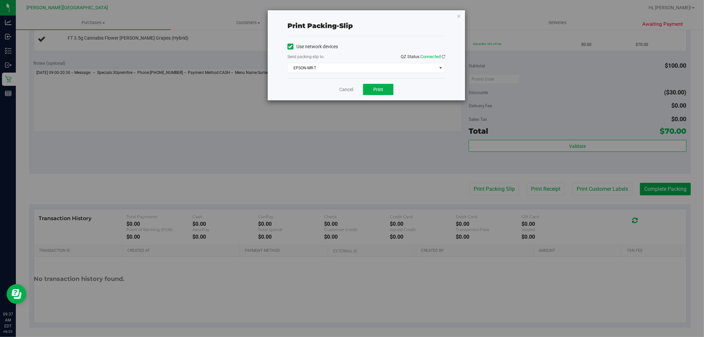
click at [376, 83] on div "Cancel Print" at bounding box center [366, 89] width 158 height 22
click at [378, 85] on button "Print" at bounding box center [378, 89] width 30 height 11
click at [459, 15] on icon "button" at bounding box center [458, 16] width 5 height 8
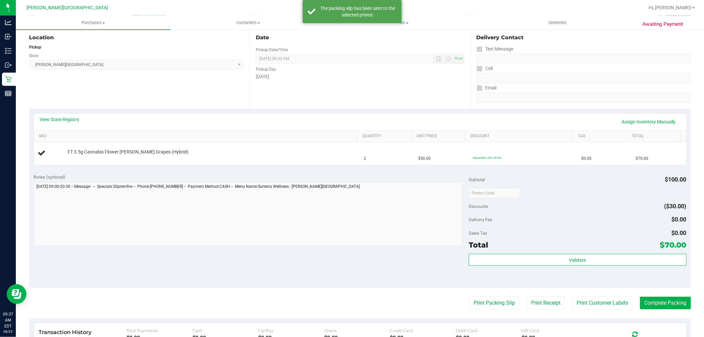
scroll to position [0, 0]
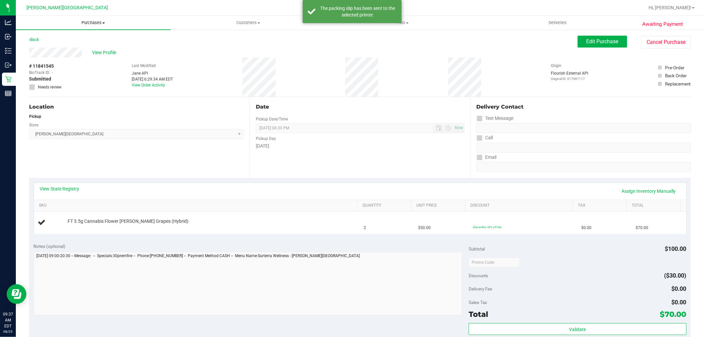
click at [101, 22] on span "Purchases" at bounding box center [93, 23] width 155 height 6
click at [46, 45] on span "Fulfillment" at bounding box center [36, 48] width 41 height 6
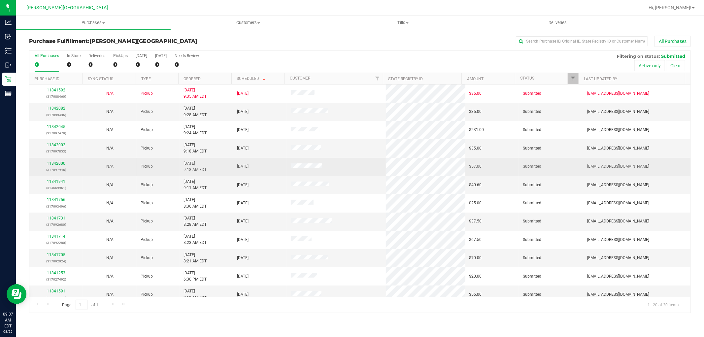
scroll to position [153, 0]
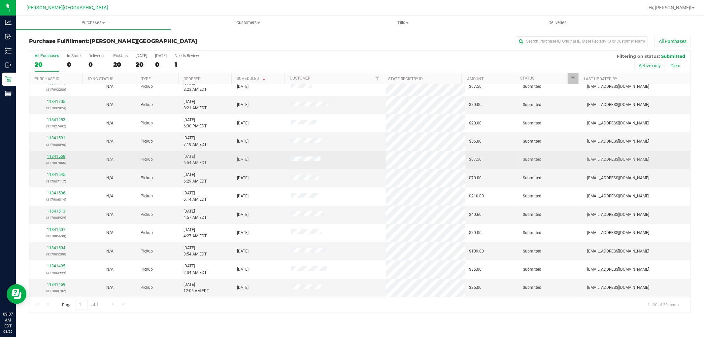
click at [61, 156] on link "11841568" at bounding box center [56, 156] width 18 height 5
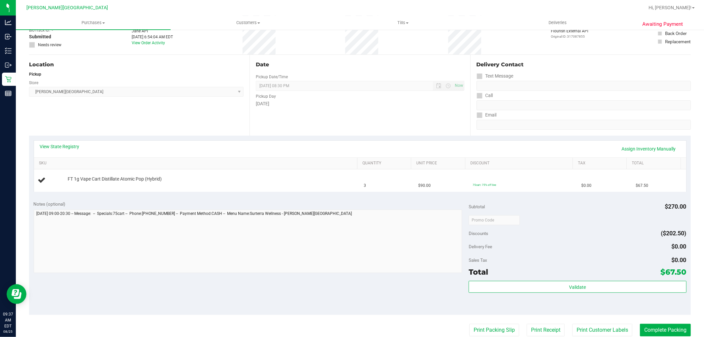
scroll to position [110, 0]
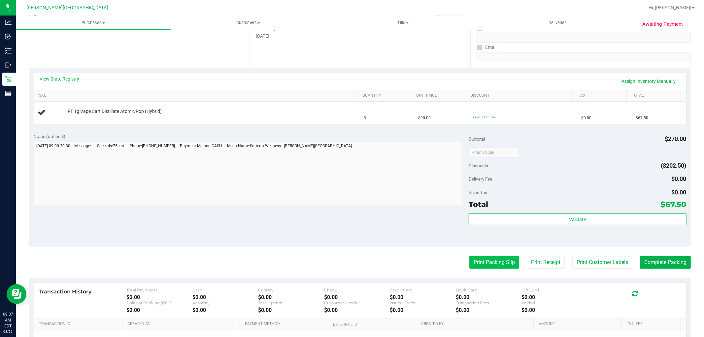
click at [469, 258] on button "Print Packing Slip" at bounding box center [494, 262] width 50 height 13
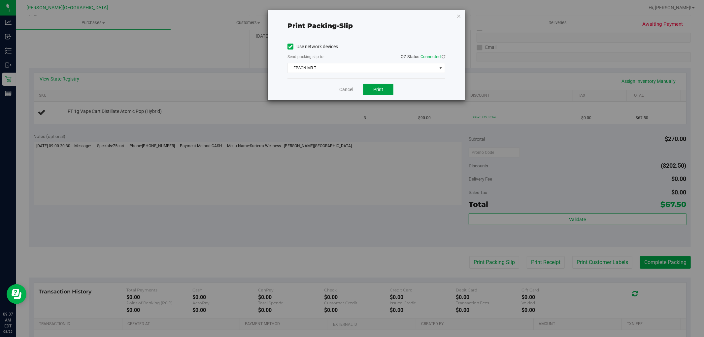
click at [375, 87] on span "Print" at bounding box center [378, 89] width 10 height 5
click at [459, 15] on icon "button" at bounding box center [458, 16] width 5 height 8
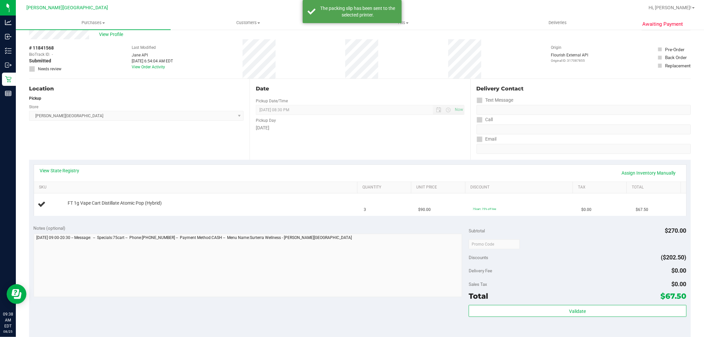
scroll to position [0, 0]
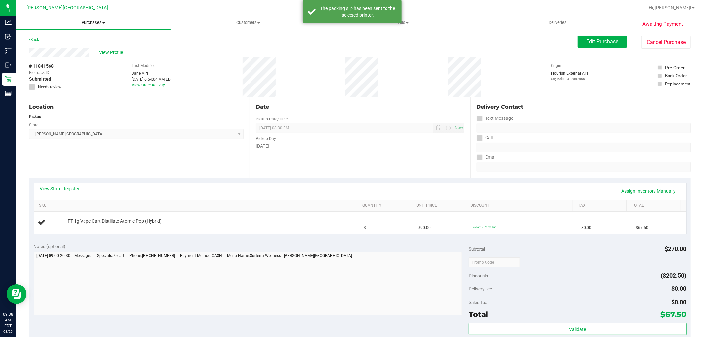
click at [87, 22] on span "Purchases" at bounding box center [93, 23] width 155 height 6
click at [50, 50] on span "Fulfillment" at bounding box center [36, 48] width 41 height 6
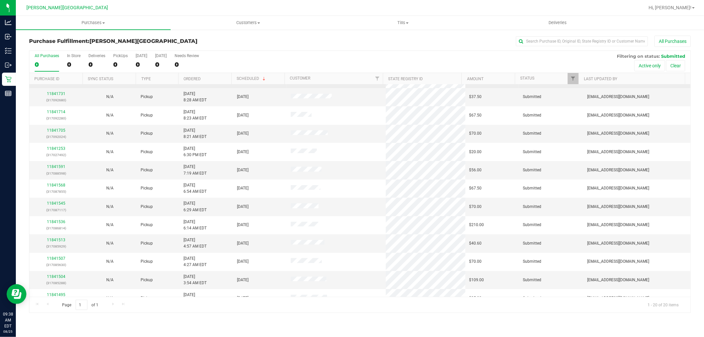
scroll to position [153, 0]
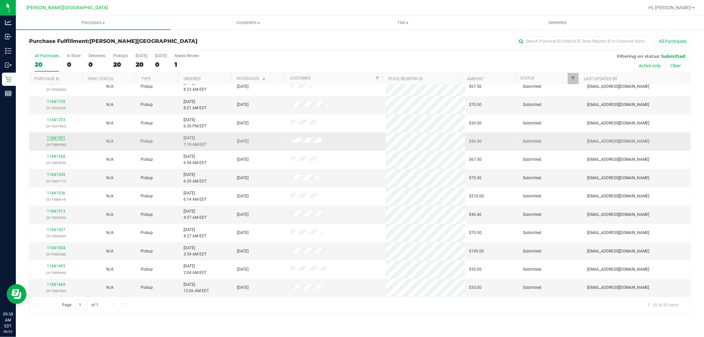
click at [59, 138] on link "11841591" at bounding box center [56, 138] width 18 height 5
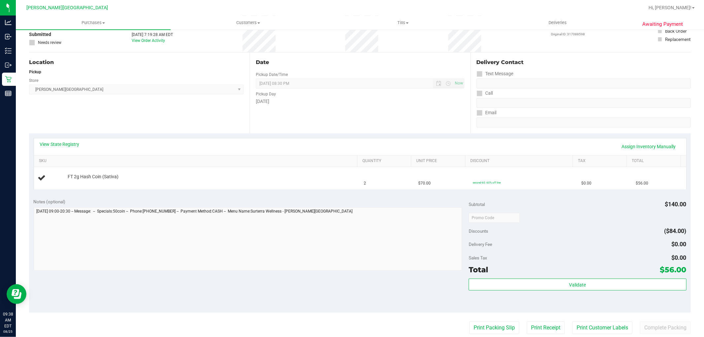
scroll to position [147, 0]
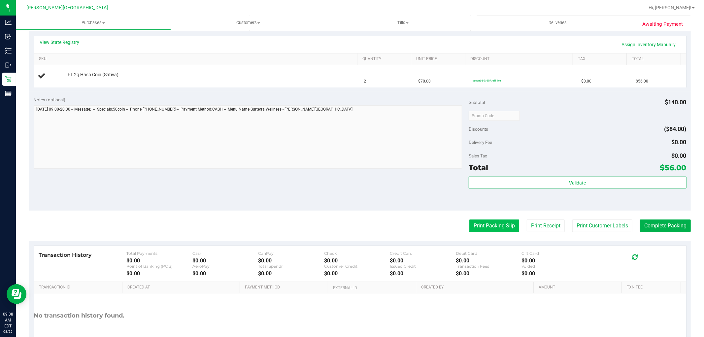
click at [479, 225] on button "Print Packing Slip" at bounding box center [494, 225] width 50 height 13
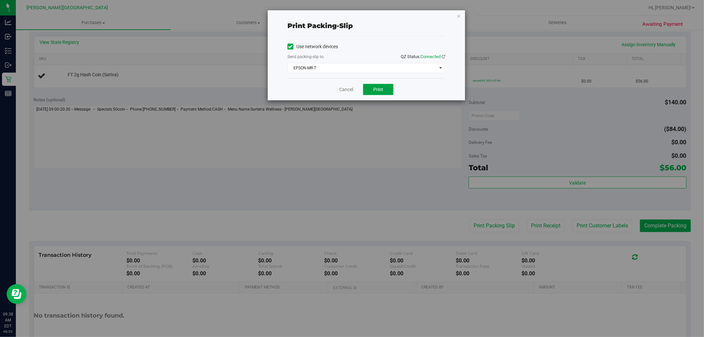
click at [378, 91] on span "Print" at bounding box center [378, 89] width 10 height 5
click at [460, 15] on icon "button" at bounding box center [458, 16] width 5 height 8
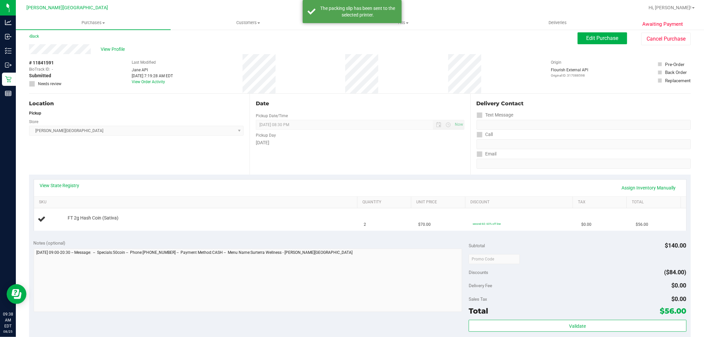
scroll to position [0, 0]
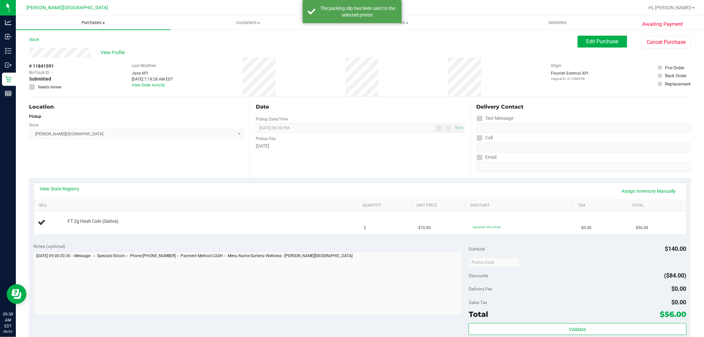
click at [93, 22] on span "Purchases" at bounding box center [93, 23] width 155 height 6
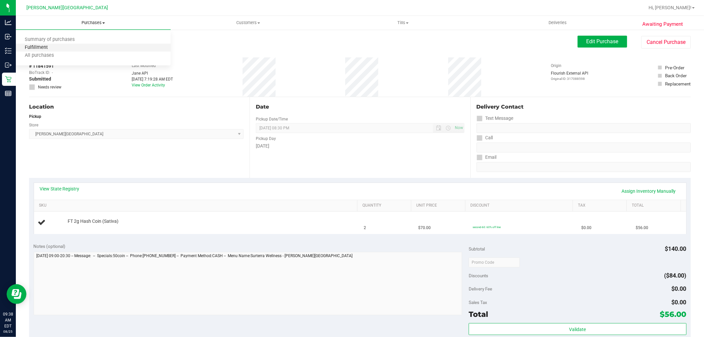
click at [48, 48] on span "Fulfillment" at bounding box center [36, 48] width 41 height 6
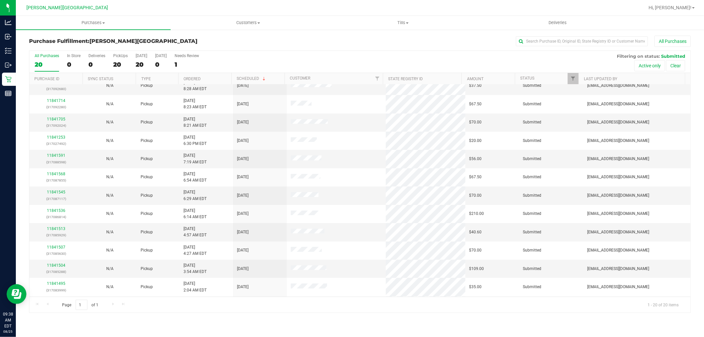
scroll to position [147, 0]
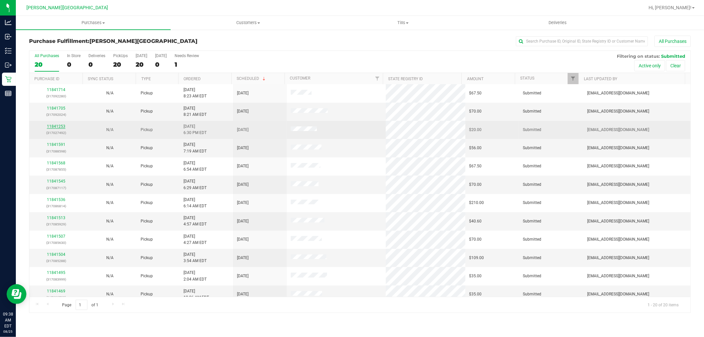
click at [60, 124] on link "11841253" at bounding box center [56, 126] width 18 height 5
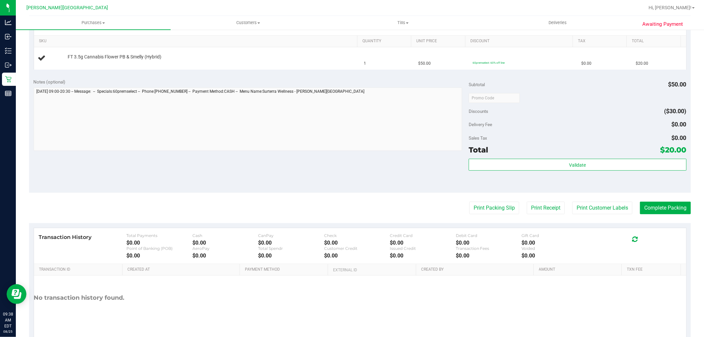
scroll to position [183, 0]
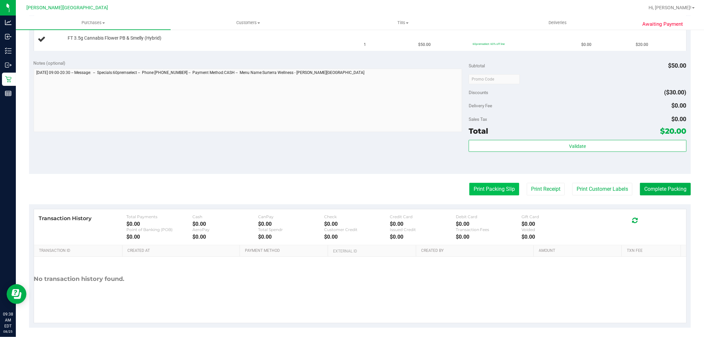
click at [480, 184] on button "Print Packing Slip" at bounding box center [494, 189] width 50 height 13
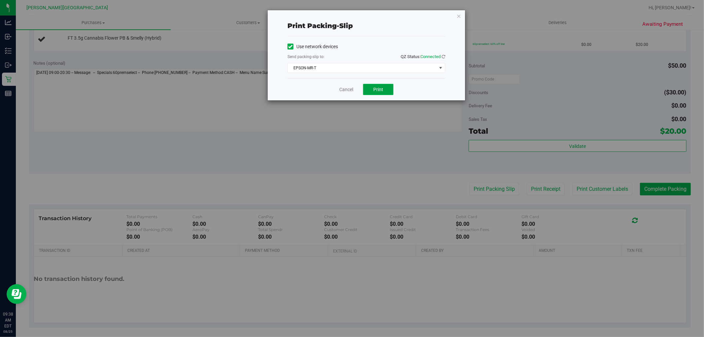
click at [387, 87] on button "Print" at bounding box center [378, 89] width 30 height 11
click at [460, 13] on icon "button" at bounding box center [458, 16] width 5 height 8
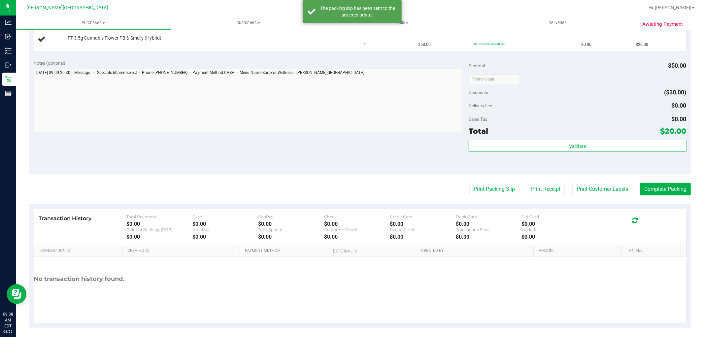
scroll to position [0, 0]
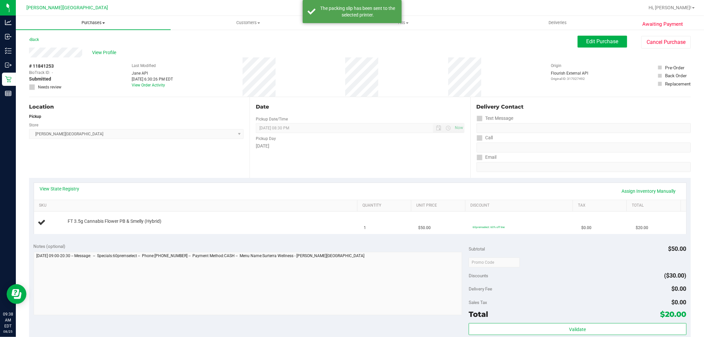
click at [87, 22] on span "Purchases" at bounding box center [93, 23] width 155 height 6
click at [58, 49] on li "Fulfillment" at bounding box center [93, 48] width 155 height 8
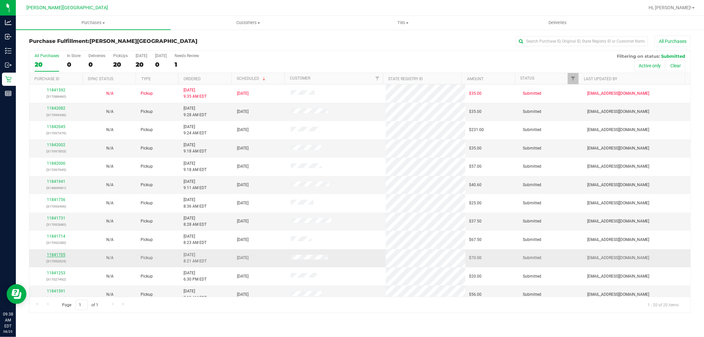
click at [55, 255] on link "11841705" at bounding box center [56, 254] width 18 height 5
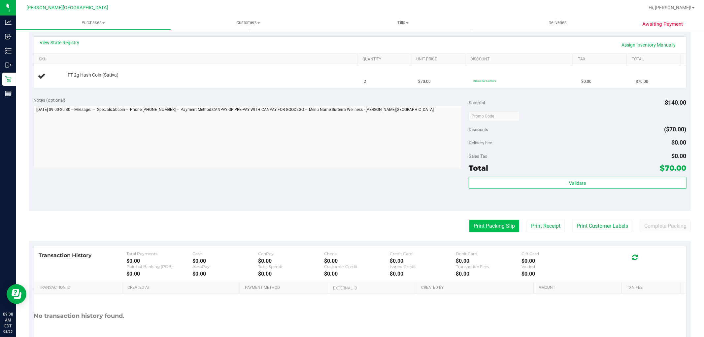
scroll to position [147, 0]
click at [486, 237] on purchase-details "Back Edit Purchase Cancel Purchase View Profile # 11841705 BioTrack ID: - Submi…" at bounding box center [360, 126] width 662 height 475
click at [491, 223] on button "Print Packing Slip" at bounding box center [494, 225] width 50 height 13
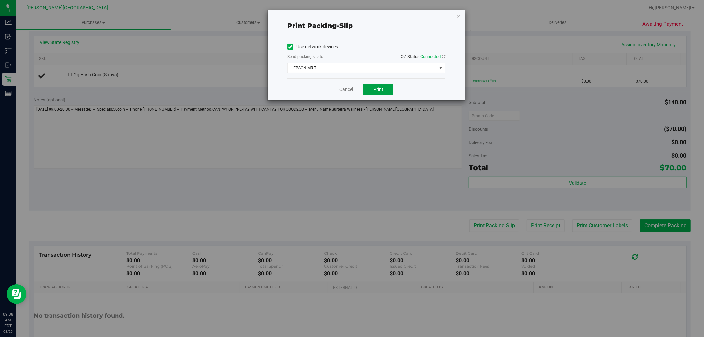
click at [375, 88] on span "Print" at bounding box center [378, 89] width 10 height 5
click at [459, 16] on icon "button" at bounding box center [458, 16] width 5 height 8
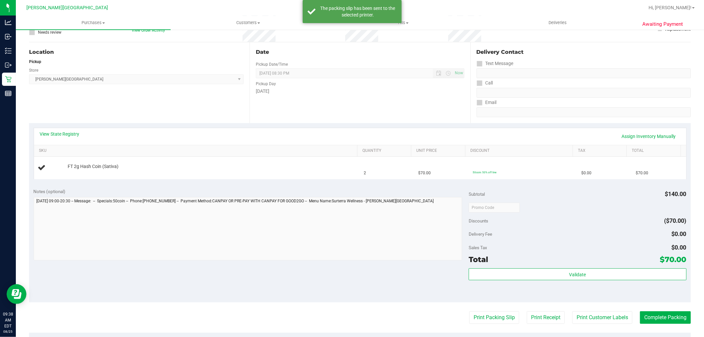
scroll to position [0, 0]
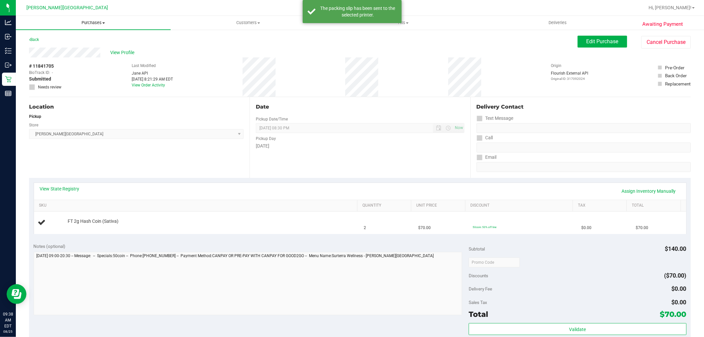
click at [92, 18] on uib-tab-heading "Purchases Summary of purchases Fulfillment All purchases" at bounding box center [93, 23] width 155 height 14
click at [50, 47] on span "Fulfillment" at bounding box center [36, 48] width 41 height 6
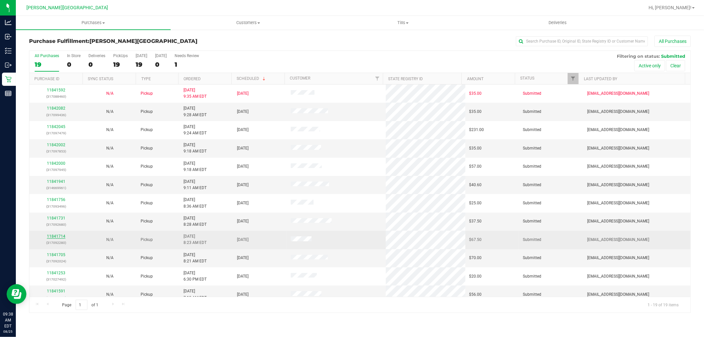
click at [60, 235] on link "11841714" at bounding box center [56, 236] width 18 height 5
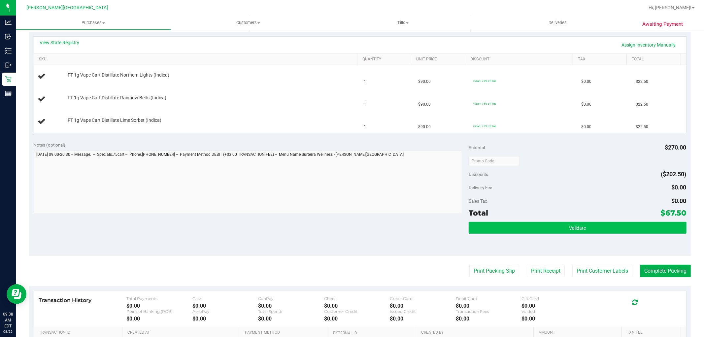
scroll to position [147, 0]
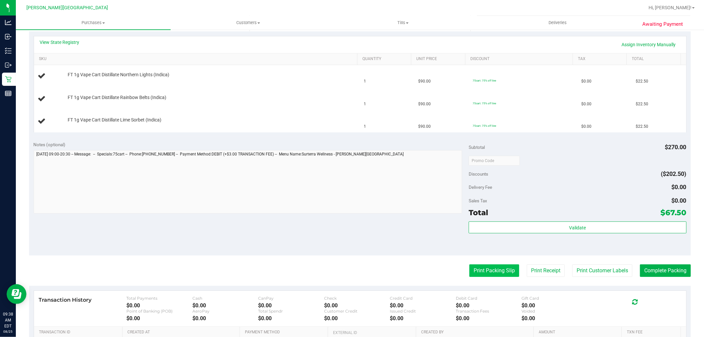
click at [487, 269] on button "Print Packing Slip" at bounding box center [494, 270] width 50 height 13
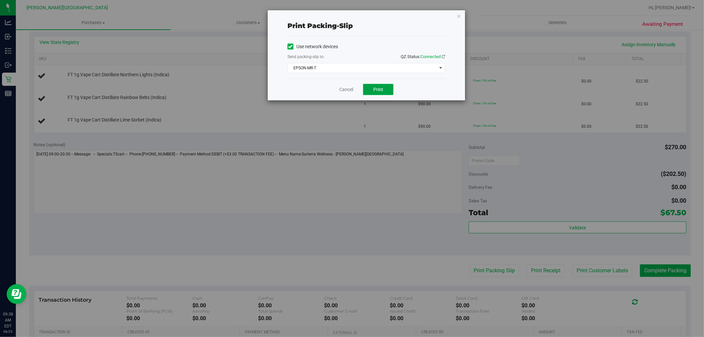
click at [379, 89] on span "Print" at bounding box center [378, 89] width 10 height 5
click at [343, 86] on link "Cancel" at bounding box center [346, 89] width 14 height 7
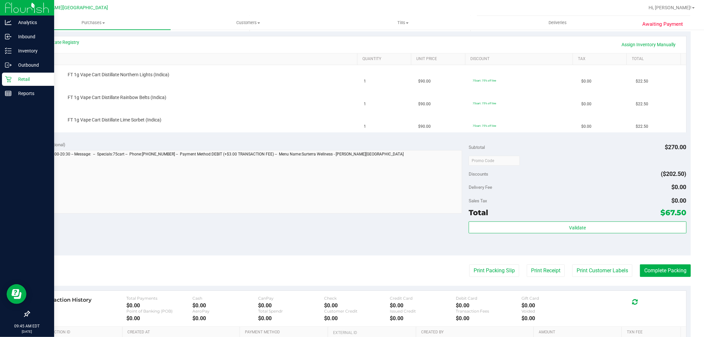
click at [12, 80] on p "Retail" at bounding box center [32, 79] width 40 height 8
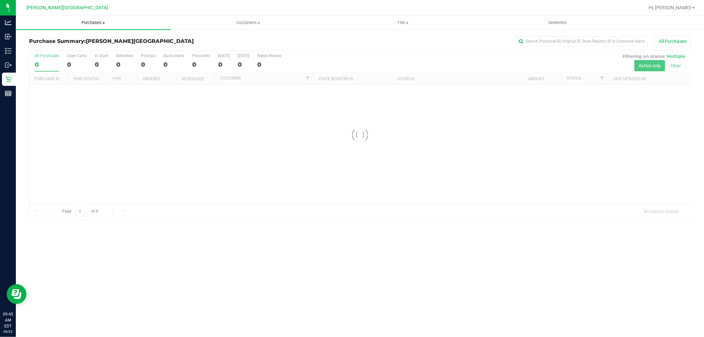
click at [94, 22] on span "Purchases" at bounding box center [93, 23] width 155 height 6
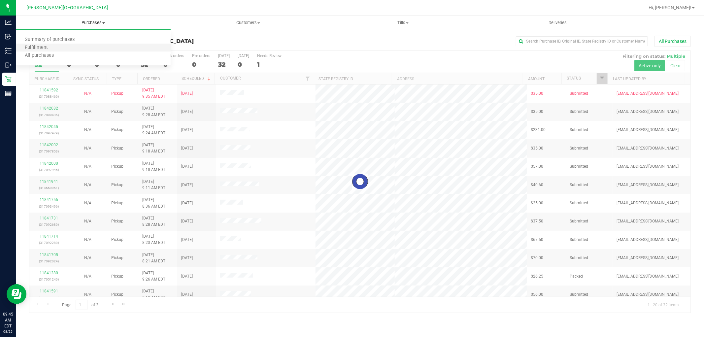
click at [58, 50] on li "Fulfillment" at bounding box center [93, 48] width 155 height 8
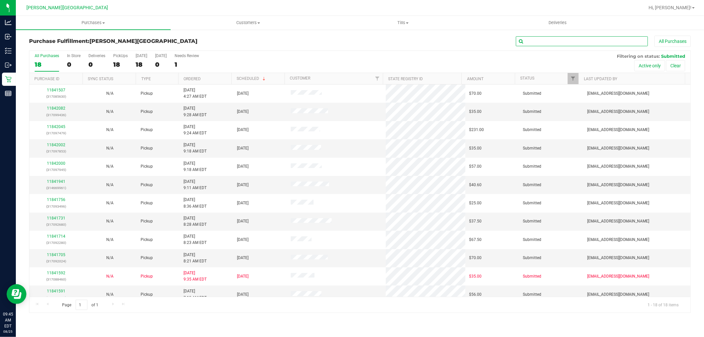
click at [565, 42] on input "text" at bounding box center [582, 41] width 132 height 10
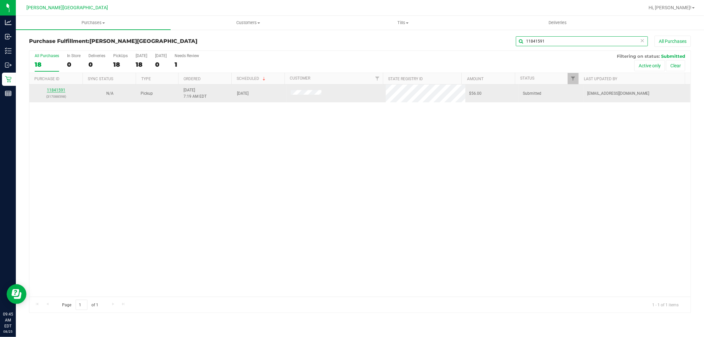
type input "11841591"
click at [57, 90] on link "11841591" at bounding box center [56, 90] width 18 height 5
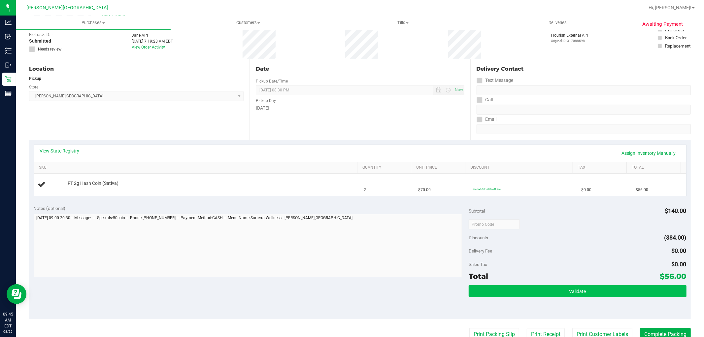
scroll to position [110, 0]
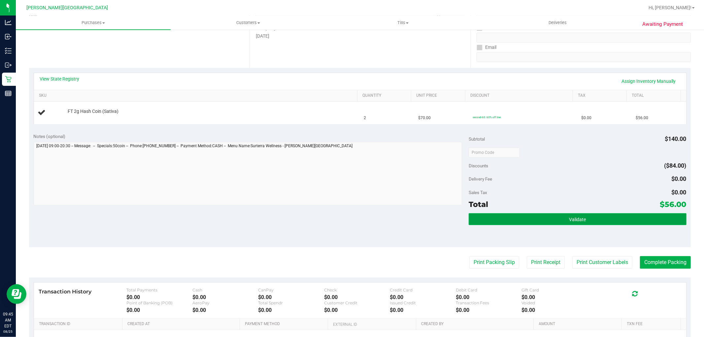
click at [579, 217] on span "Validate" at bounding box center [577, 219] width 17 height 5
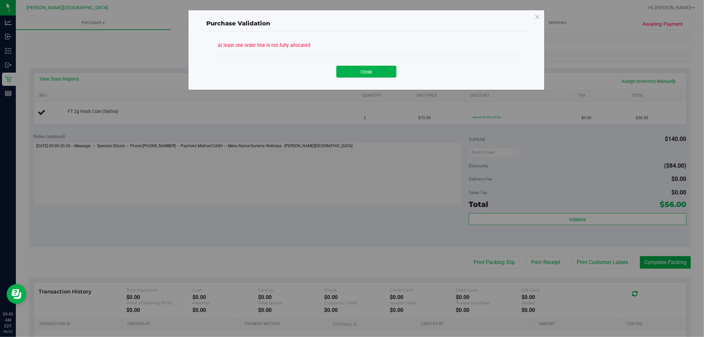
click at [377, 69] on button "Close" at bounding box center [366, 72] width 60 height 12
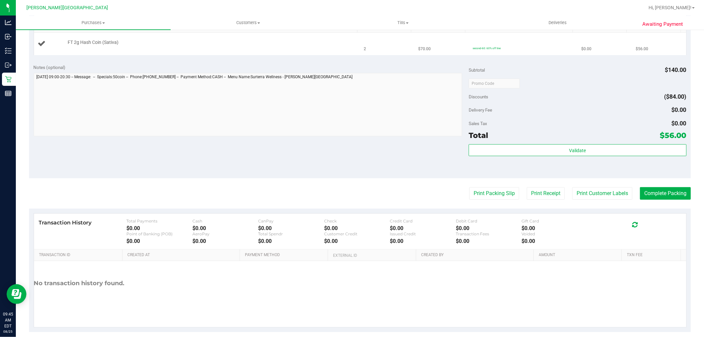
scroll to position [187, 0]
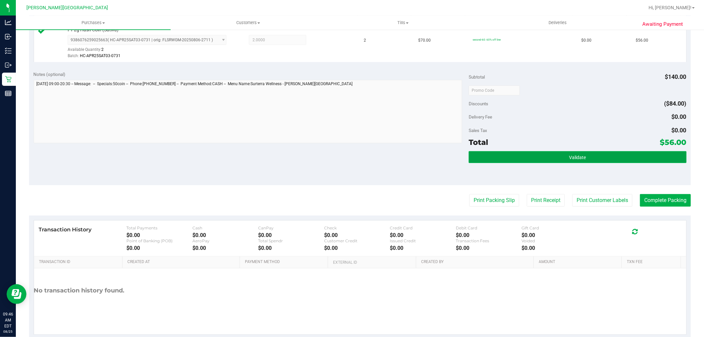
click at [555, 156] on button "Validate" at bounding box center [577, 157] width 217 height 12
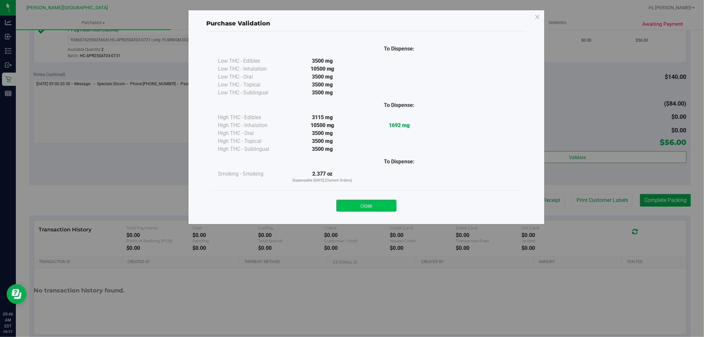
click at [374, 206] on button "Close" at bounding box center [366, 206] width 60 height 12
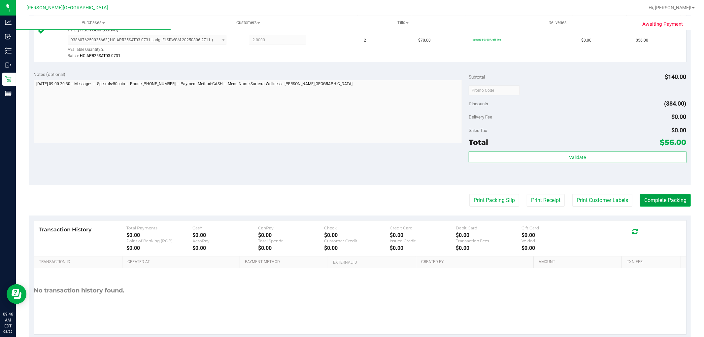
click at [647, 201] on button "Complete Packing" at bounding box center [665, 200] width 51 height 13
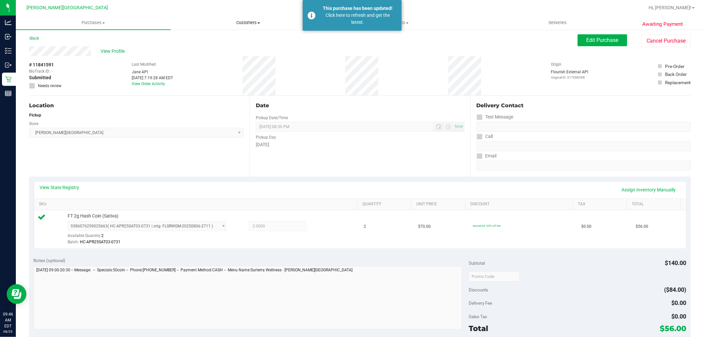
scroll to position [0, 0]
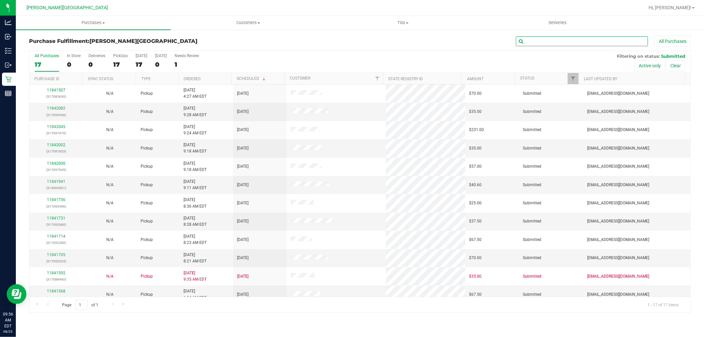
click at [626, 45] on input "text" at bounding box center [582, 41] width 132 height 10
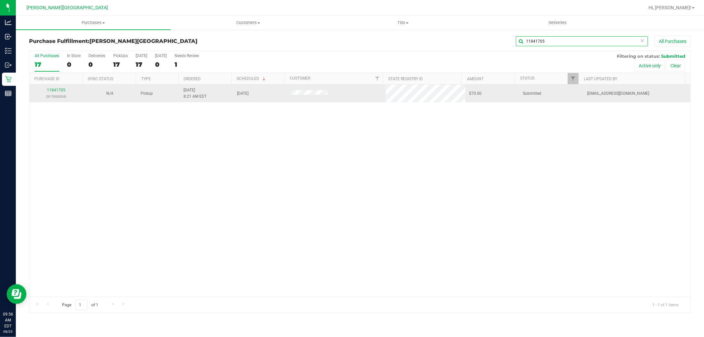
type input "11841705"
click at [67, 86] on td "11841705 (317092024)" at bounding box center [55, 93] width 53 height 18
click at [61, 89] on link "11841705" at bounding box center [56, 90] width 18 height 5
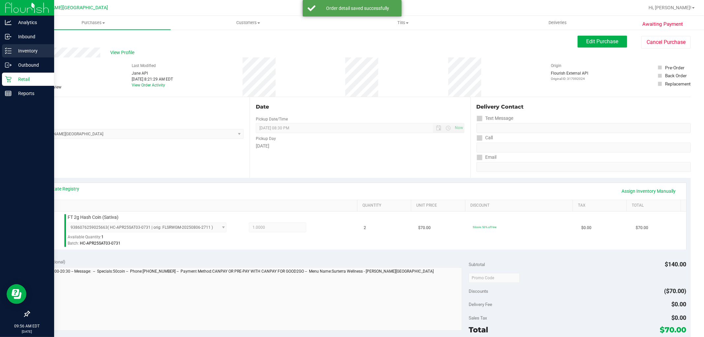
click at [34, 48] on p "Inventory" at bounding box center [32, 51] width 40 height 8
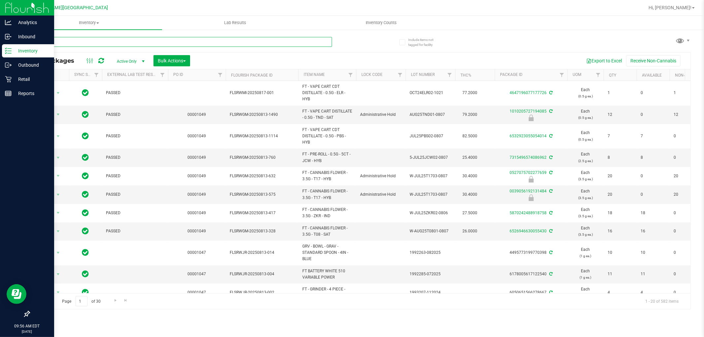
click at [100, 40] on input "text" at bounding box center [180, 42] width 303 height 10
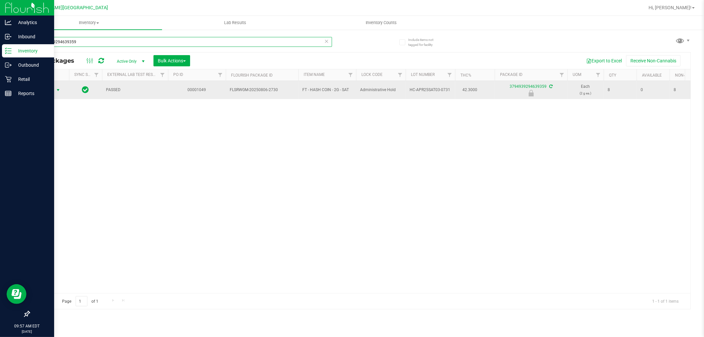
type input "3794939294639359"
click at [44, 90] on span "Action" at bounding box center [45, 89] width 18 height 9
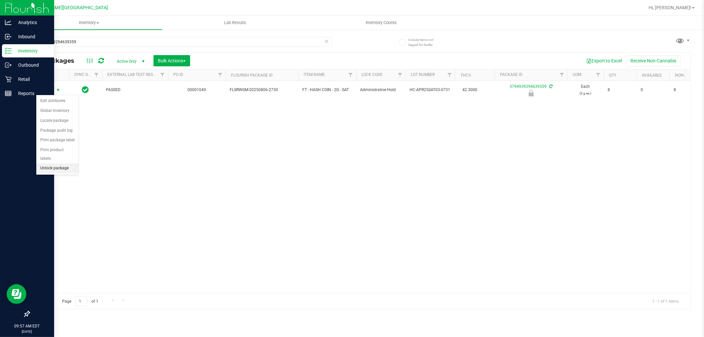
click at [56, 169] on li "Unlock package" at bounding box center [57, 168] width 42 height 10
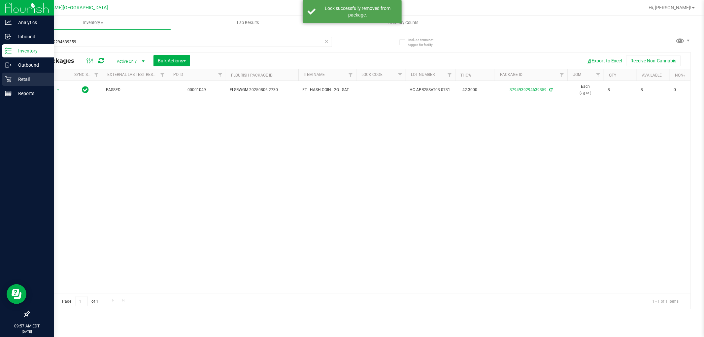
click at [18, 80] on p "Retail" at bounding box center [32, 79] width 40 height 8
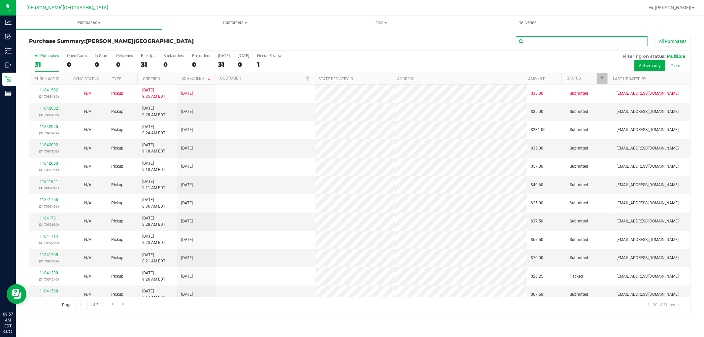
click at [534, 40] on input "text" at bounding box center [582, 41] width 132 height 10
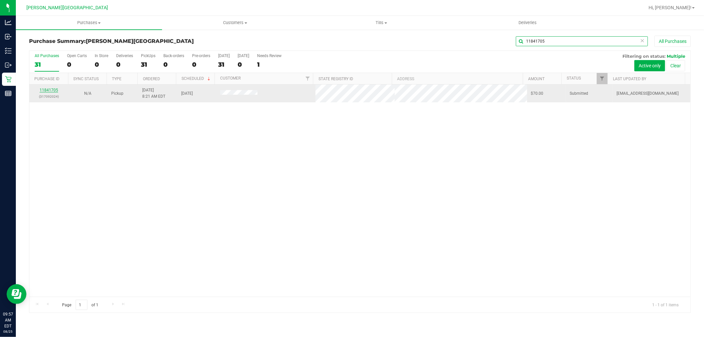
type input "11841705"
click at [55, 92] on link "11841705" at bounding box center [49, 90] width 18 height 5
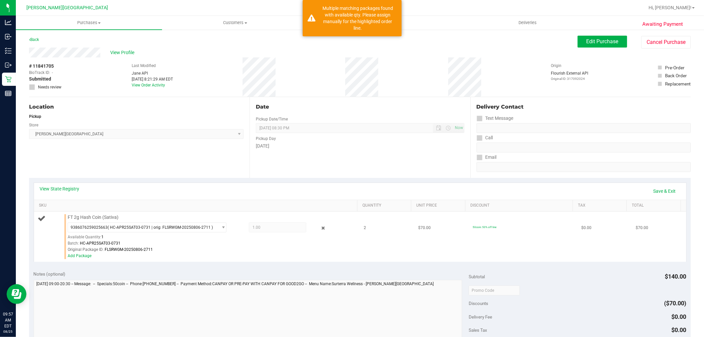
click at [82, 258] on div "Add Package" at bounding box center [211, 256] width 286 height 6
click at [82, 258] on link "Add Package" at bounding box center [80, 255] width 24 height 5
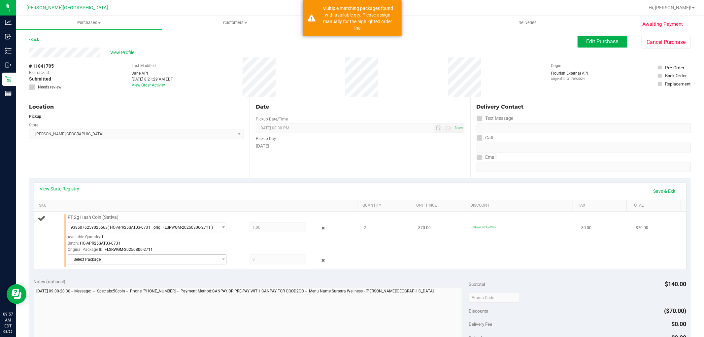
click at [106, 258] on span "Select Package" at bounding box center [143, 259] width 150 height 9
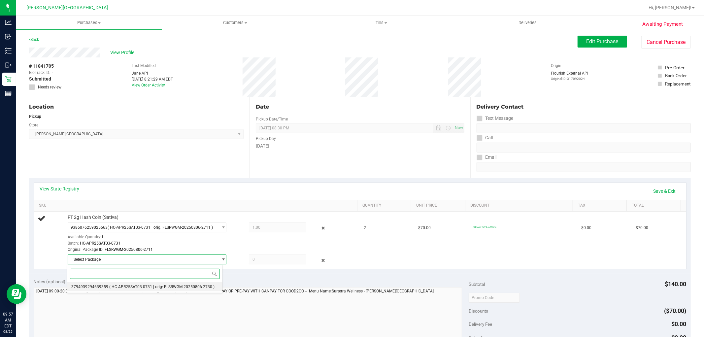
click at [122, 286] on span "( HC-APR25SAT03-0731 | orig: FLSRWGM-20250806-2730 )" at bounding box center [161, 286] width 105 height 5
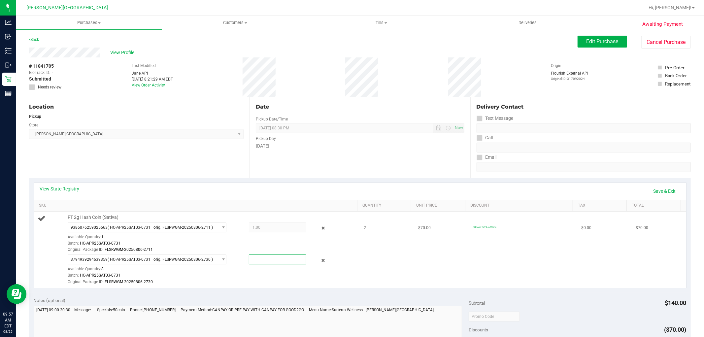
drag, startPoint x: 261, startPoint y: 262, endPoint x: 248, endPoint y: 264, distance: 13.0
click at [249, 263] on span at bounding box center [277, 259] width 57 height 10
type input "1"
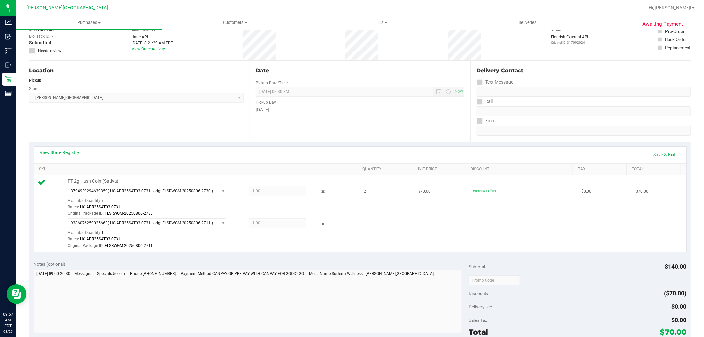
scroll to position [110, 0]
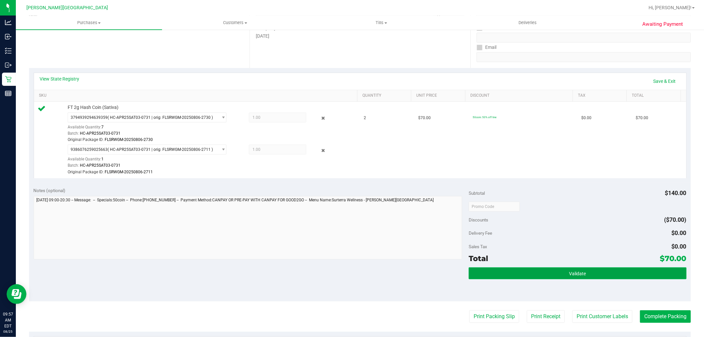
click at [578, 274] on span "Validate" at bounding box center [577, 273] width 17 height 5
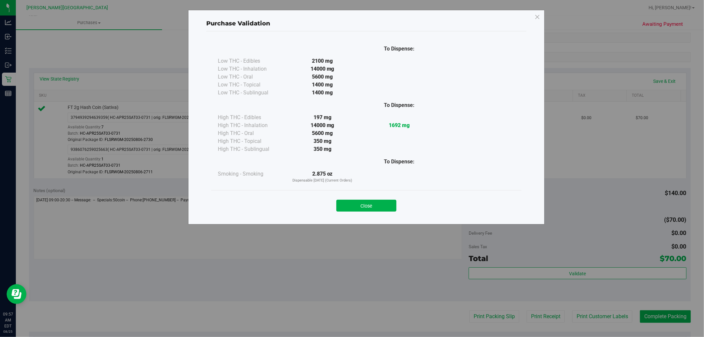
click at [360, 204] on button "Close" at bounding box center [366, 206] width 60 height 12
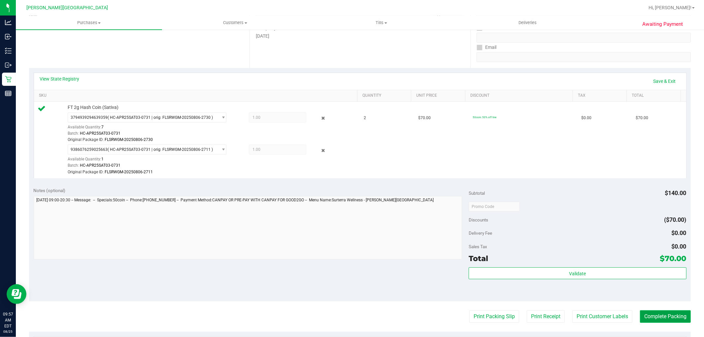
click at [661, 318] on button "Complete Packing" at bounding box center [665, 316] width 51 height 13
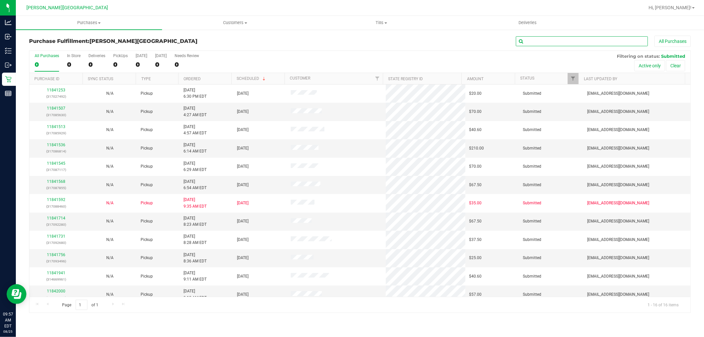
click at [539, 40] on input "text" at bounding box center [582, 41] width 132 height 10
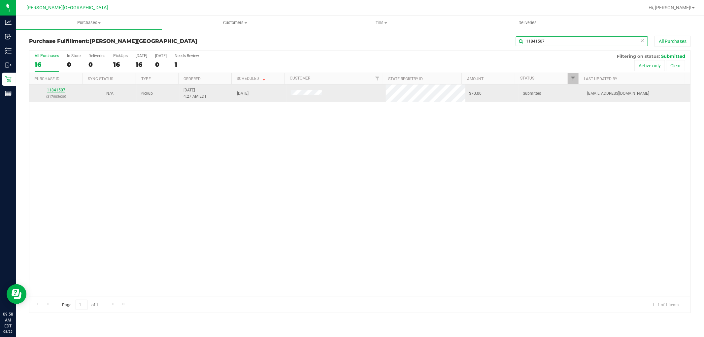
type input "11841507"
click at [61, 92] on link "11841507" at bounding box center [56, 90] width 18 height 5
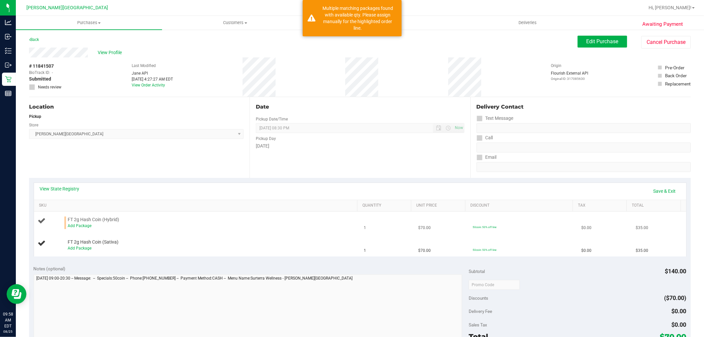
click at [84, 228] on div "Add Package" at bounding box center [211, 226] width 286 height 6
click at [85, 227] on link "Add Package" at bounding box center [80, 225] width 24 height 5
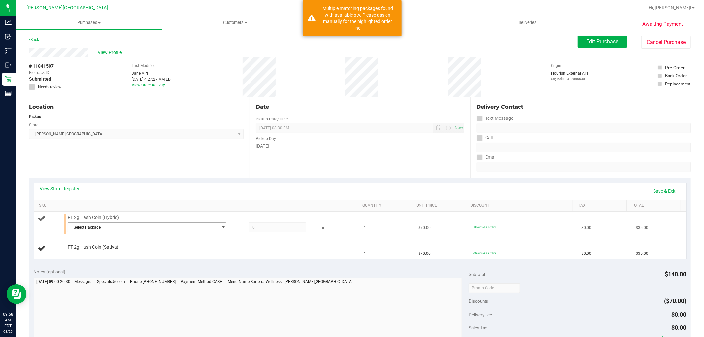
click at [106, 229] on span "Select Package" at bounding box center [143, 227] width 150 height 9
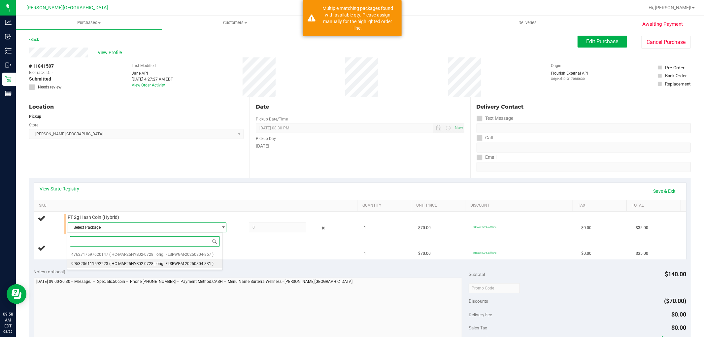
click at [150, 263] on span "( HC-MAR25HYB02-0728 | orig: FLSRWGM-20250804-831 )" at bounding box center [161, 263] width 104 height 5
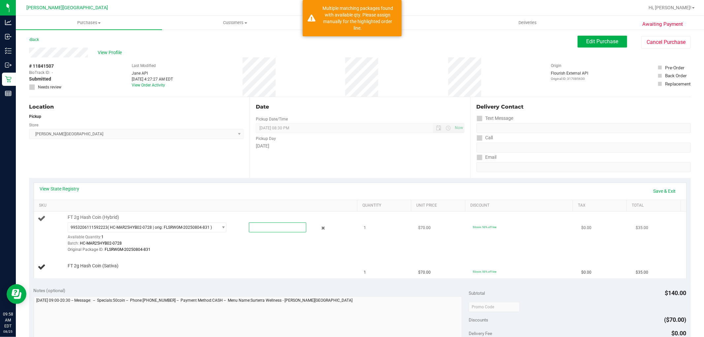
click at [256, 228] on span at bounding box center [277, 227] width 57 height 10
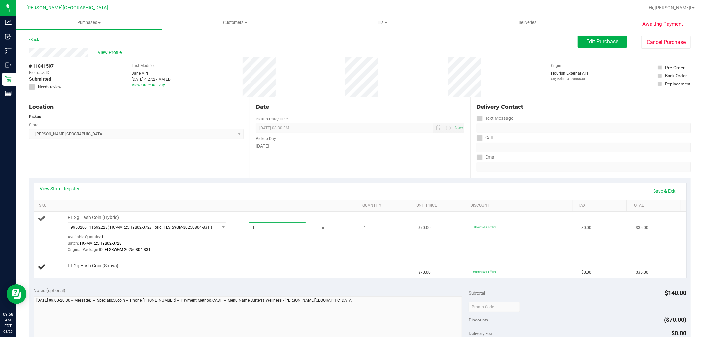
type input "1"
click at [73, 269] on link "Add Package" at bounding box center [80, 270] width 24 height 5
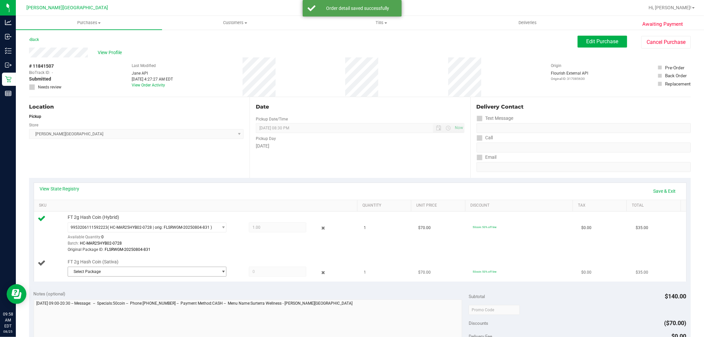
click at [94, 268] on span "Select Package" at bounding box center [143, 271] width 150 height 9
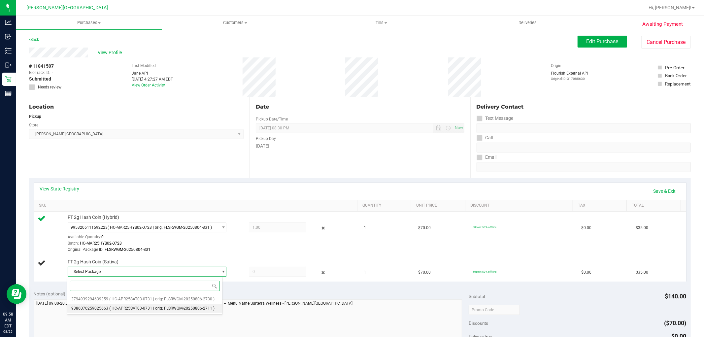
click at [114, 309] on span "( HC-APR25SAT03-0731 | orig: FLSRWGM-20250806-2711 )" at bounding box center [161, 308] width 105 height 5
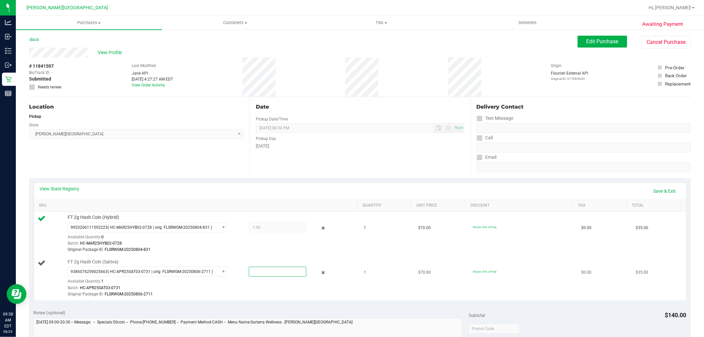
click at [249, 272] on span at bounding box center [277, 272] width 57 height 10
type input "1"
click at [667, 189] on link "Save & Exit" at bounding box center [664, 190] width 31 height 11
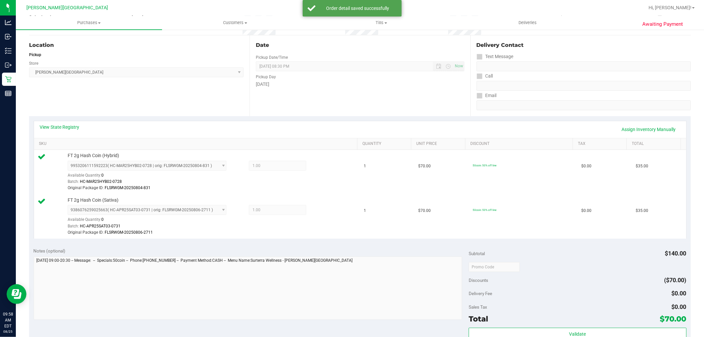
scroll to position [183, 0]
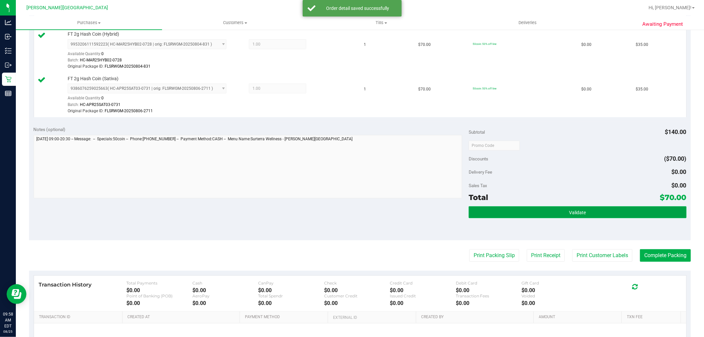
click at [642, 213] on button "Validate" at bounding box center [577, 212] width 217 height 12
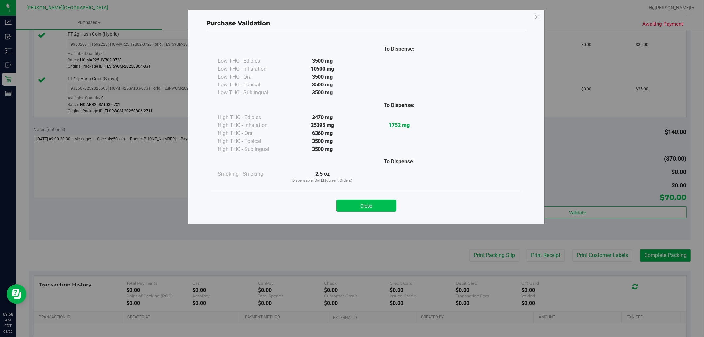
click at [393, 206] on button "Close" at bounding box center [366, 206] width 60 height 12
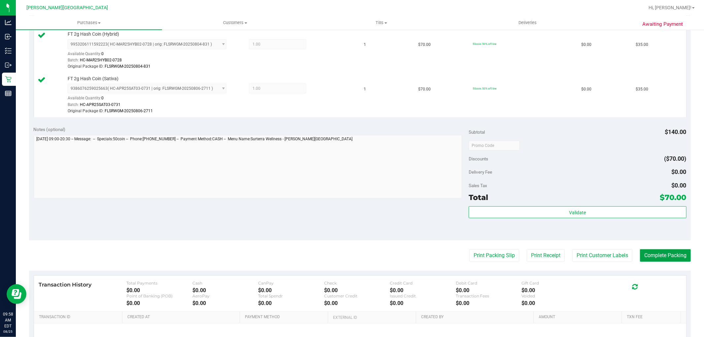
click at [652, 253] on button "Complete Packing" at bounding box center [665, 255] width 51 height 13
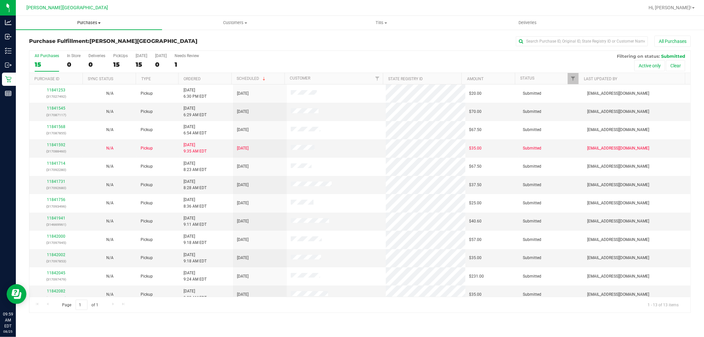
click at [97, 24] on span "Purchases" at bounding box center [89, 23] width 146 height 6
click at [85, 48] on li "Fulfillment" at bounding box center [89, 48] width 146 height 8
click at [96, 25] on span "Purchases" at bounding box center [93, 23] width 155 height 6
click at [54, 45] on span "Fulfillment" at bounding box center [36, 48] width 41 height 6
click at [57, 183] on link "11841731" at bounding box center [56, 181] width 18 height 5
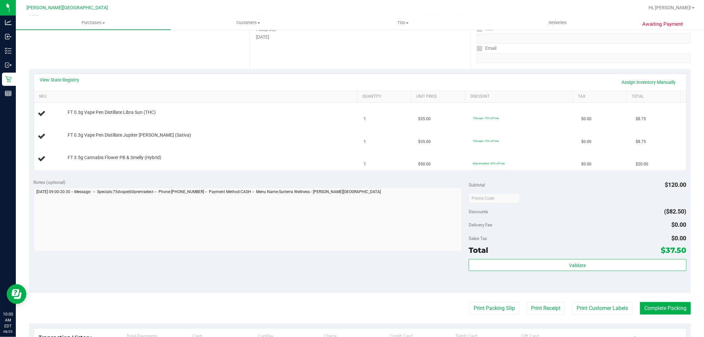
scroll to position [110, 0]
click at [474, 302] on button "Print Packing Slip" at bounding box center [494, 307] width 50 height 13
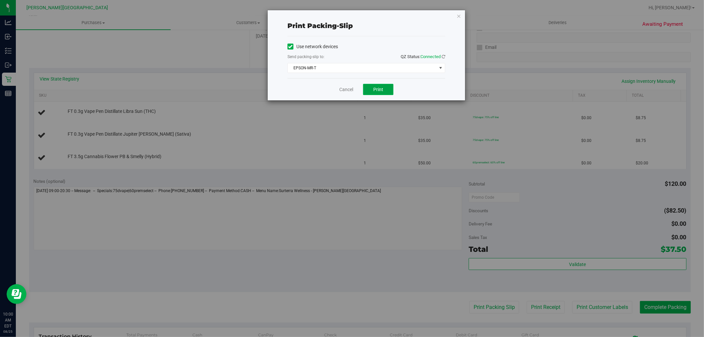
click at [378, 88] on span "Print" at bounding box center [378, 89] width 10 height 5
click at [459, 17] on icon "button" at bounding box center [458, 16] width 5 height 8
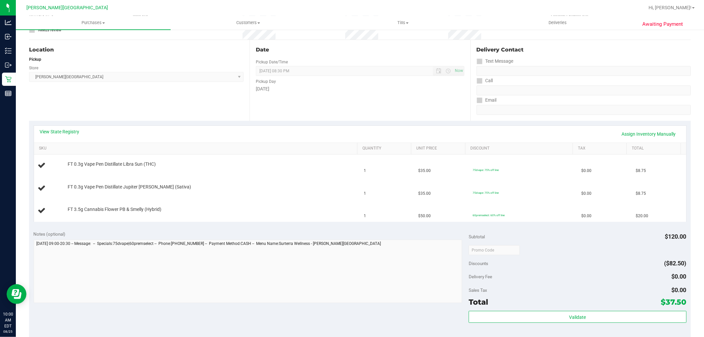
scroll to position [0, 0]
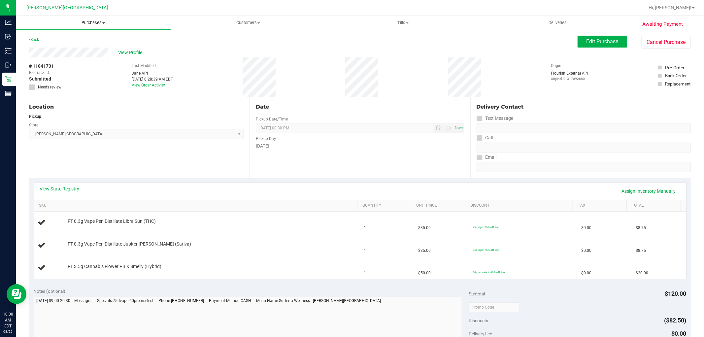
click at [96, 21] on span "Purchases" at bounding box center [93, 23] width 155 height 6
click at [65, 48] on li "Fulfillment" at bounding box center [93, 48] width 155 height 8
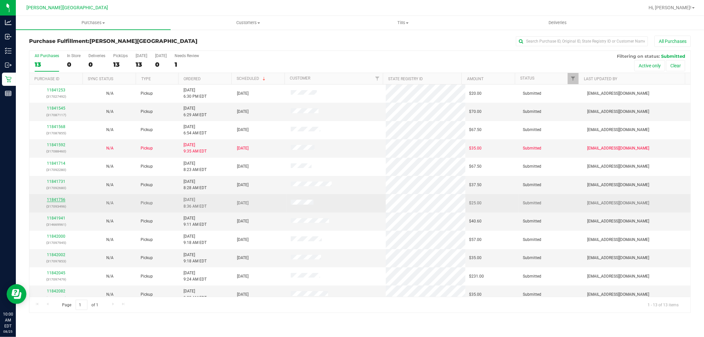
click at [61, 199] on link "11841756" at bounding box center [56, 199] width 18 height 5
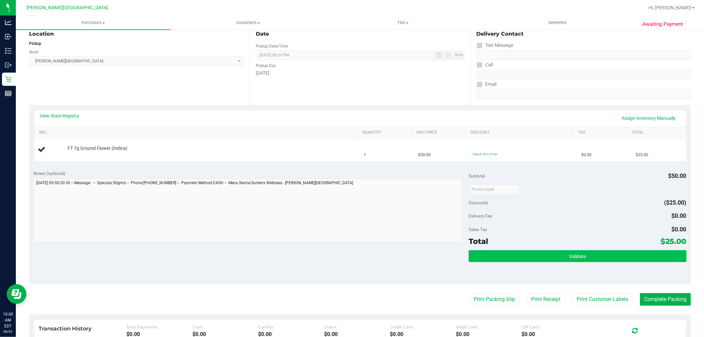
scroll to position [73, 0]
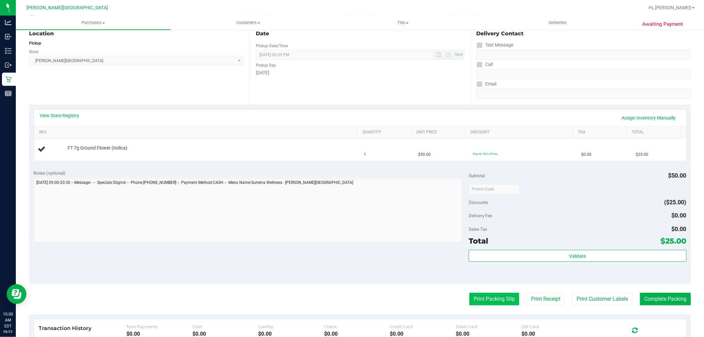
click at [483, 300] on button "Print Packing Slip" at bounding box center [494, 299] width 50 height 13
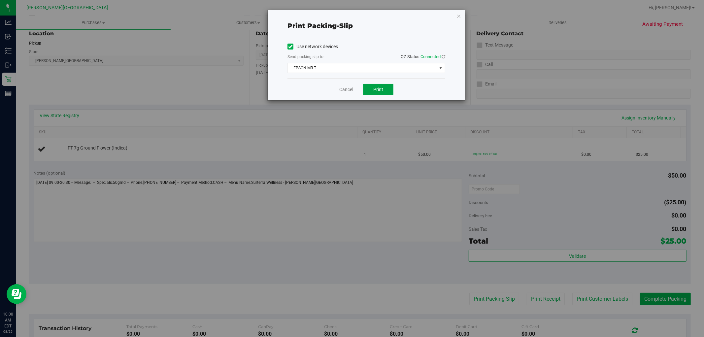
click at [381, 88] on span "Print" at bounding box center [378, 89] width 10 height 5
click at [459, 13] on icon "button" at bounding box center [458, 16] width 5 height 8
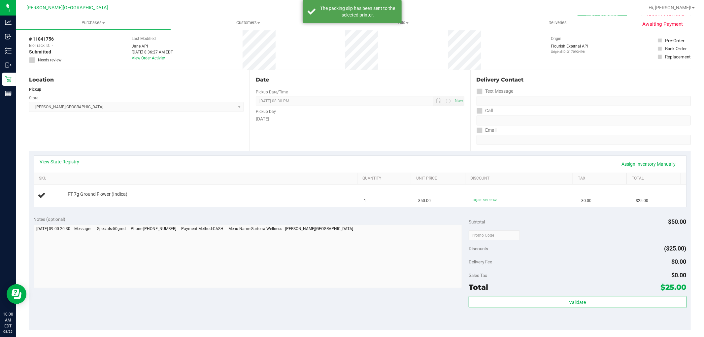
scroll to position [0, 0]
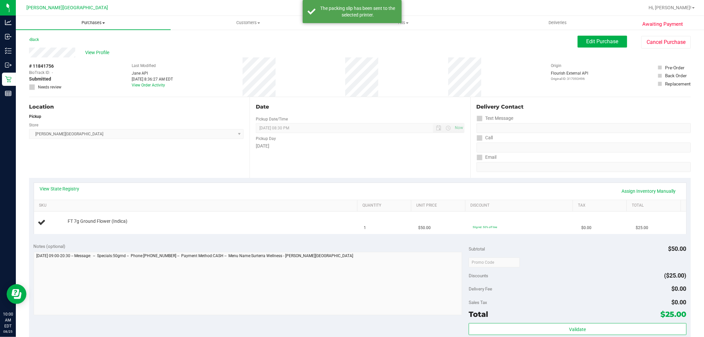
click at [95, 21] on span "Purchases" at bounding box center [93, 23] width 155 height 6
click at [57, 45] on li "Fulfillment" at bounding box center [93, 48] width 155 height 8
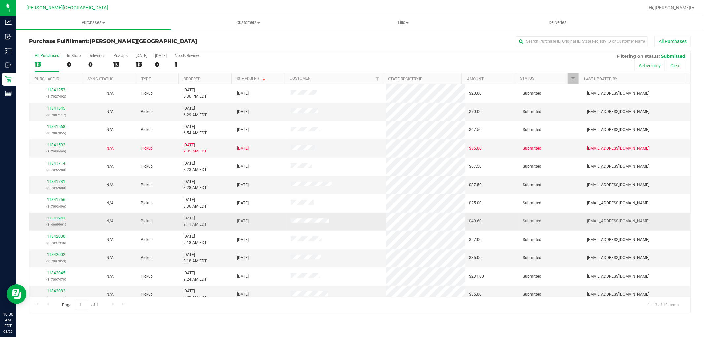
click at [60, 216] on link "11841941" at bounding box center [56, 218] width 18 height 5
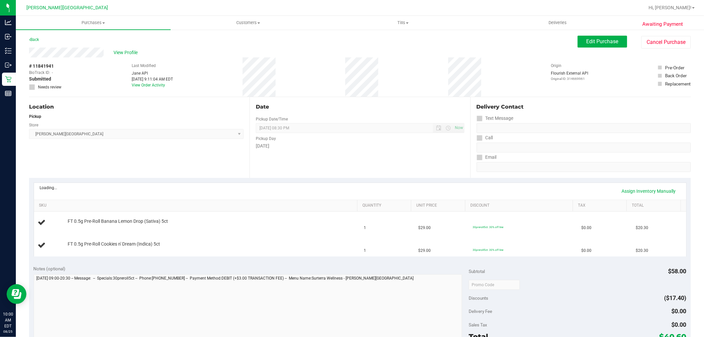
scroll to position [110, 0]
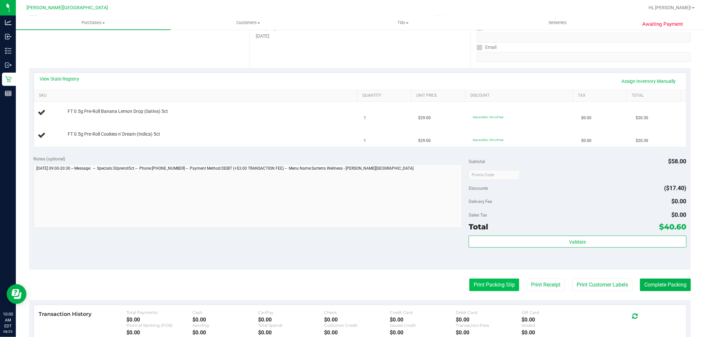
click at [490, 283] on button "Print Packing Slip" at bounding box center [494, 285] width 50 height 13
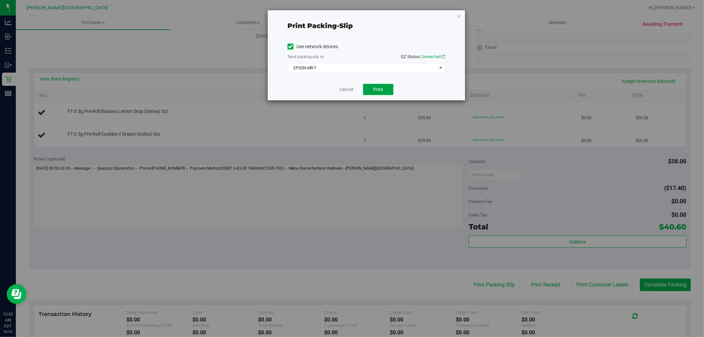
click at [375, 91] on span "Print" at bounding box center [378, 89] width 10 height 5
click at [459, 15] on icon "button" at bounding box center [458, 16] width 5 height 8
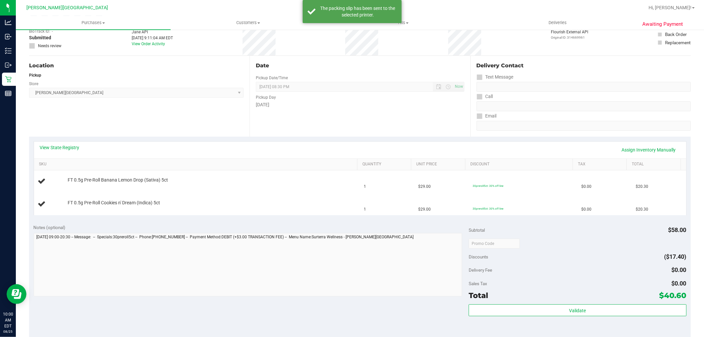
scroll to position [0, 0]
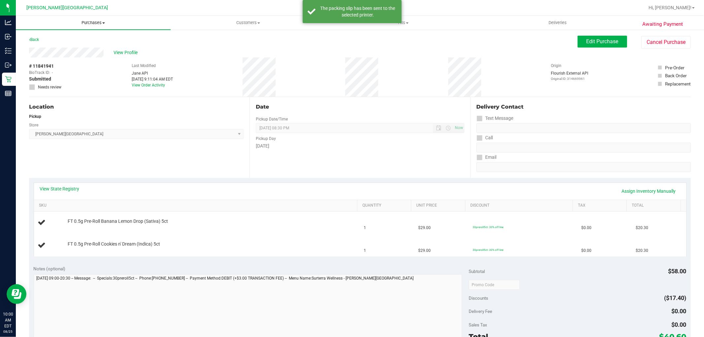
click at [97, 20] on span "Purchases" at bounding box center [93, 23] width 155 height 6
click at [48, 46] on span "Fulfillment" at bounding box center [36, 48] width 41 height 6
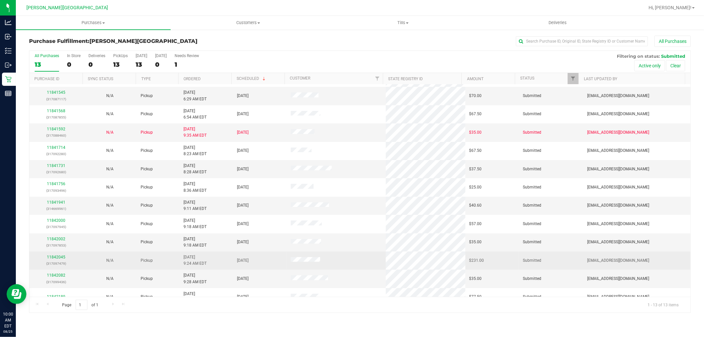
scroll to position [25, 0]
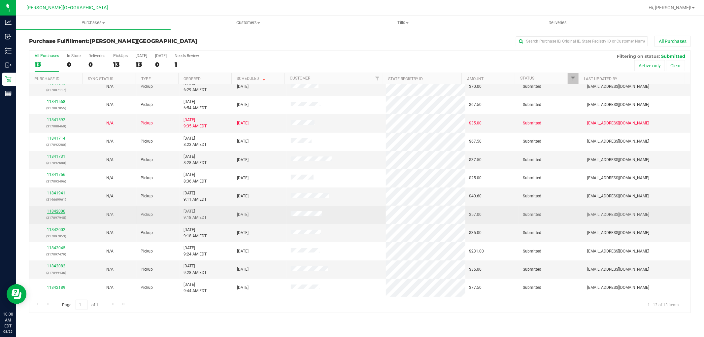
click at [60, 210] on link "11842000" at bounding box center [56, 211] width 18 height 5
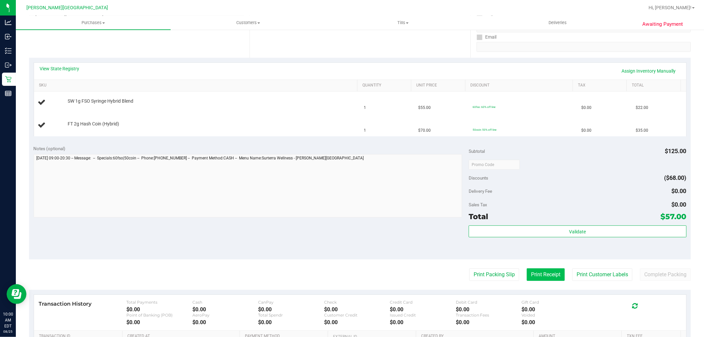
scroll to position [147, 0]
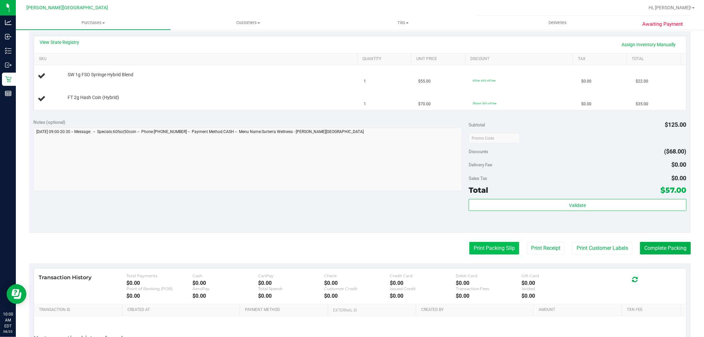
click at [495, 245] on button "Print Packing Slip" at bounding box center [494, 248] width 50 height 13
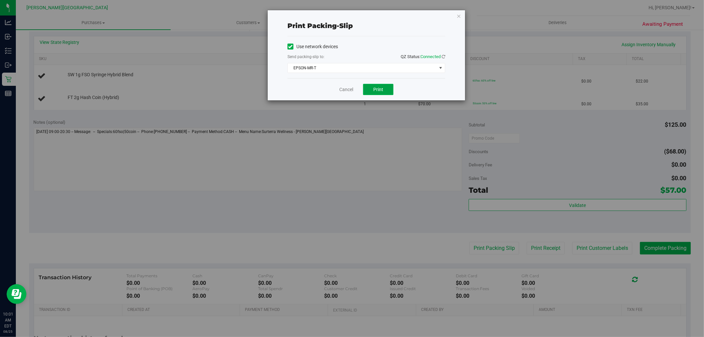
click at [385, 87] on button "Print" at bounding box center [378, 89] width 30 height 11
click at [458, 15] on icon "button" at bounding box center [458, 16] width 5 height 8
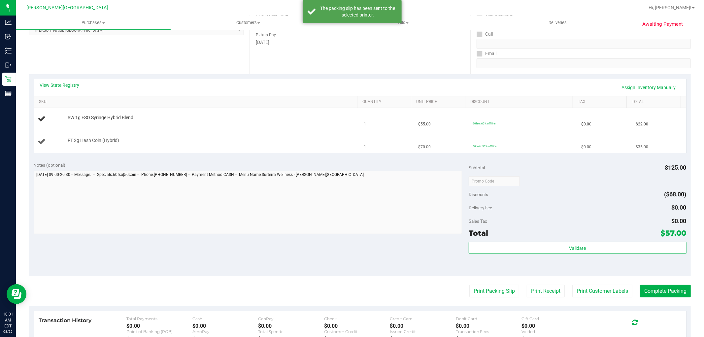
scroll to position [0, 0]
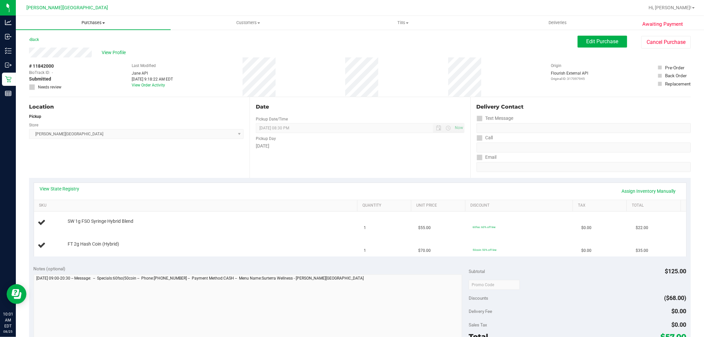
click at [90, 21] on span "Purchases" at bounding box center [93, 23] width 155 height 6
click at [70, 46] on li "Fulfillment" at bounding box center [93, 48] width 155 height 8
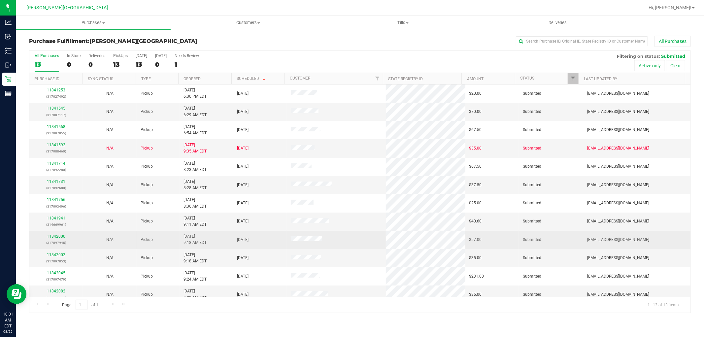
scroll to position [25, 0]
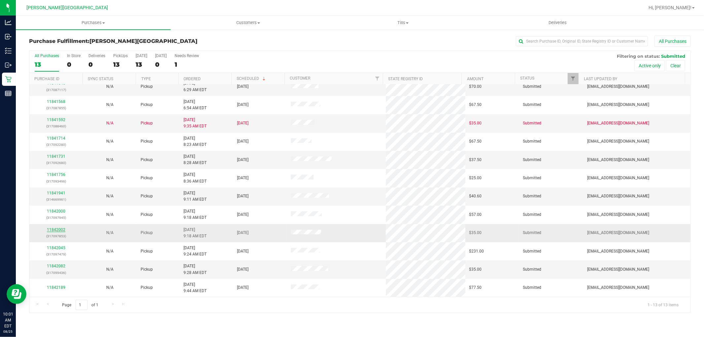
click at [55, 229] on link "11842002" at bounding box center [56, 229] width 18 height 5
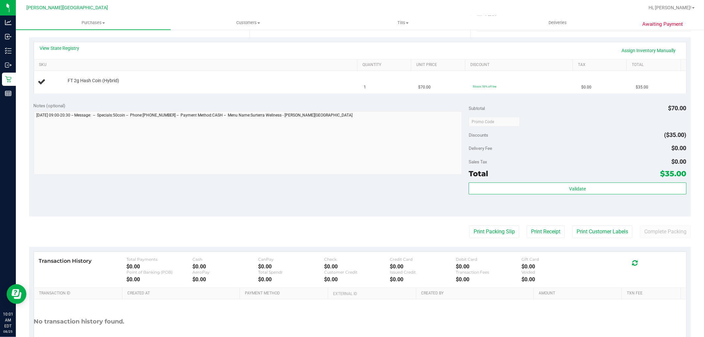
scroll to position [147, 0]
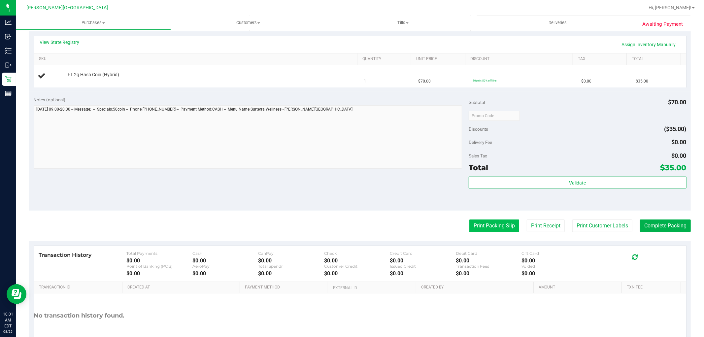
click at [492, 223] on button "Print Packing Slip" at bounding box center [494, 225] width 50 height 13
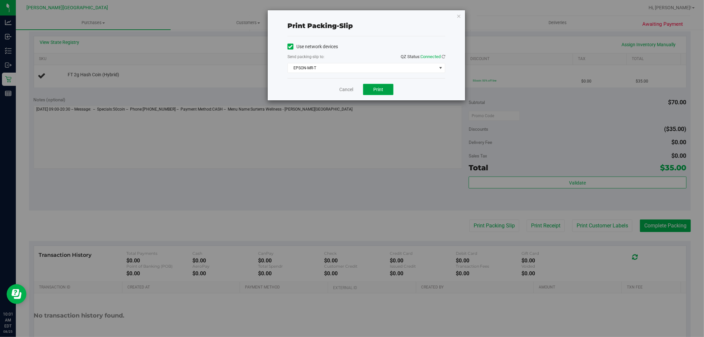
click at [391, 89] on button "Print" at bounding box center [378, 89] width 30 height 11
click at [457, 15] on icon "button" at bounding box center [458, 16] width 5 height 8
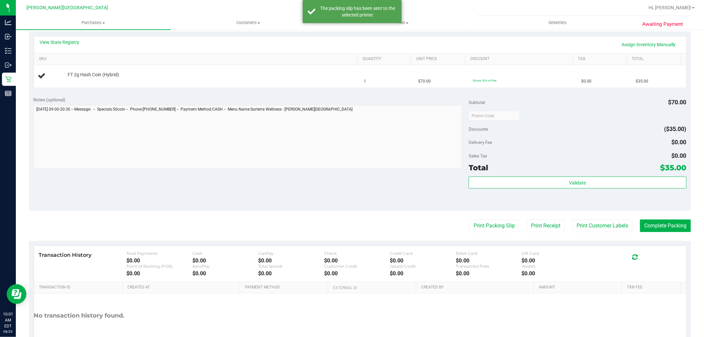
scroll to position [0, 0]
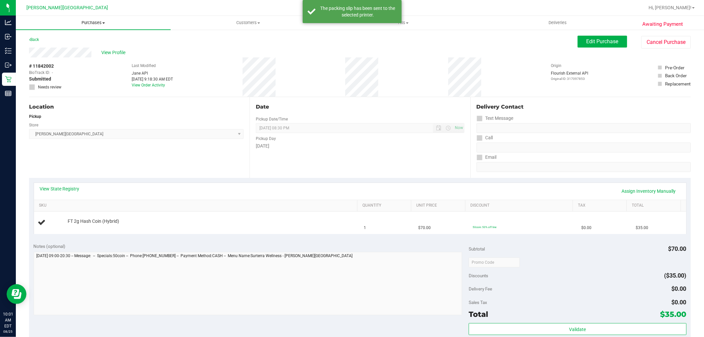
click at [89, 21] on span "Purchases" at bounding box center [93, 23] width 155 height 6
click at [60, 52] on li "All purchases" at bounding box center [93, 56] width 155 height 8
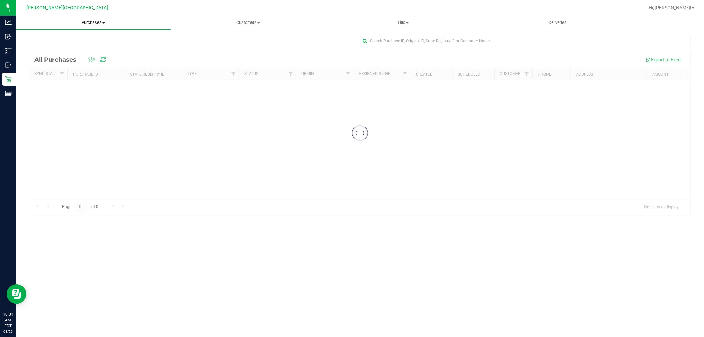
click at [93, 23] on span "Purchases" at bounding box center [93, 23] width 155 height 6
click at [43, 45] on span "Fulfillment" at bounding box center [36, 48] width 41 height 6
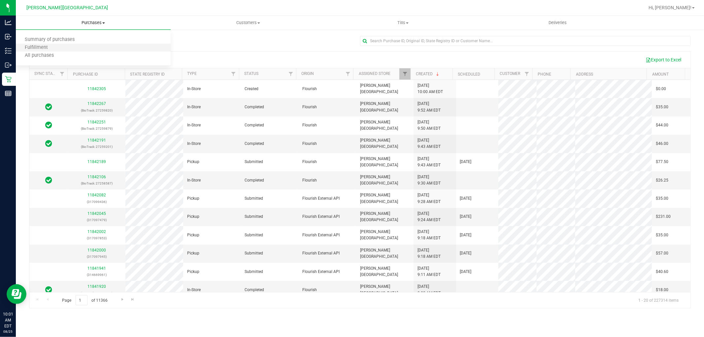
click at [64, 46] on li "Fulfillment" at bounding box center [93, 48] width 155 height 8
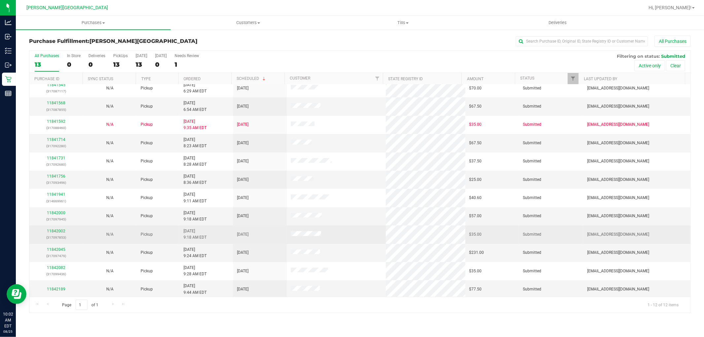
scroll to position [7, 0]
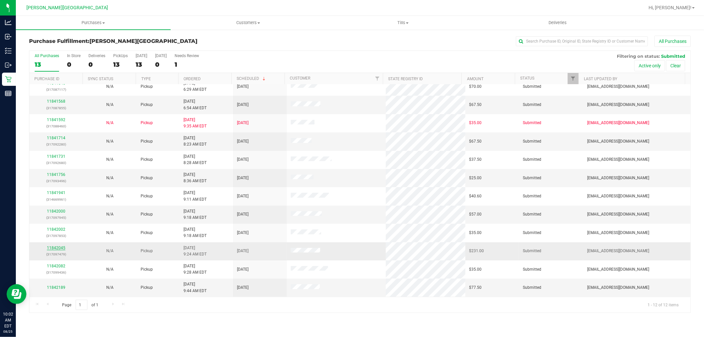
click at [59, 248] on link "11842045" at bounding box center [56, 248] width 18 height 5
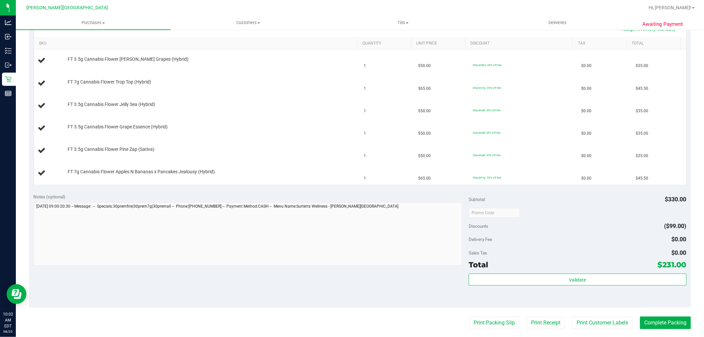
scroll to position [183, 0]
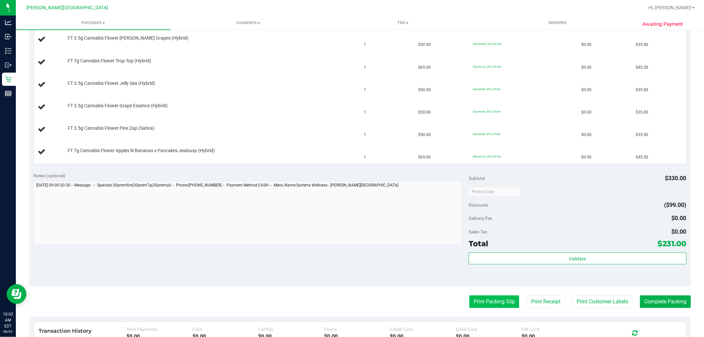
click at [488, 301] on button "Print Packing Slip" at bounding box center [494, 301] width 50 height 13
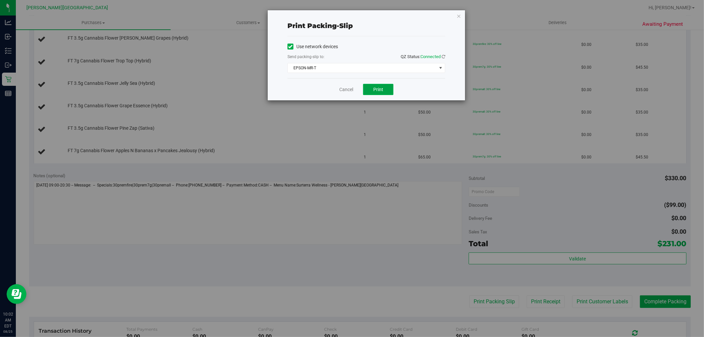
click at [379, 90] on span "Print" at bounding box center [378, 89] width 10 height 5
click at [459, 14] on icon "button" at bounding box center [458, 16] width 5 height 8
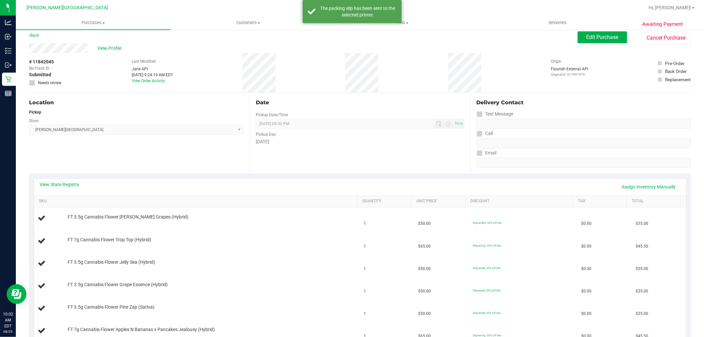
scroll to position [0, 0]
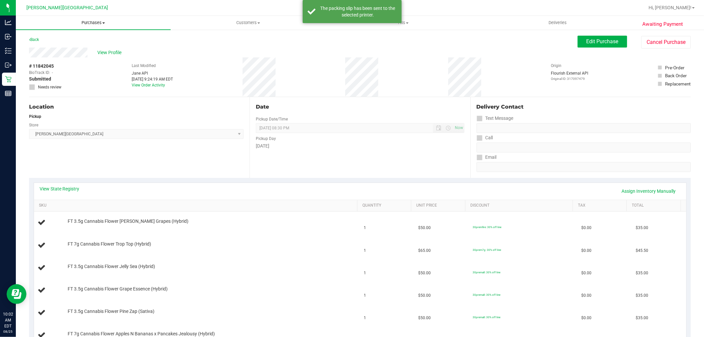
click at [96, 20] on span "Purchases" at bounding box center [93, 23] width 155 height 6
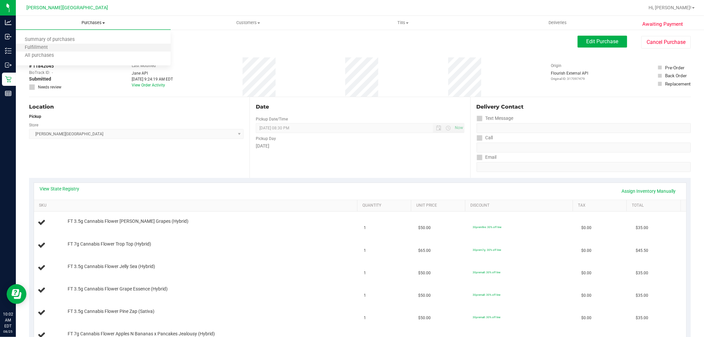
click at [59, 46] on li "Fulfillment" at bounding box center [93, 48] width 155 height 8
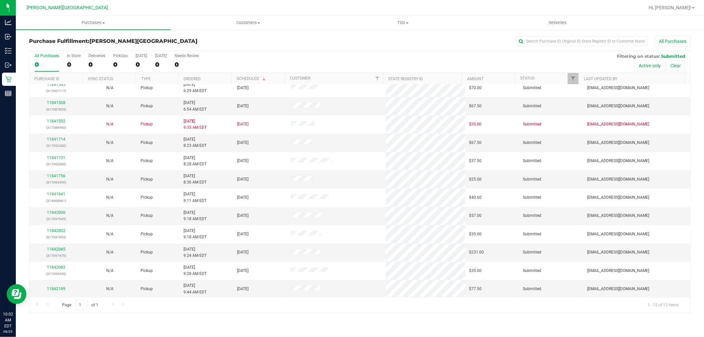
scroll to position [7, 0]
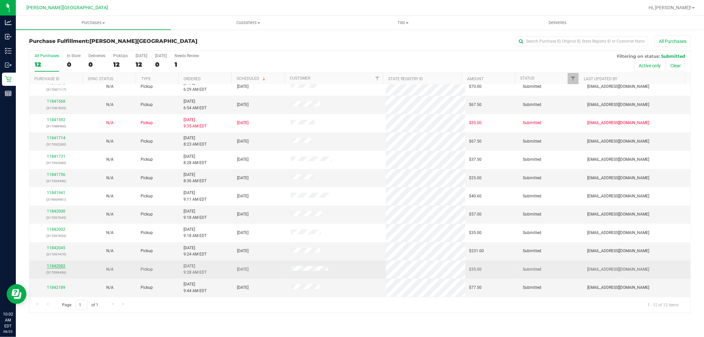
click at [56, 266] on link "11842082" at bounding box center [56, 266] width 18 height 5
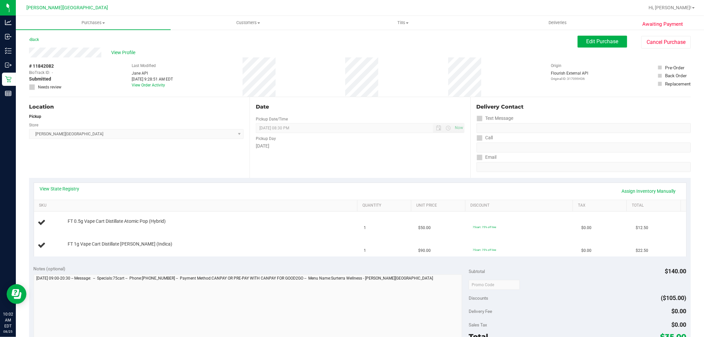
scroll to position [183, 0]
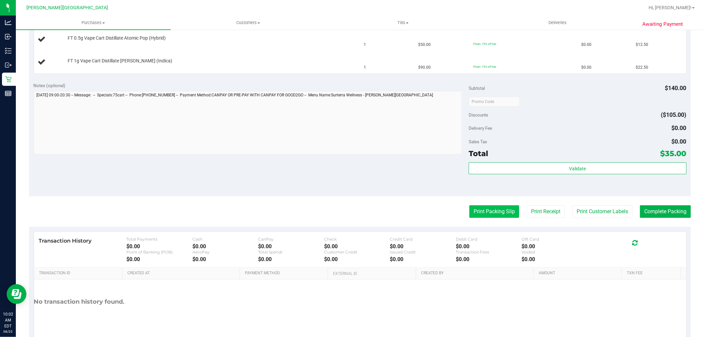
click at [469, 206] on button "Print Packing Slip" at bounding box center [494, 211] width 50 height 13
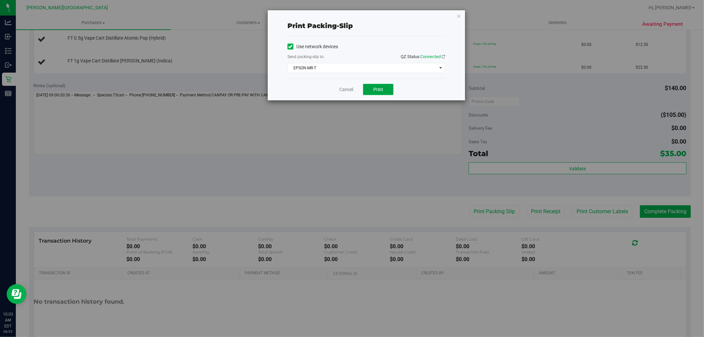
click at [376, 91] on span "Print" at bounding box center [378, 89] width 10 height 5
click at [459, 17] on icon "button" at bounding box center [458, 16] width 5 height 8
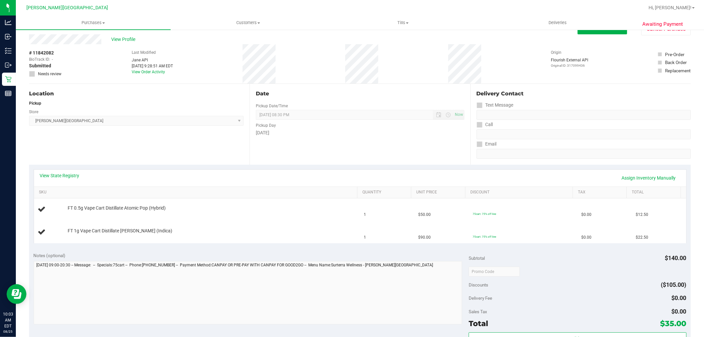
scroll to position [0, 0]
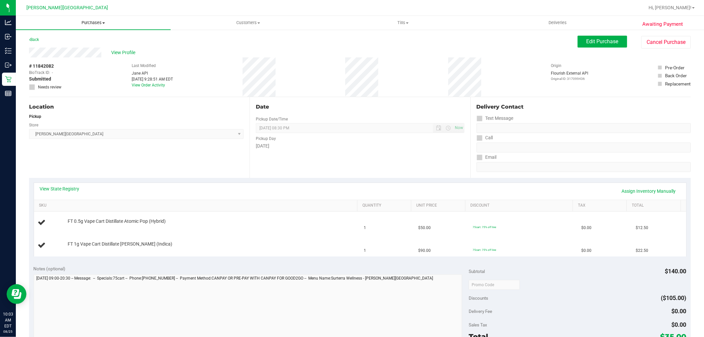
click at [78, 21] on span "Purchases" at bounding box center [93, 23] width 155 height 6
click at [87, 22] on span "Purchases" at bounding box center [93, 23] width 155 height 6
click at [66, 47] on li "Fulfillment" at bounding box center [93, 48] width 155 height 8
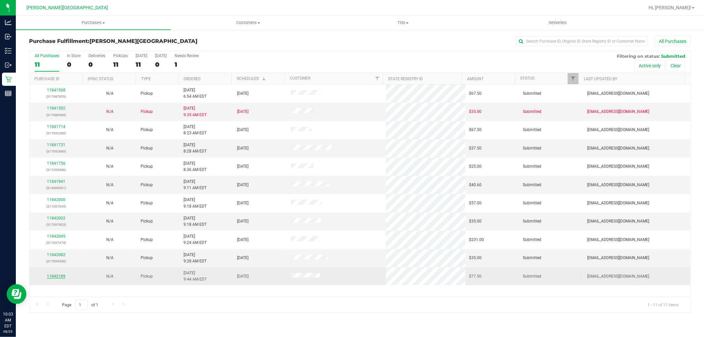
click at [56, 277] on link "11842189" at bounding box center [56, 276] width 18 height 5
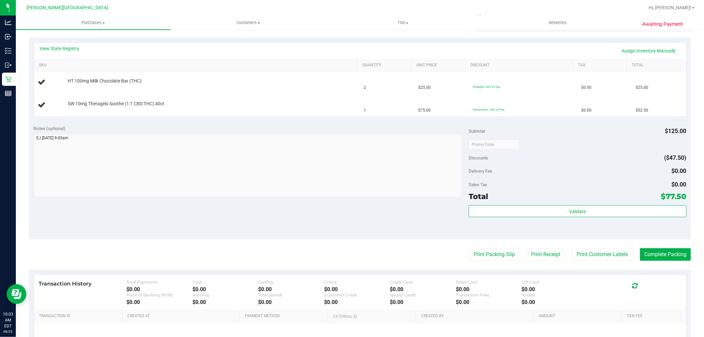
scroll to position [147, 0]
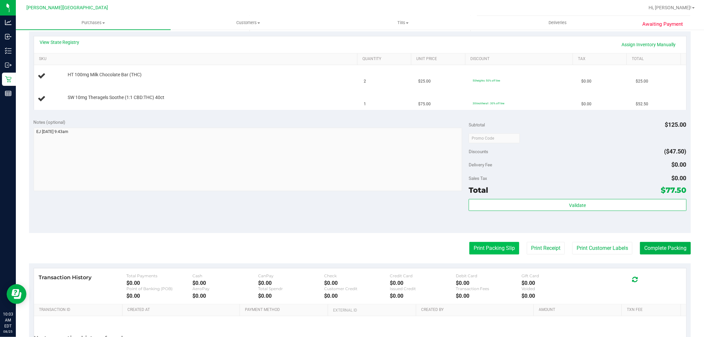
click at [477, 245] on button "Print Packing Slip" at bounding box center [494, 248] width 50 height 13
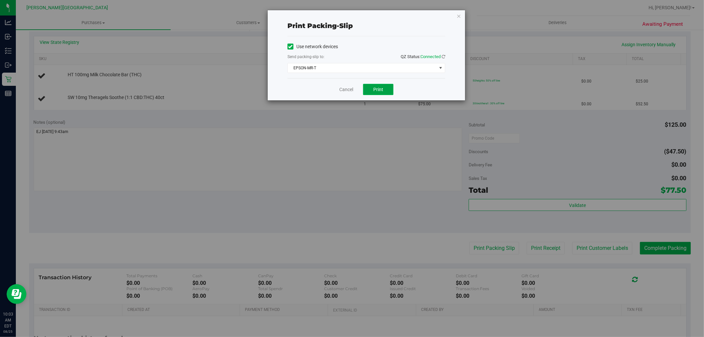
click at [381, 85] on button "Print" at bounding box center [378, 89] width 30 height 11
click at [458, 15] on icon "button" at bounding box center [458, 16] width 5 height 8
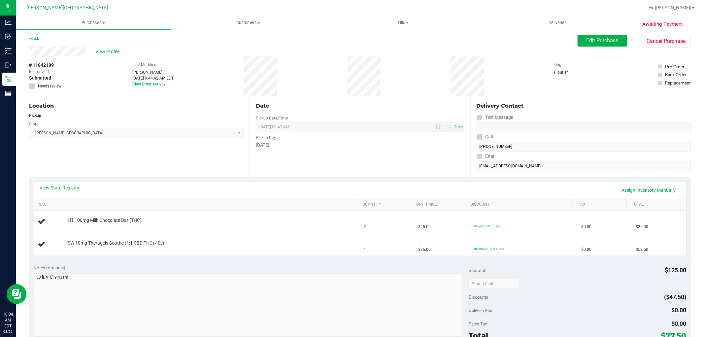
scroll to position [0, 0]
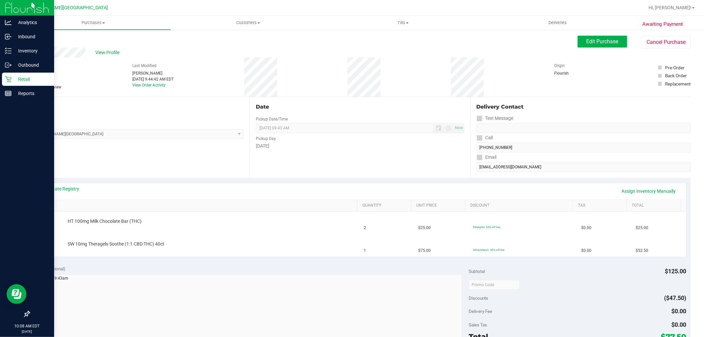
click at [24, 78] on p "Retail" at bounding box center [32, 79] width 40 height 8
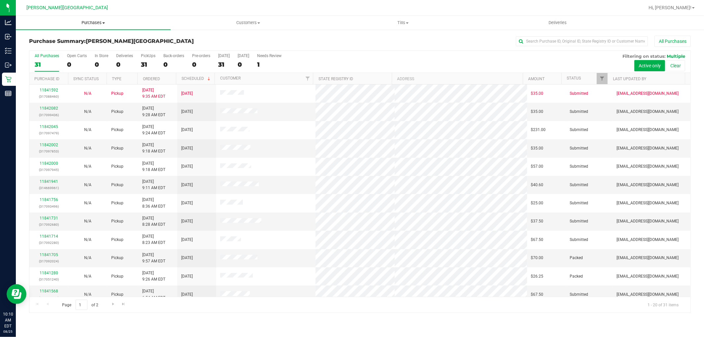
click at [91, 18] on uib-tab-heading "Purchases Summary of purchases Fulfillment All purchases" at bounding box center [93, 23] width 155 height 14
click at [83, 47] on li "Fulfillment" at bounding box center [93, 48] width 155 height 8
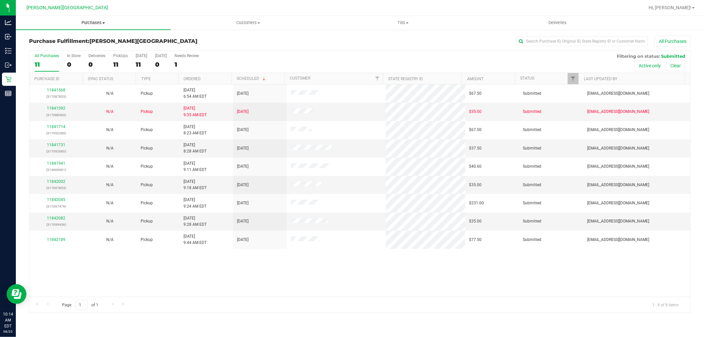
click at [90, 21] on span "Purchases" at bounding box center [93, 23] width 155 height 6
click at [53, 48] on span "Fulfillment" at bounding box center [36, 48] width 41 height 6
click at [96, 22] on span "Purchases" at bounding box center [93, 23] width 155 height 6
click at [76, 49] on li "Fulfillment" at bounding box center [93, 48] width 155 height 8
click at [624, 35] on div "Purchase Fulfillment: Merritt Island WC All Purchases All Purchases 8 In Store …" at bounding box center [360, 174] width 688 height 290
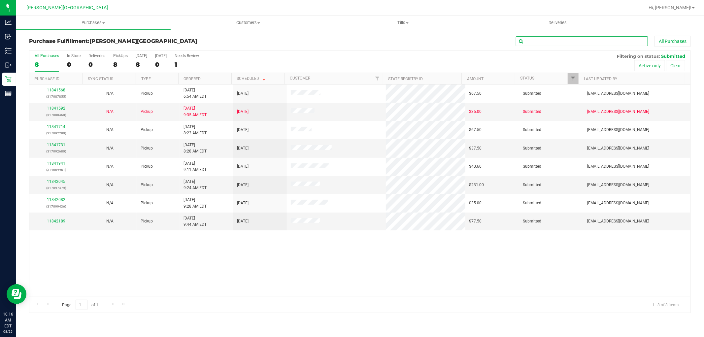
click at [619, 41] on input "text" at bounding box center [582, 41] width 132 height 10
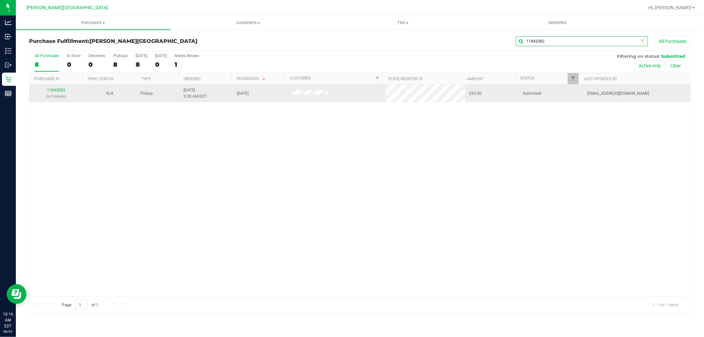
type input "11842082"
click at [65, 88] on div "11842082 (317099436)" at bounding box center [56, 93] width 46 height 13
click at [63, 89] on link "11842082" at bounding box center [56, 90] width 18 height 5
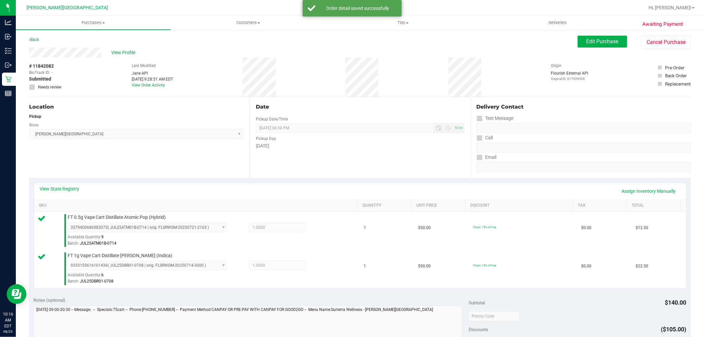
scroll to position [110, 0]
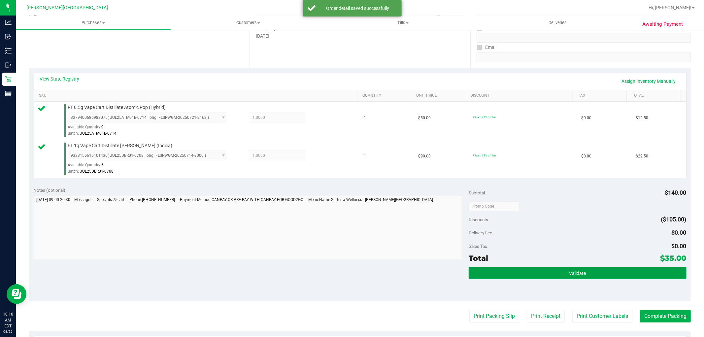
click at [628, 274] on button "Validate" at bounding box center [577, 273] width 217 height 12
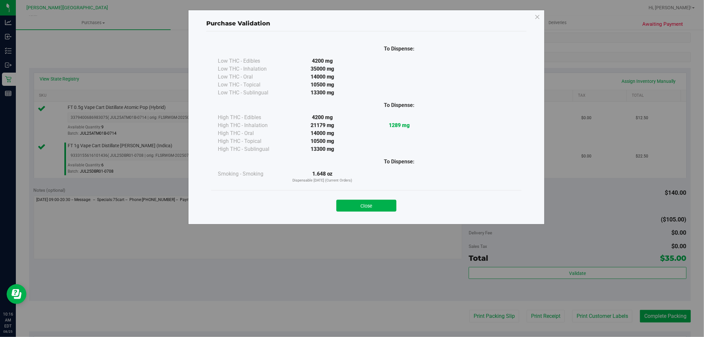
click at [367, 207] on button "Close" at bounding box center [366, 206] width 60 height 12
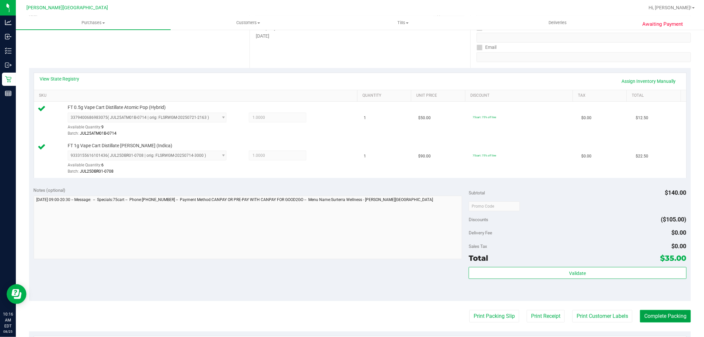
click at [663, 314] on button "Complete Packing" at bounding box center [665, 316] width 51 height 13
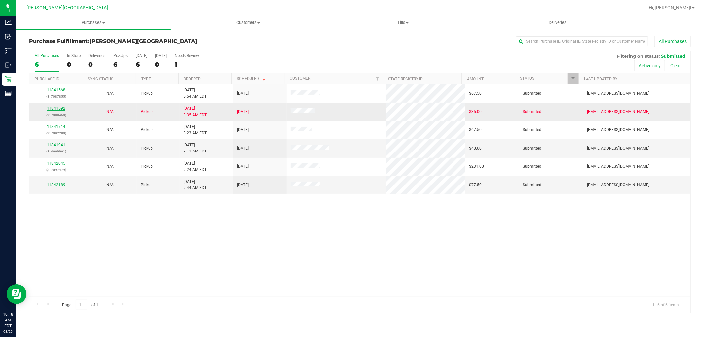
click at [59, 110] on link "11841592" at bounding box center [56, 108] width 18 height 5
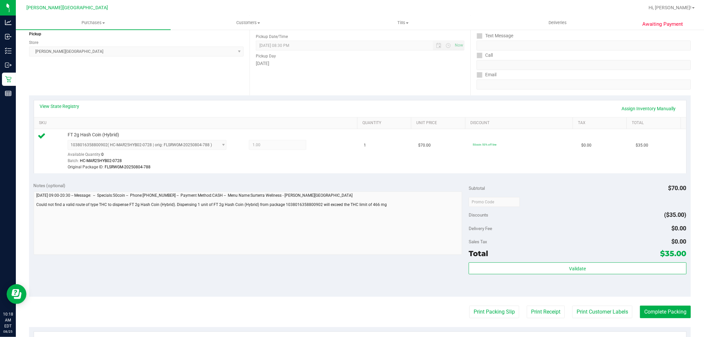
scroll to position [110, 0]
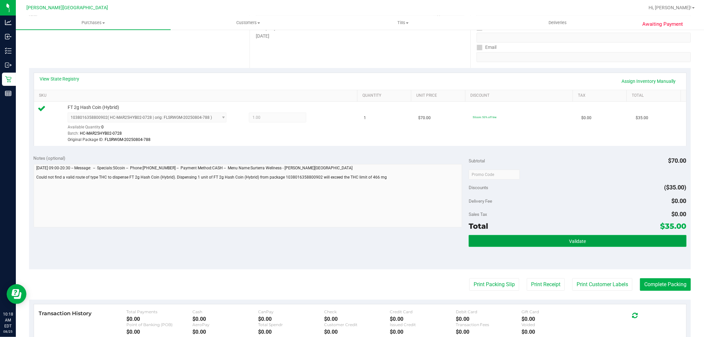
click at [608, 241] on button "Validate" at bounding box center [577, 241] width 217 height 12
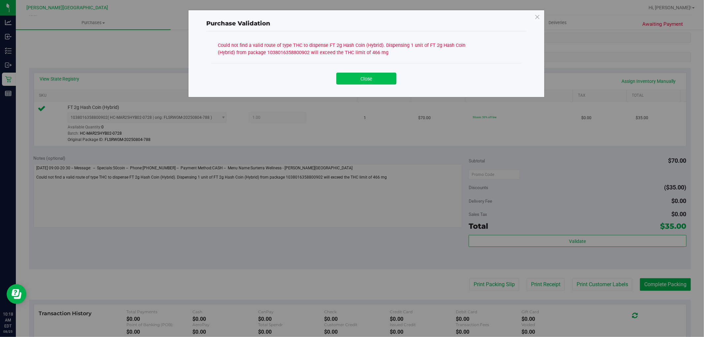
click at [379, 81] on button "Close" at bounding box center [366, 79] width 60 height 12
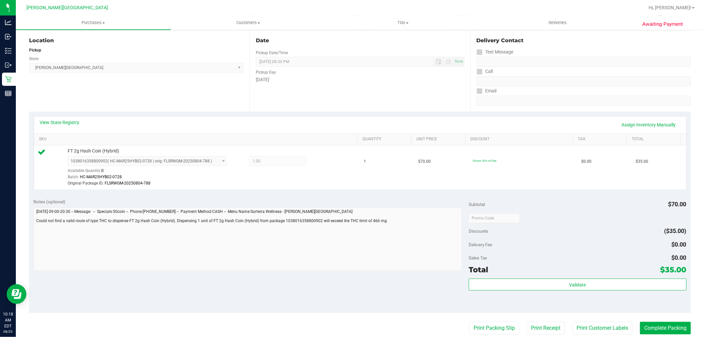
scroll to position [73, 0]
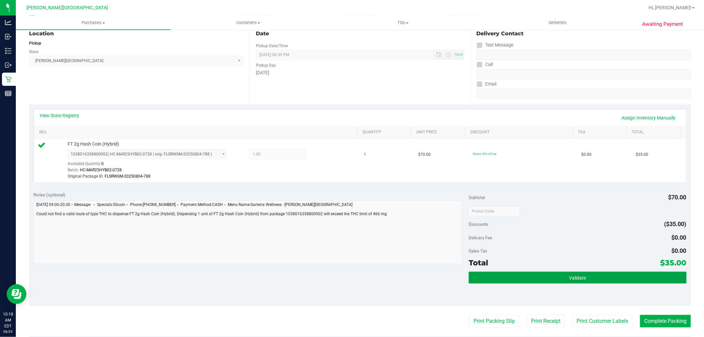
click at [517, 276] on button "Validate" at bounding box center [577, 278] width 217 height 12
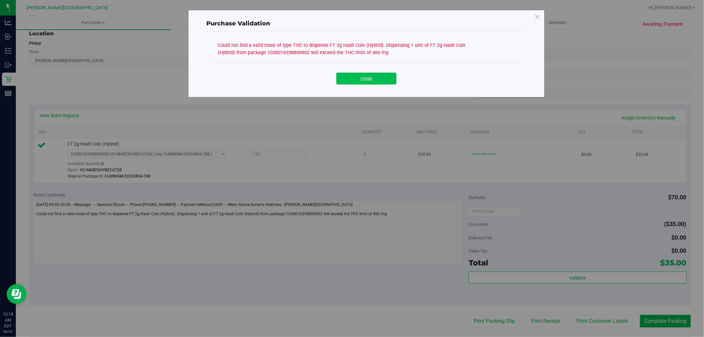
click at [382, 80] on button "Close" at bounding box center [366, 79] width 60 height 12
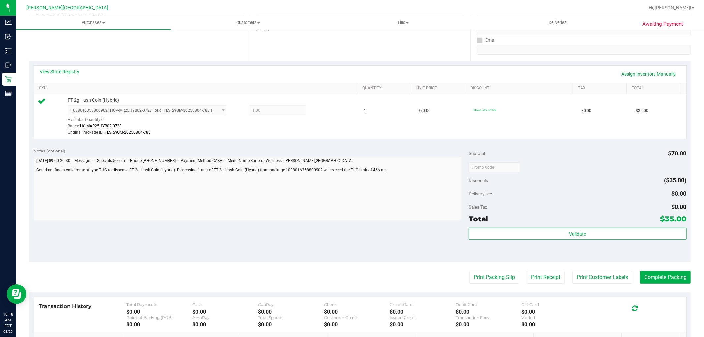
scroll to position [147, 0]
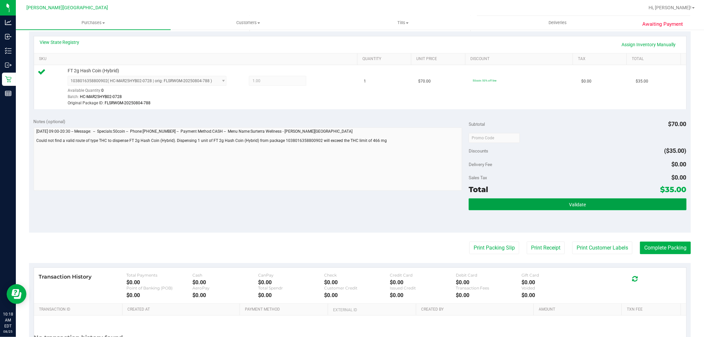
click at [581, 202] on button "Validate" at bounding box center [577, 204] width 217 height 12
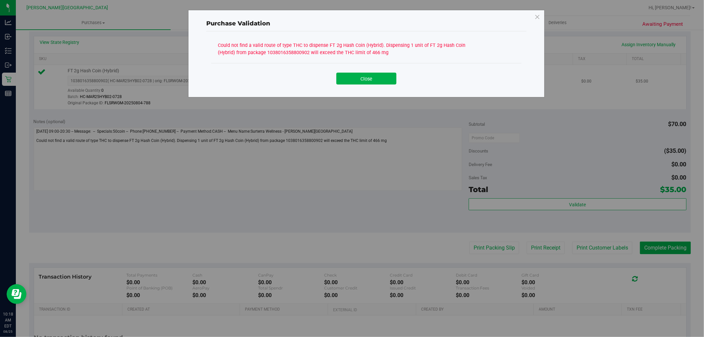
click at [385, 82] on button "Close" at bounding box center [366, 79] width 60 height 12
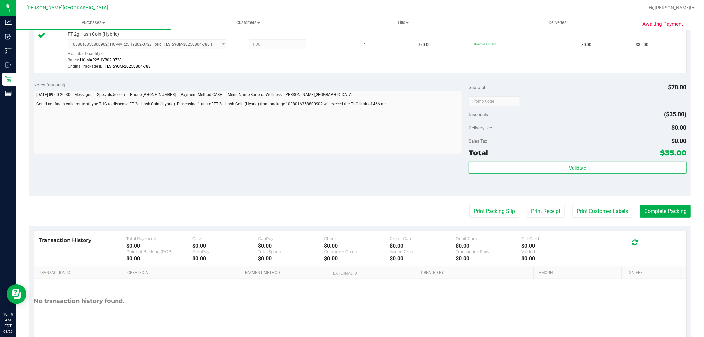
scroll to position [0, 0]
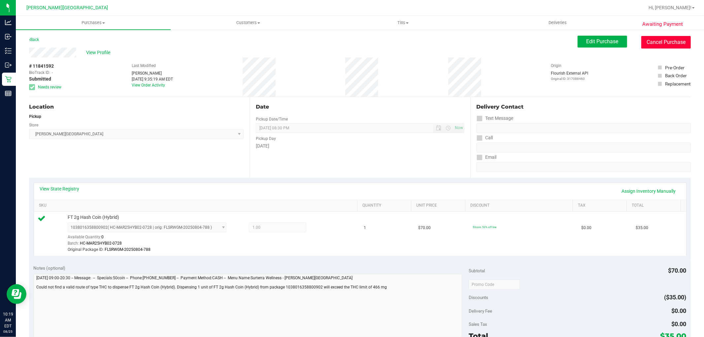
click at [657, 40] on button "Cancel Purchase" at bounding box center [665, 42] width 49 height 13
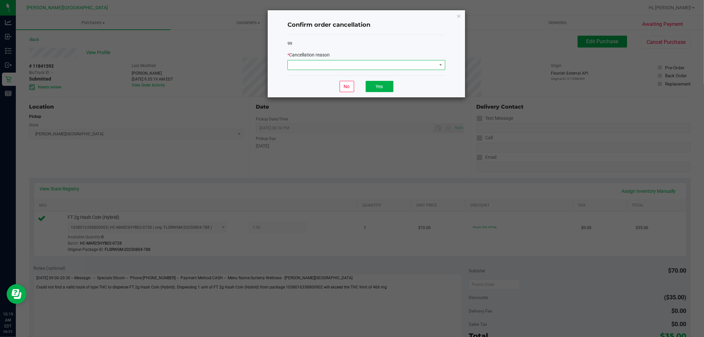
click at [378, 62] on span at bounding box center [362, 64] width 149 height 9
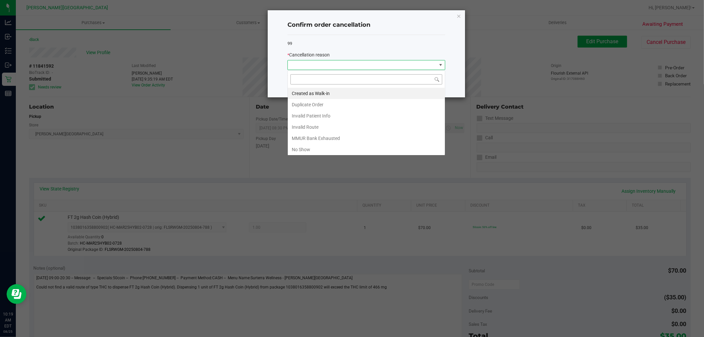
scroll to position [10, 157]
click at [324, 136] on li "MMUR Bank Exhausted" at bounding box center [366, 138] width 157 height 11
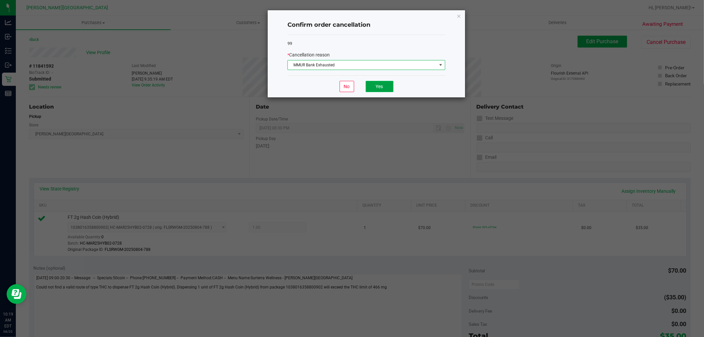
click at [384, 83] on button "Yes" at bounding box center [380, 86] width 28 height 11
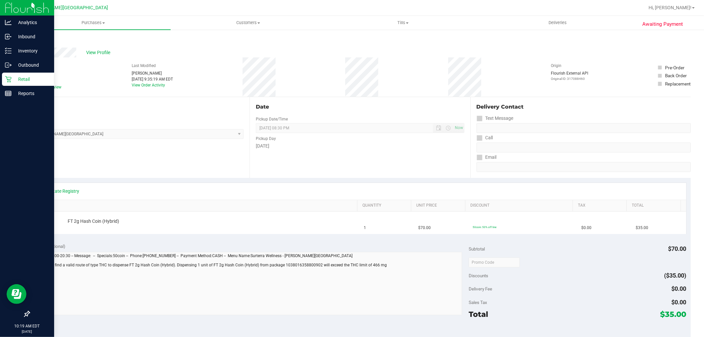
click at [26, 81] on p "Retail" at bounding box center [32, 79] width 40 height 8
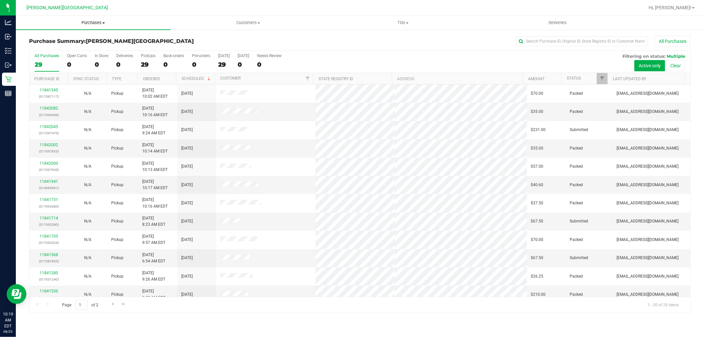
click at [101, 22] on span "Purchases" at bounding box center [93, 23] width 155 height 6
click at [56, 48] on li "Fulfillment" at bounding box center [93, 48] width 155 height 8
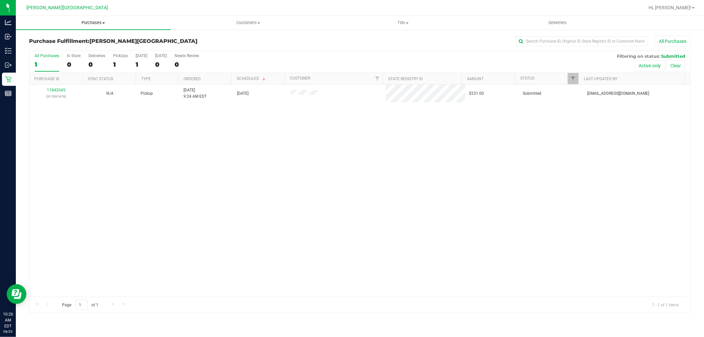
click at [95, 22] on span "Purchases" at bounding box center [93, 23] width 155 height 6
click at [64, 47] on li "Fulfillment" at bounding box center [93, 48] width 155 height 8
click at [91, 23] on span "Purchases" at bounding box center [93, 23] width 155 height 6
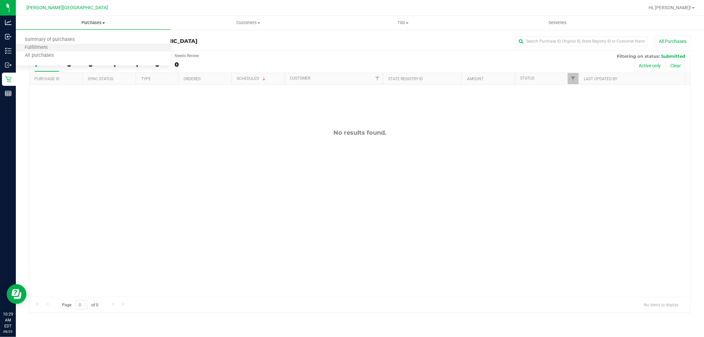
click at [71, 48] on li "Fulfillment" at bounding box center [93, 48] width 155 height 8
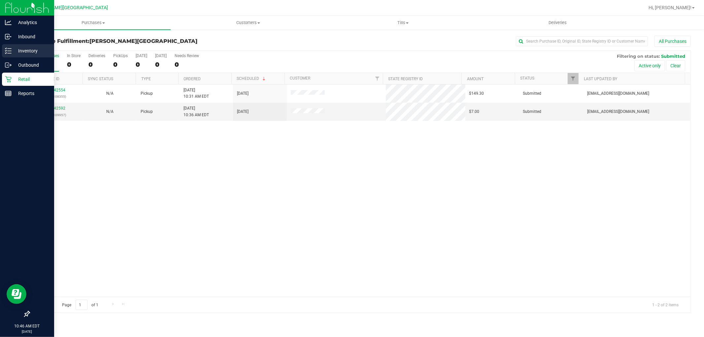
click at [23, 48] on p "Inventory" at bounding box center [32, 51] width 40 height 8
click at [10, 52] on icon at bounding box center [8, 51] width 7 height 7
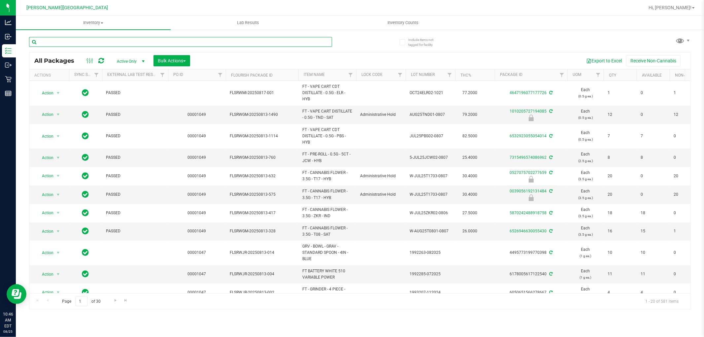
click at [72, 37] on input "text" at bounding box center [180, 42] width 303 height 10
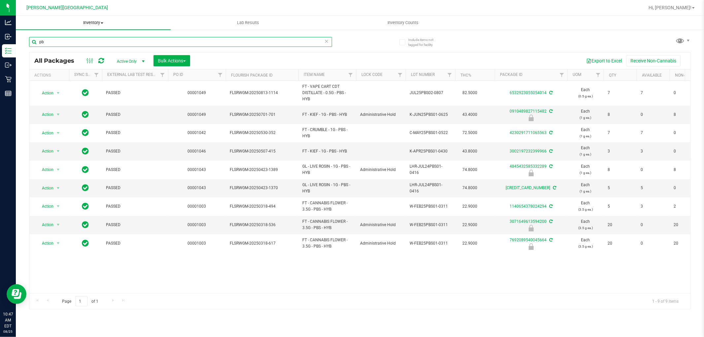
type input "p"
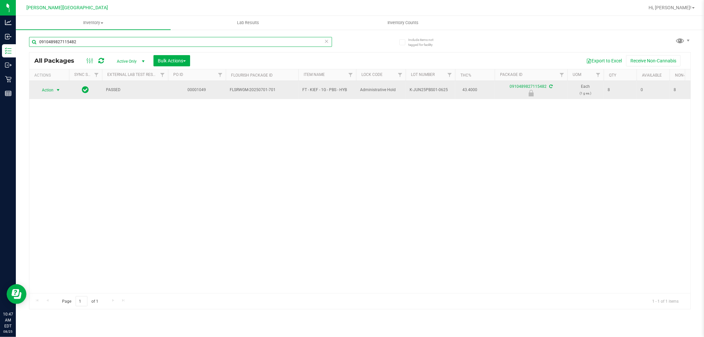
type input "0910489827115482"
click at [57, 88] on span "select" at bounding box center [57, 89] width 5 height 5
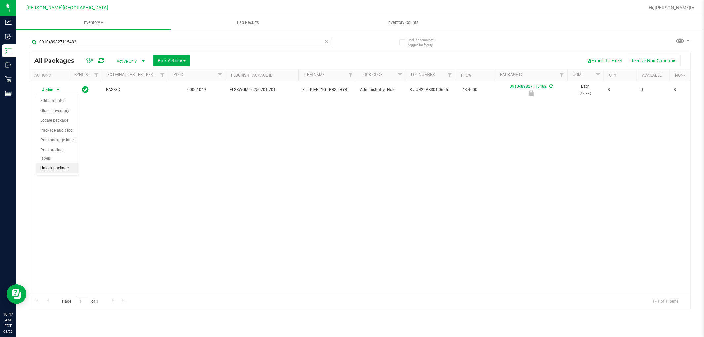
click at [57, 168] on li "Unlock package" at bounding box center [57, 168] width 42 height 10
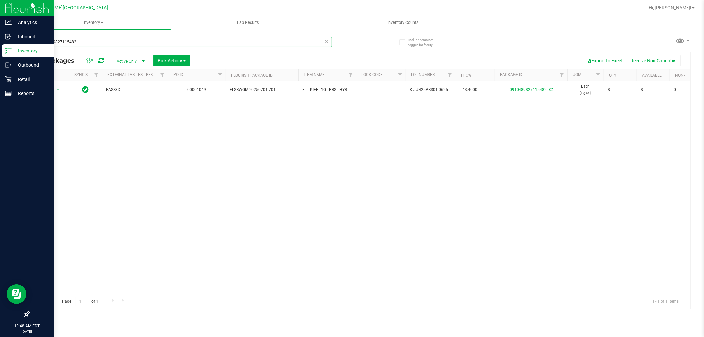
drag, startPoint x: 91, startPoint y: 39, endPoint x: 0, endPoint y: 51, distance: 91.6
click at [0, 53] on div "Analytics Inbound Inventory Outbound Retail Reports 10:48 AM EDT 08/25/2025 08/…" at bounding box center [352, 168] width 704 height 337
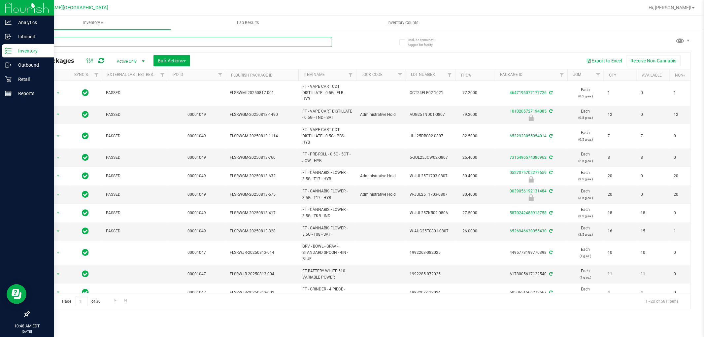
type input "W"
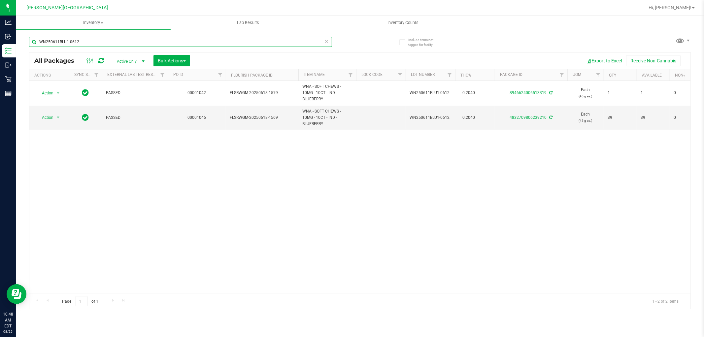
type input "WN250611BLU1-0612"
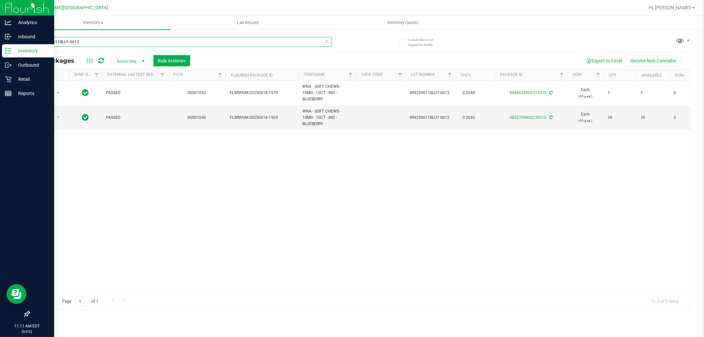
drag, startPoint x: 91, startPoint y: 44, endPoint x: 0, endPoint y: 46, distance: 90.8
click at [0, 46] on div "Analytics Inbound Inventory Outbound Retail Reports 11:11 AM EDT 08/25/2025 08/…" at bounding box center [352, 168] width 704 height 337
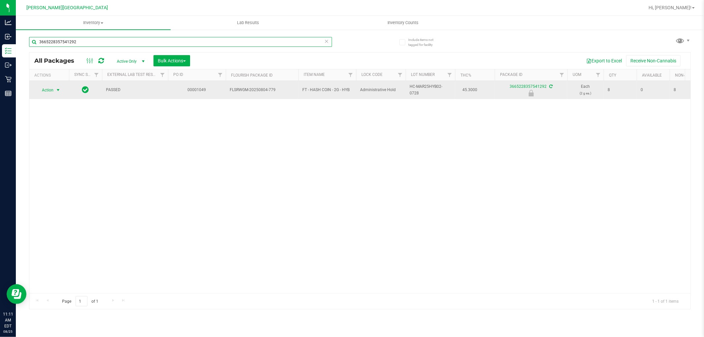
type input "3665228357541292"
click at [61, 89] on span "select" at bounding box center [57, 89] width 5 height 5
click at [52, 90] on span "Action" at bounding box center [45, 89] width 18 height 9
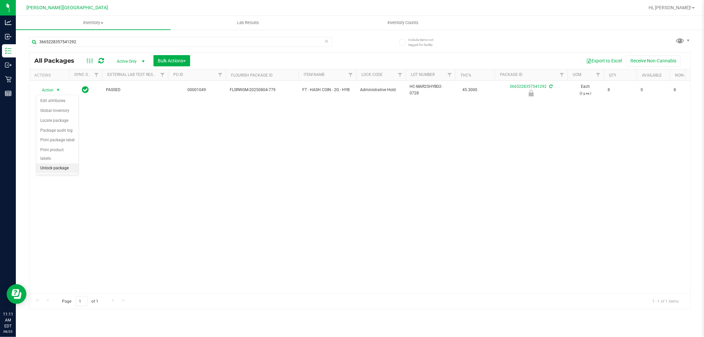
drag, startPoint x: 52, startPoint y: 167, endPoint x: 50, endPoint y: 171, distance: 3.9
click at [52, 168] on li "Unlock package" at bounding box center [57, 168] width 42 height 10
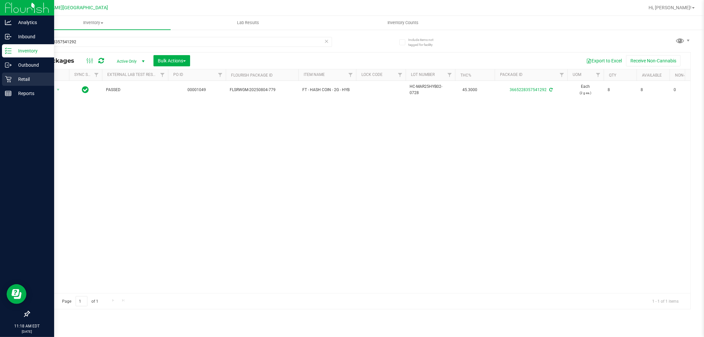
click at [14, 78] on p "Retail" at bounding box center [32, 79] width 40 height 8
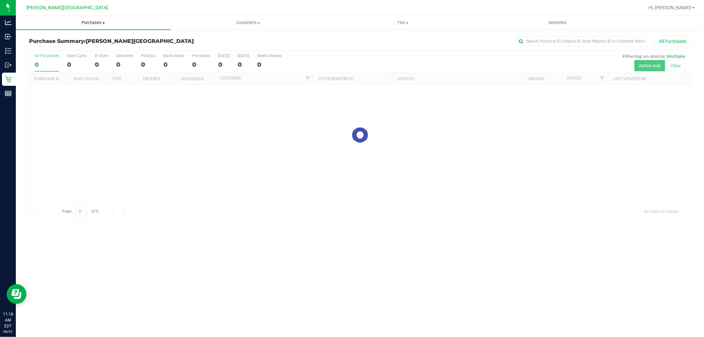
click at [91, 22] on span "Purchases" at bounding box center [93, 23] width 155 height 6
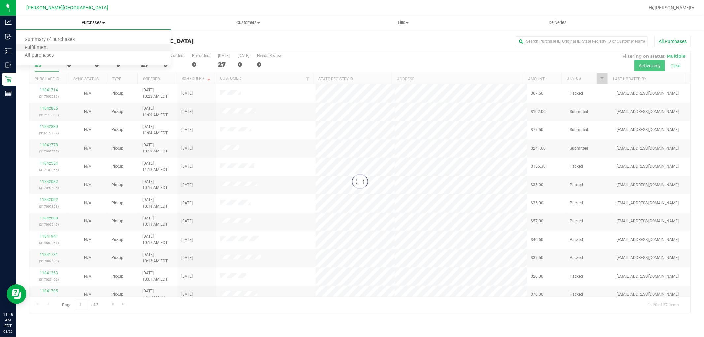
click at [68, 48] on li "Fulfillment" at bounding box center [93, 48] width 155 height 8
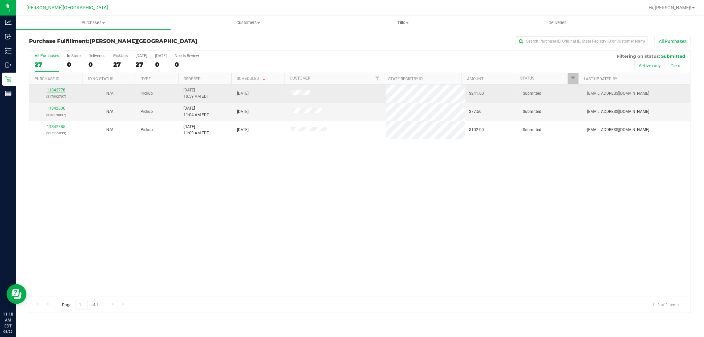
click at [56, 90] on link "11842778" at bounding box center [56, 90] width 18 height 5
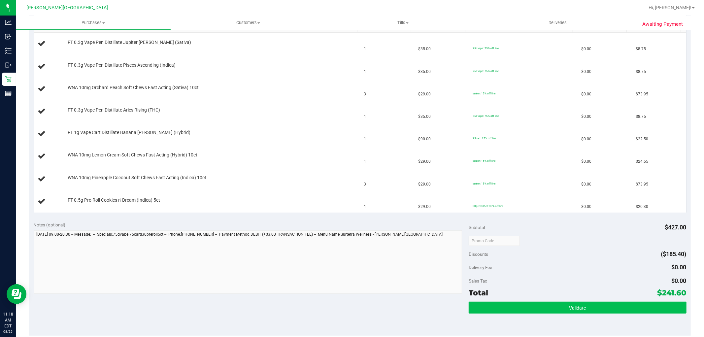
scroll to position [220, 0]
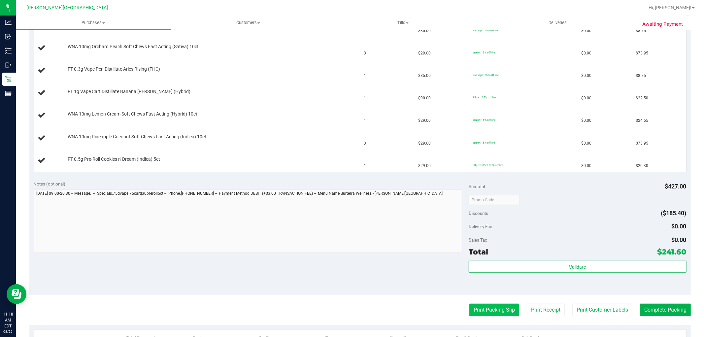
click at [474, 311] on button "Print Packing Slip" at bounding box center [494, 310] width 50 height 13
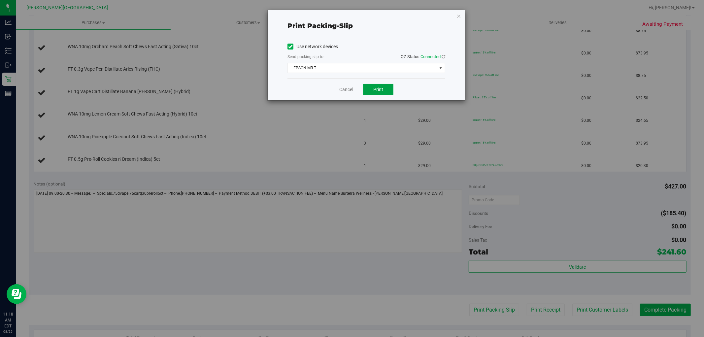
click at [387, 93] on button "Print" at bounding box center [378, 89] width 30 height 11
click at [458, 16] on icon "button" at bounding box center [458, 16] width 5 height 8
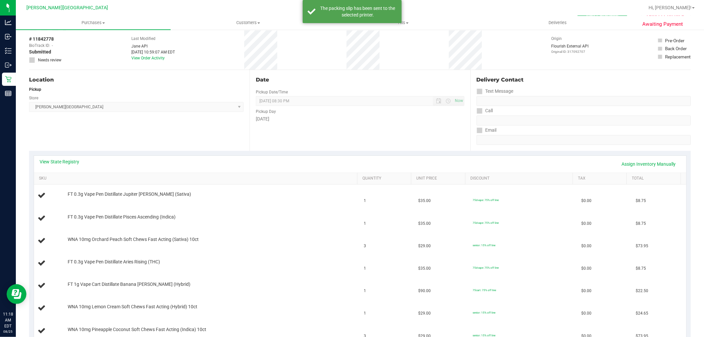
scroll to position [0, 0]
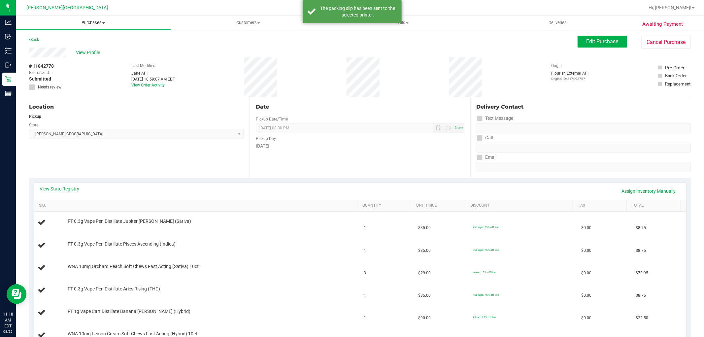
click at [96, 24] on span "Purchases" at bounding box center [93, 23] width 155 height 6
click at [57, 47] on li "Fulfillment" at bounding box center [93, 48] width 155 height 8
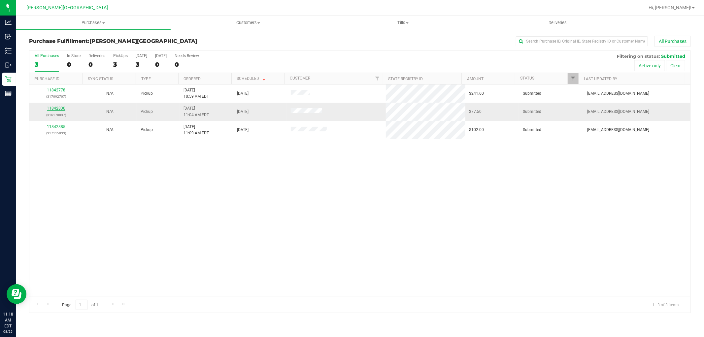
click at [52, 109] on link "11842830" at bounding box center [56, 108] width 18 height 5
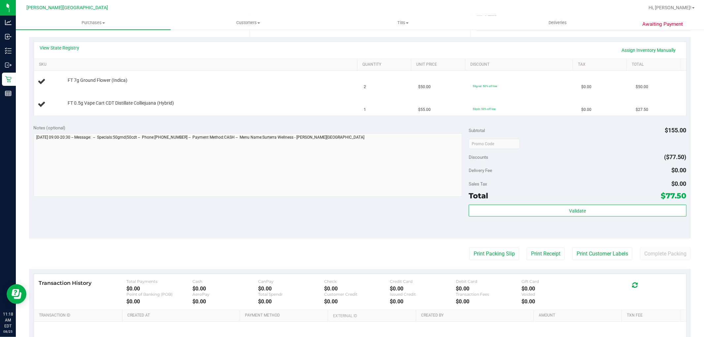
scroll to position [147, 0]
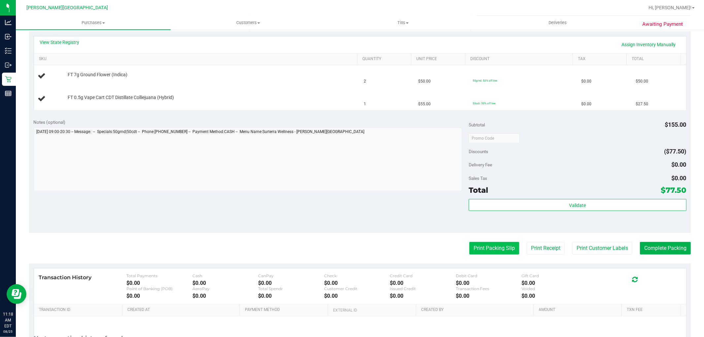
click at [496, 250] on button "Print Packing Slip" at bounding box center [494, 248] width 50 height 13
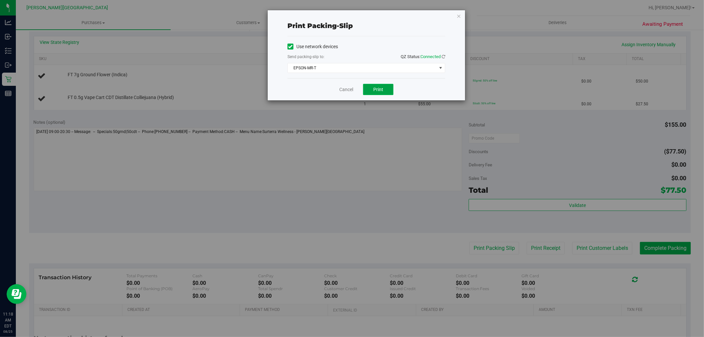
click at [377, 90] on span "Print" at bounding box center [378, 89] width 10 height 5
click at [457, 14] on icon "button" at bounding box center [458, 16] width 5 height 8
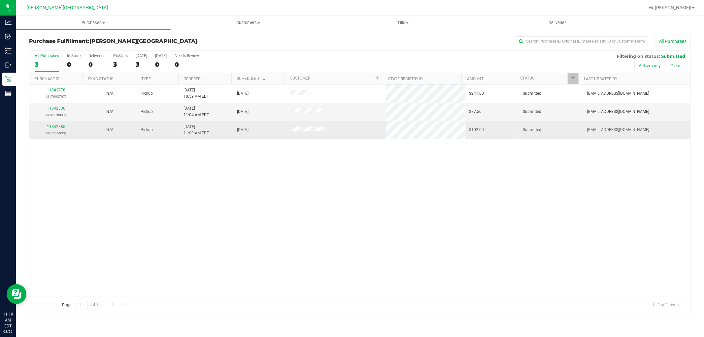
click at [60, 127] on link "11842885" at bounding box center [56, 126] width 18 height 5
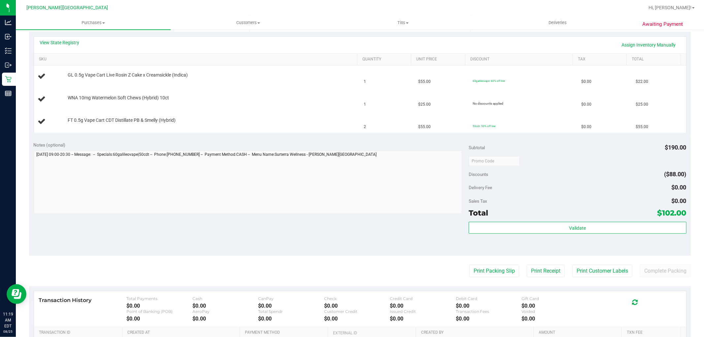
scroll to position [147, 0]
click at [494, 272] on button "Print Packing Slip" at bounding box center [494, 270] width 50 height 13
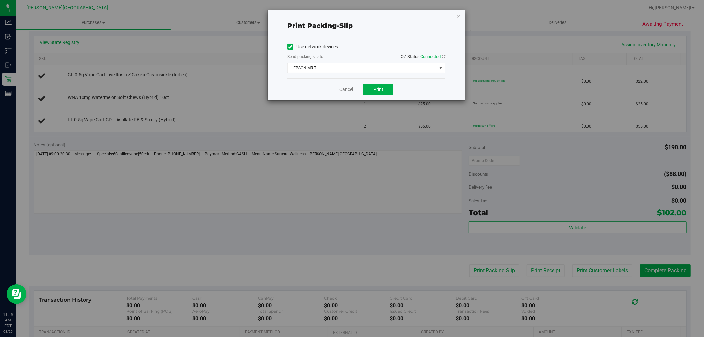
click at [381, 95] on div "Cancel Print" at bounding box center [366, 89] width 158 height 22
click at [373, 90] on button "Print" at bounding box center [378, 89] width 30 height 11
click at [459, 16] on icon "button" at bounding box center [458, 16] width 5 height 8
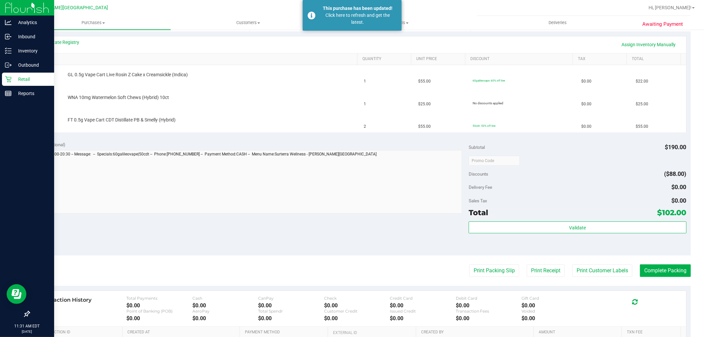
click at [16, 79] on p "Retail" at bounding box center [32, 79] width 40 height 8
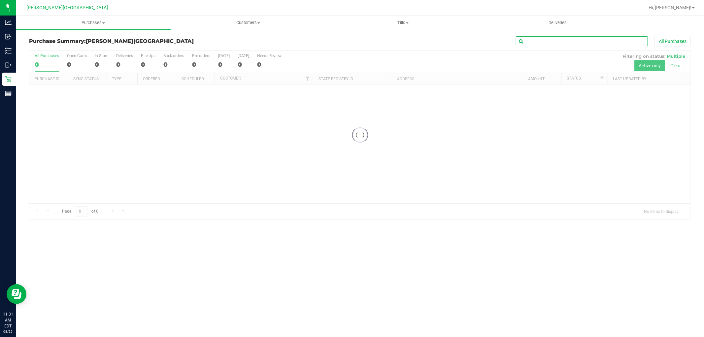
click at [560, 43] on input "text" at bounding box center [582, 41] width 132 height 10
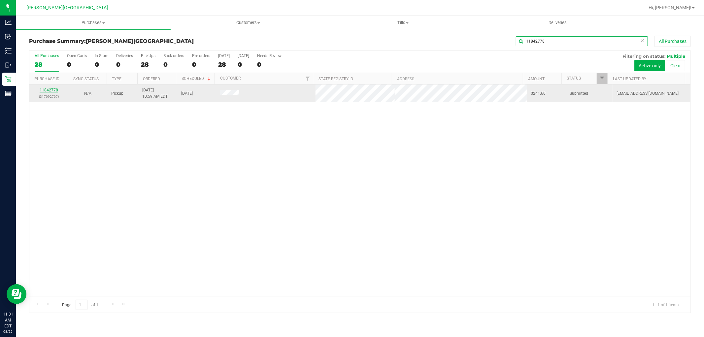
type input "11842778"
click at [55, 90] on link "11842778" at bounding box center [49, 90] width 18 height 5
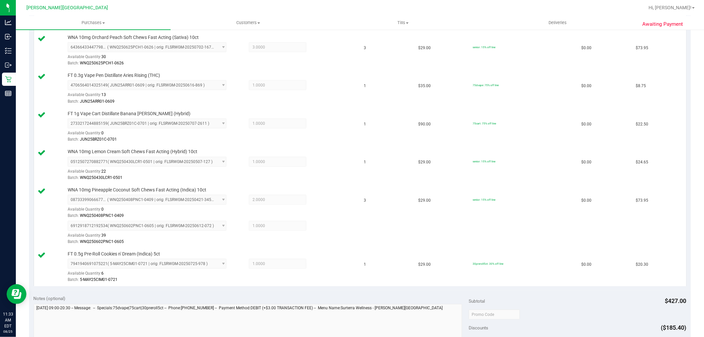
scroll to position [330, 0]
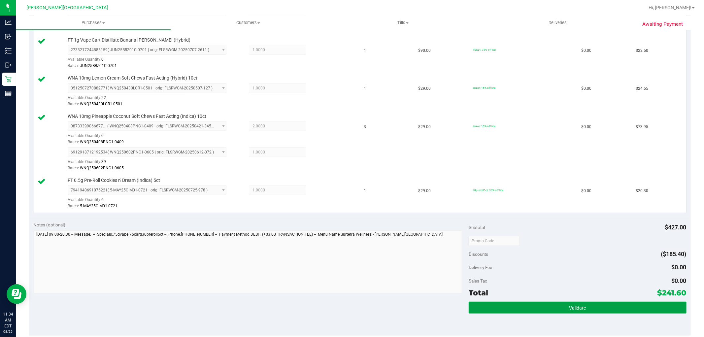
click at [502, 312] on button "Validate" at bounding box center [577, 308] width 217 height 12
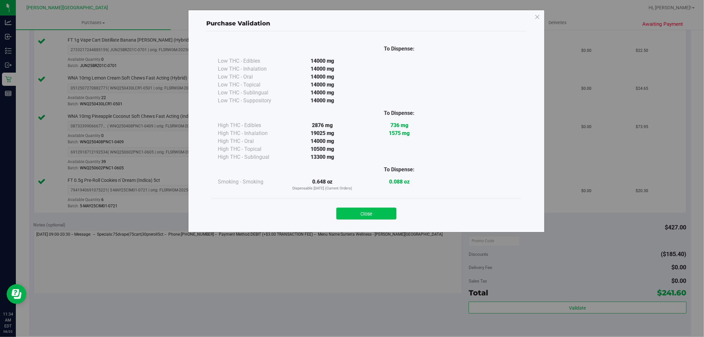
click at [372, 214] on button "Close" at bounding box center [366, 214] width 60 height 12
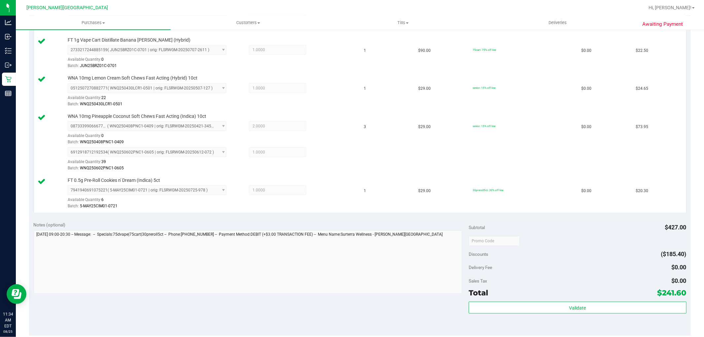
scroll to position [477, 0]
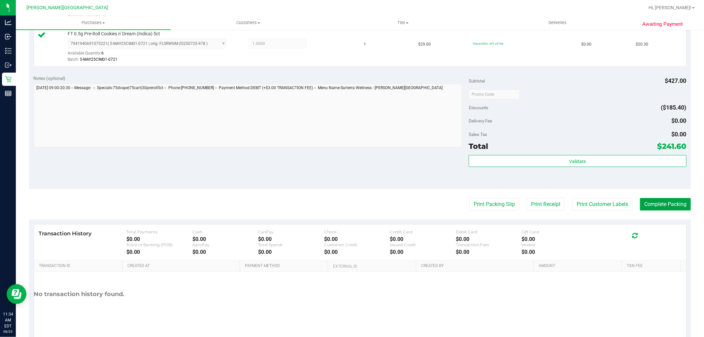
click at [653, 206] on button "Complete Packing" at bounding box center [665, 204] width 51 height 13
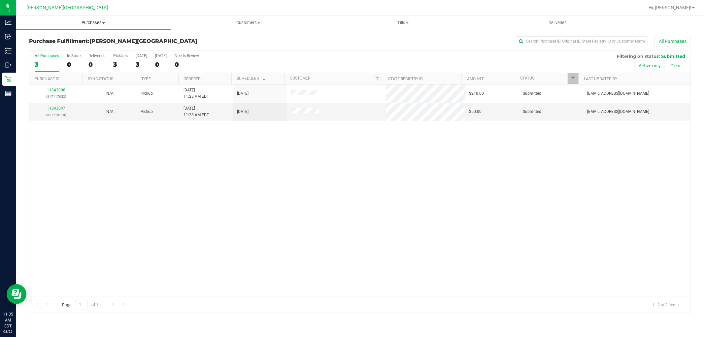
click at [100, 22] on span "Purchases" at bounding box center [93, 23] width 155 height 6
click at [50, 45] on span "Fulfillment" at bounding box center [36, 48] width 41 height 6
click at [53, 111] on div "11843047 (317119110)" at bounding box center [56, 111] width 46 height 13
click at [55, 109] on link "11843047" at bounding box center [56, 108] width 18 height 5
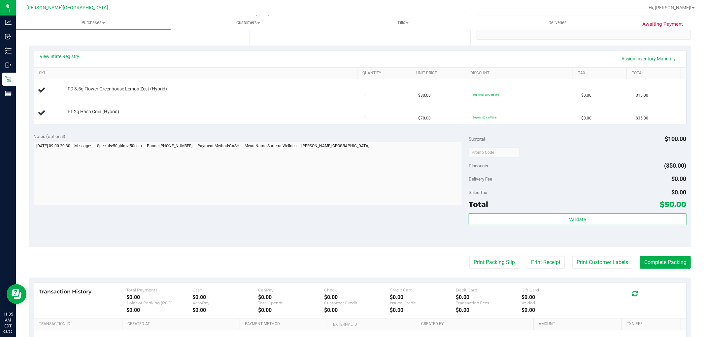
scroll to position [147, 0]
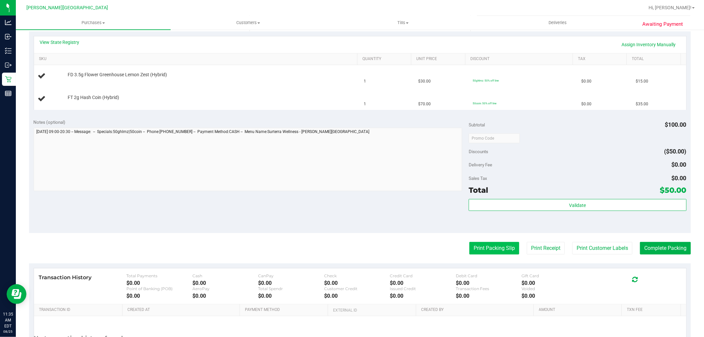
click at [479, 249] on button "Print Packing Slip" at bounding box center [494, 248] width 50 height 13
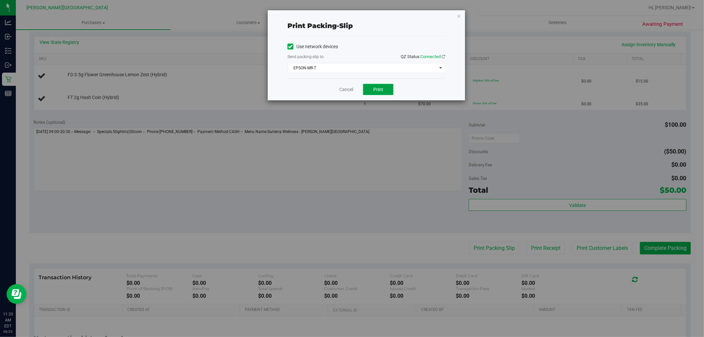
click at [381, 89] on span "Print" at bounding box center [378, 89] width 10 height 5
click at [343, 89] on link "Cancel" at bounding box center [346, 89] width 14 height 7
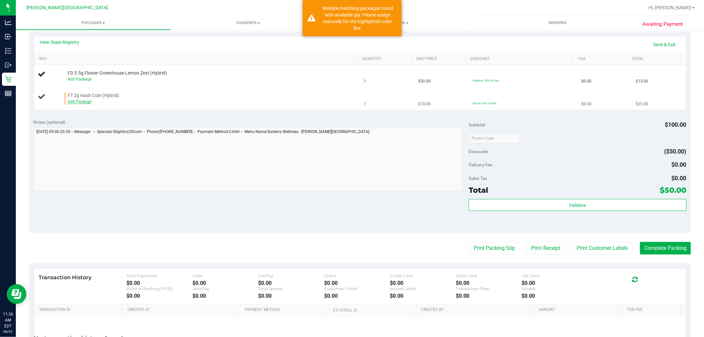
click at [85, 102] on link "Add Package" at bounding box center [80, 101] width 24 height 5
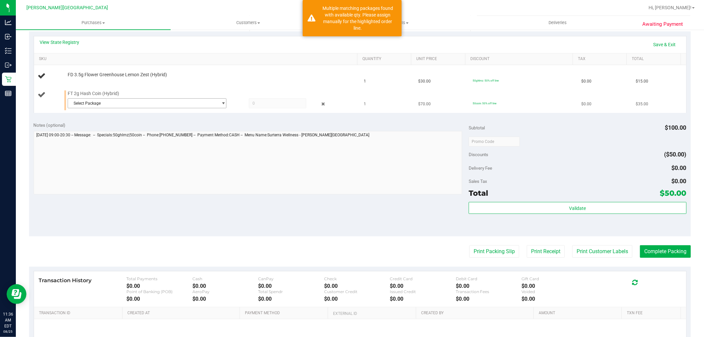
click at [111, 101] on span "Select Package" at bounding box center [143, 103] width 150 height 9
click at [125, 143] on li "9790456062955951 ( HC-MAR25HYB02-0728 | orig: FLSRWGM-20250804-844 )" at bounding box center [144, 139] width 155 height 9
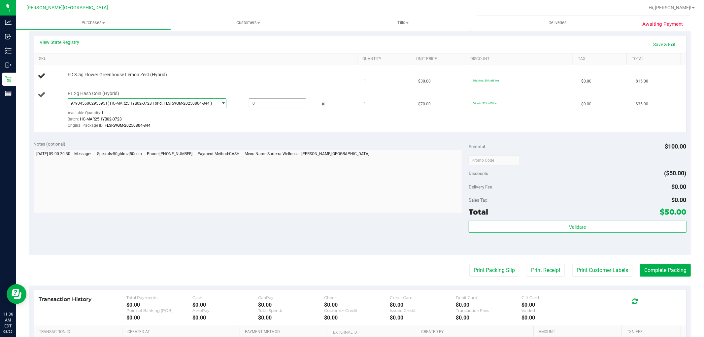
click at [265, 105] on span at bounding box center [277, 103] width 57 height 10
type input "1"
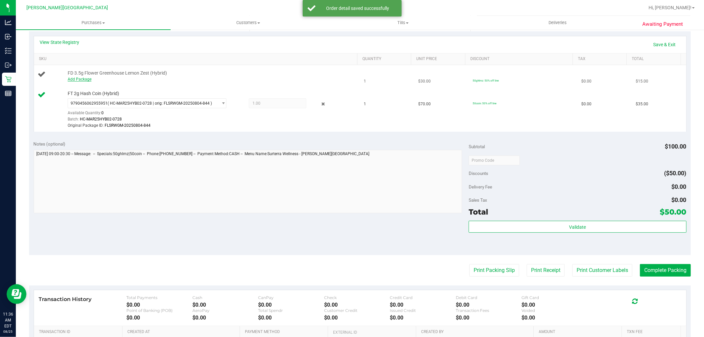
click at [83, 80] on link "Add Package" at bounding box center [80, 79] width 24 height 5
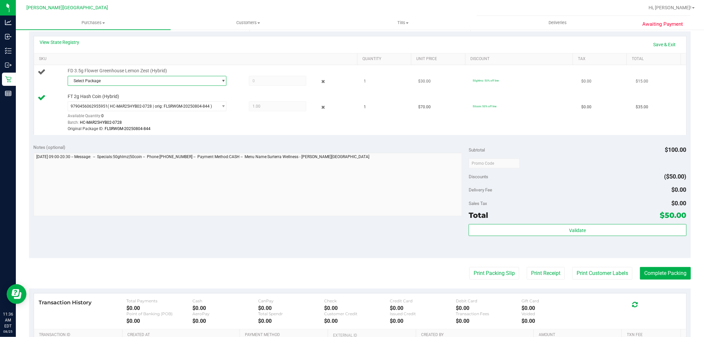
click at [97, 79] on span "Select Package" at bounding box center [143, 80] width 150 height 9
click at [178, 104] on li "0425108891503072 ( W-APR25LMZ02-0414 | orig: FLSRWGM-20250421-481 )" at bounding box center [144, 107] width 155 height 9
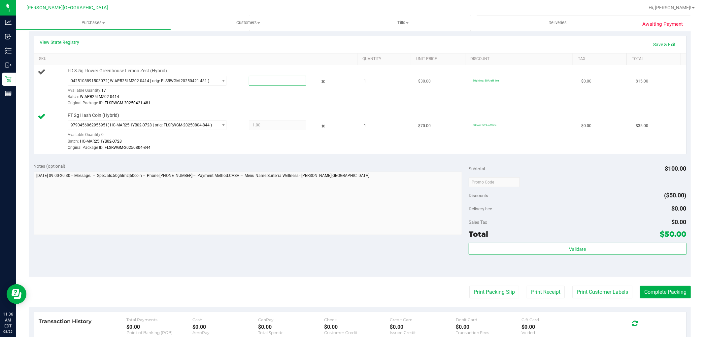
drag, startPoint x: 279, startPoint y: 79, endPoint x: 273, endPoint y: 79, distance: 5.3
click at [276, 79] on span at bounding box center [277, 81] width 57 height 10
type input "1"
click at [515, 249] on button "Validate" at bounding box center [577, 249] width 217 height 12
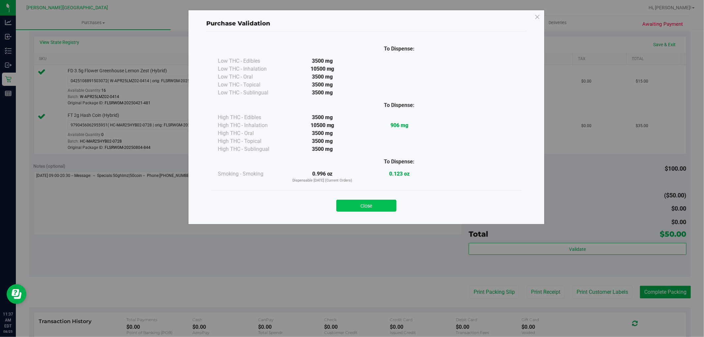
click at [377, 205] on button "Close" at bounding box center [366, 206] width 60 height 12
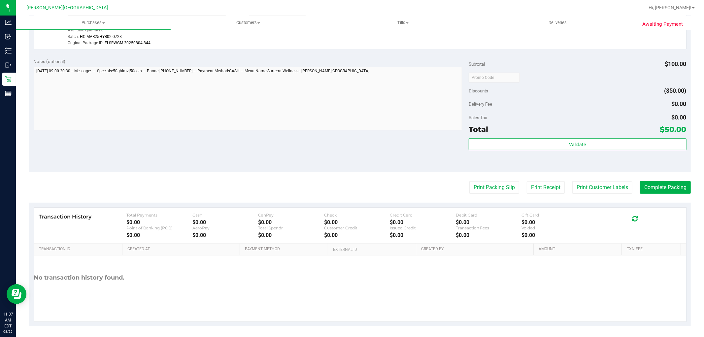
scroll to position [254, 0]
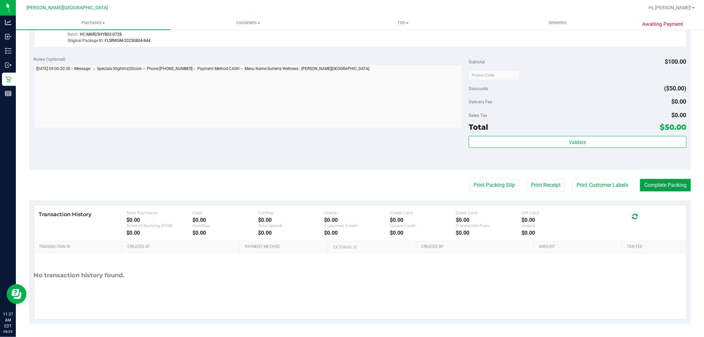
click at [672, 180] on button "Complete Packing" at bounding box center [665, 185] width 51 height 13
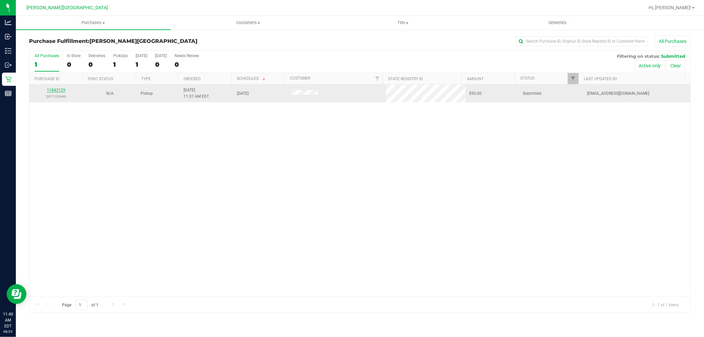
click at [60, 92] on link "11843129" at bounding box center [56, 90] width 18 height 5
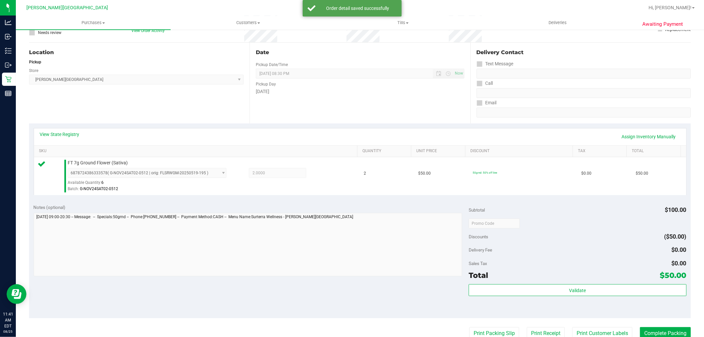
scroll to position [110, 0]
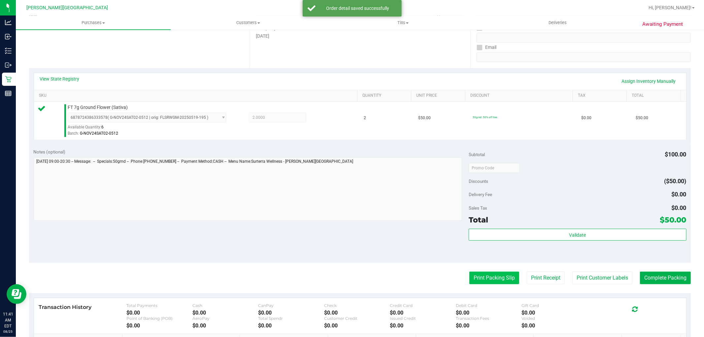
click at [496, 280] on button "Print Packing Slip" at bounding box center [494, 278] width 50 height 13
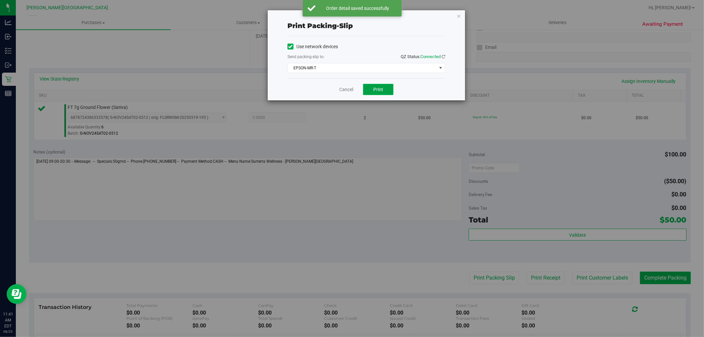
click at [383, 87] on span "Print" at bounding box center [378, 89] width 10 height 5
click at [342, 87] on link "Cancel" at bounding box center [346, 89] width 14 height 7
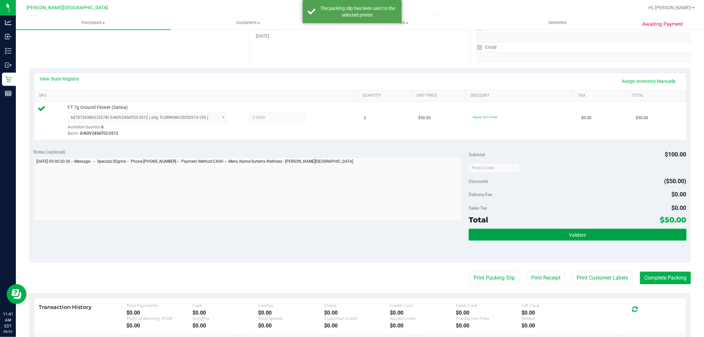
click at [556, 235] on button "Validate" at bounding box center [577, 235] width 217 height 12
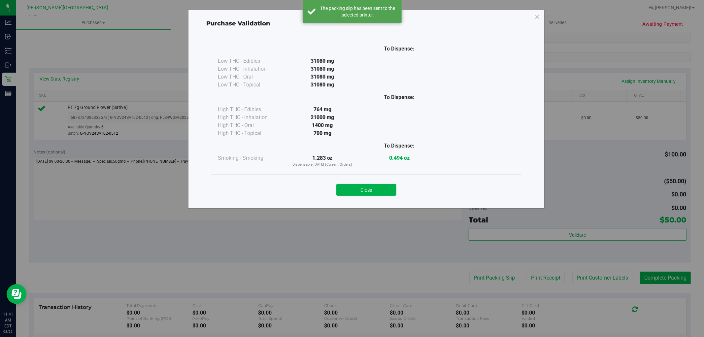
click at [372, 197] on div "Close" at bounding box center [366, 187] width 310 height 27
click at [374, 189] on button "Close" at bounding box center [366, 190] width 60 height 12
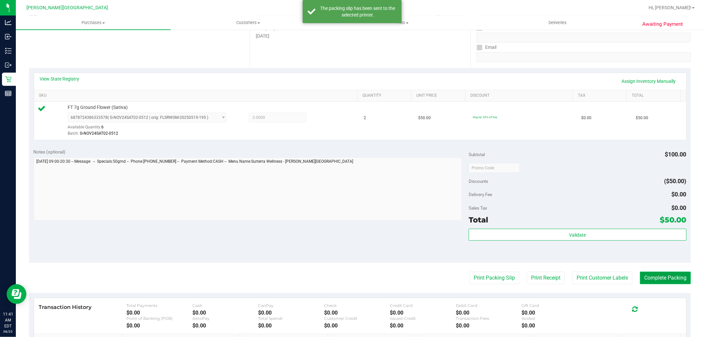
click at [676, 278] on button "Complete Packing" at bounding box center [665, 278] width 51 height 13
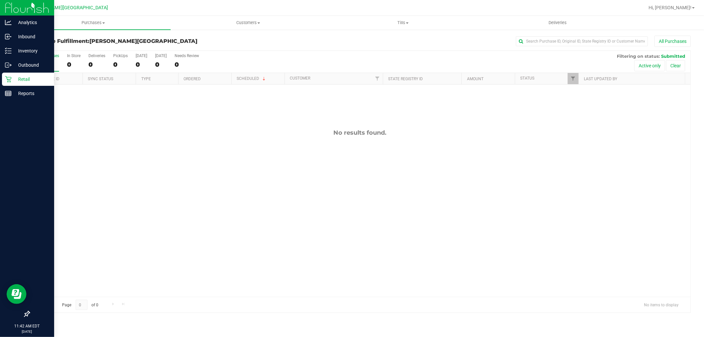
click at [14, 76] on p "Retail" at bounding box center [32, 79] width 40 height 8
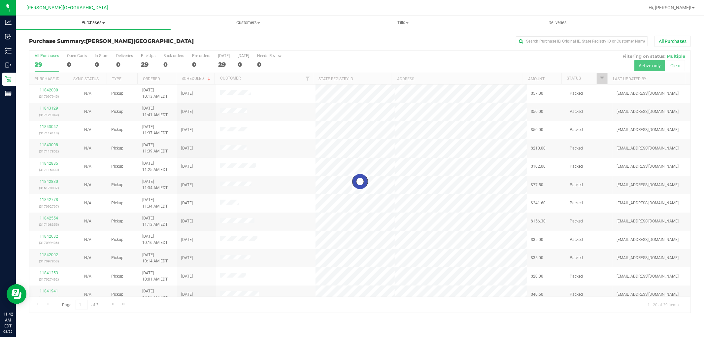
click at [93, 22] on span "Purchases" at bounding box center [93, 23] width 155 height 6
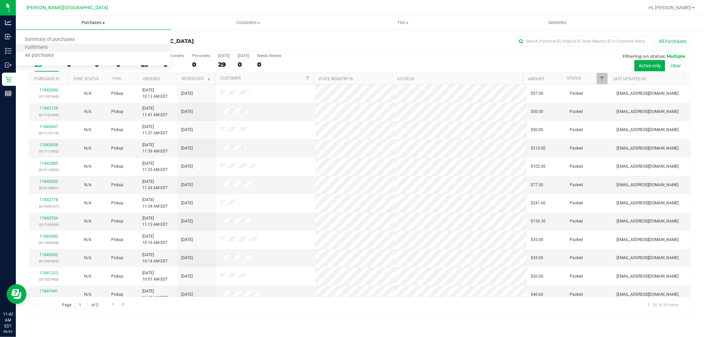
click at [57, 48] on li "Fulfillment" at bounding box center [93, 48] width 155 height 8
